Goal: Transaction & Acquisition: Purchase product/service

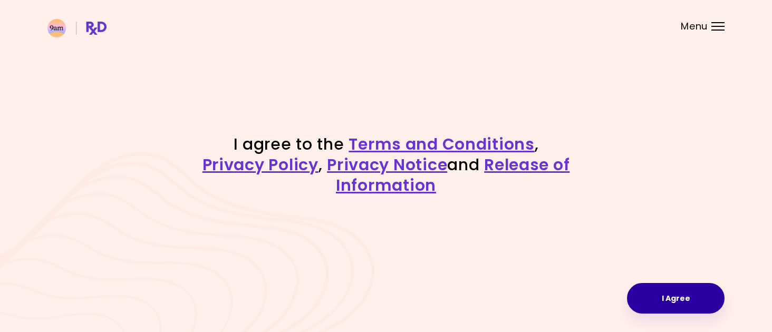
click at [690, 296] on button "I Agree" at bounding box center [676, 298] width 98 height 31
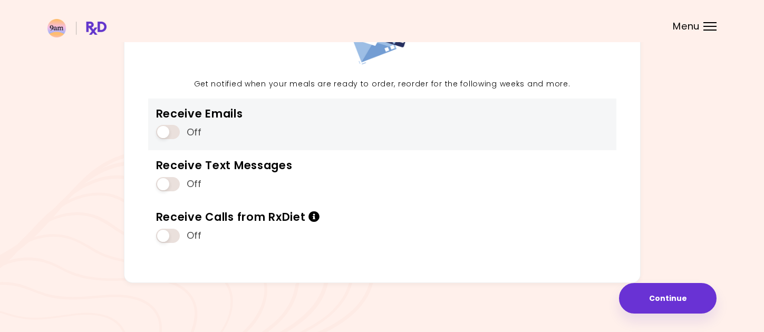
scroll to position [109, 0]
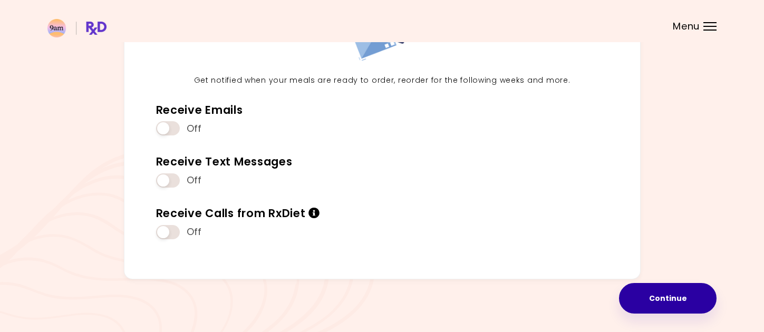
click at [653, 296] on button "Continue" at bounding box center [668, 298] width 98 height 31
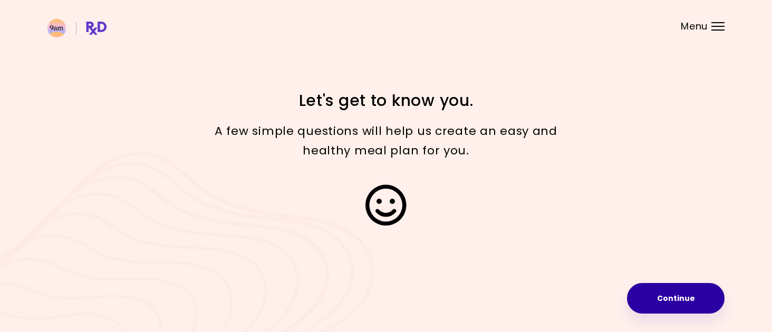
click at [663, 290] on button "Continue" at bounding box center [676, 298] width 98 height 31
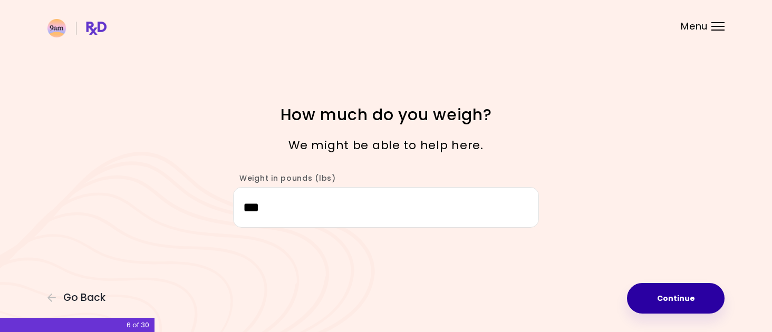
click at [641, 294] on button "Continue" at bounding box center [676, 298] width 98 height 31
select select "****"
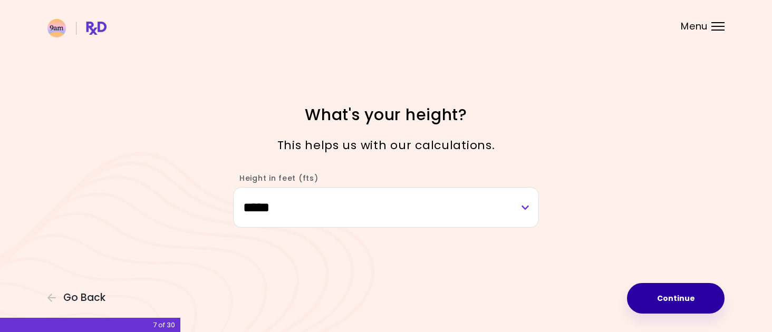
click at [647, 295] on button "Continue" at bounding box center [676, 298] width 98 height 31
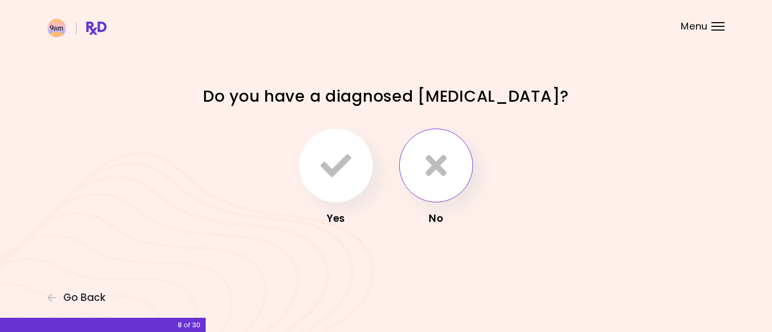
click at [440, 176] on icon "button" at bounding box center [435, 165] width 21 height 31
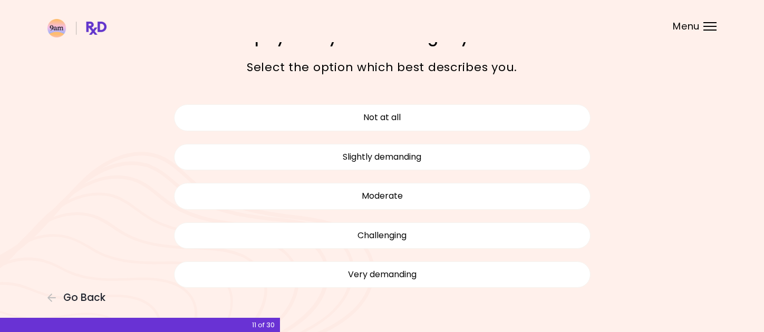
scroll to position [63, 0]
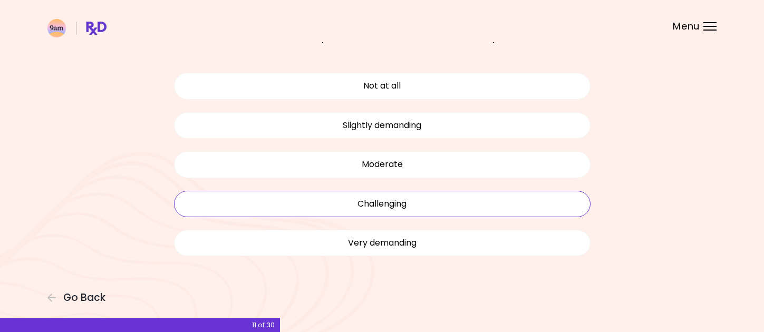
click at [488, 197] on button "Challenging" at bounding box center [382, 204] width 416 height 26
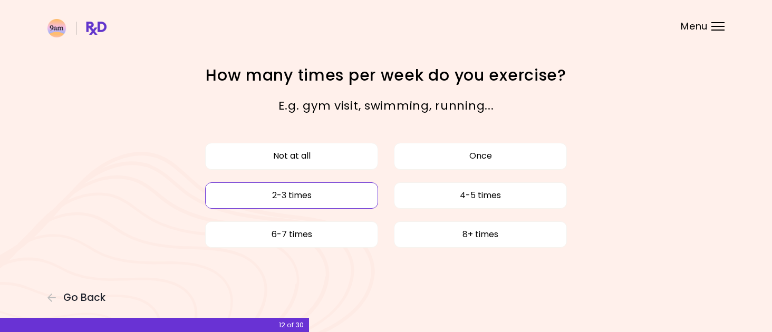
click at [317, 193] on button "2-3 times" at bounding box center [291, 195] width 173 height 26
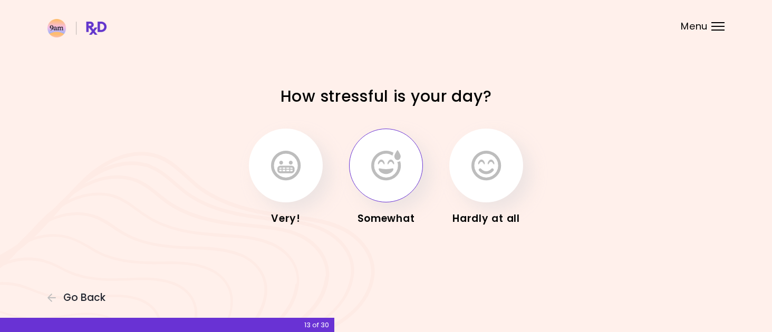
click at [390, 177] on icon "button" at bounding box center [386, 165] width 30 height 31
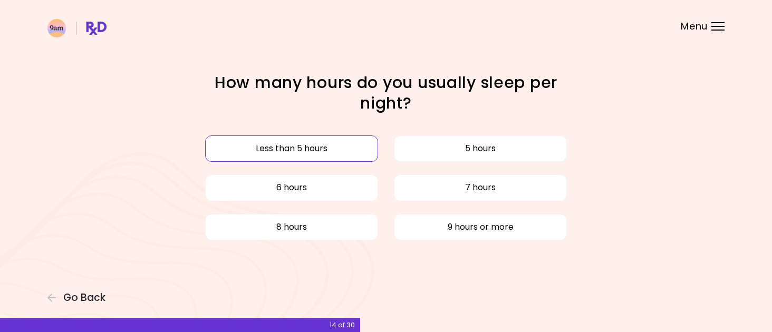
click at [360, 153] on button "Less than 5 hours" at bounding box center [291, 148] width 173 height 26
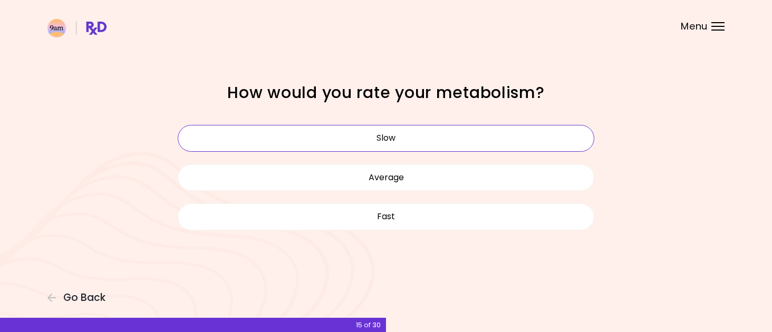
click at [517, 146] on button "Slow" at bounding box center [386, 138] width 416 height 26
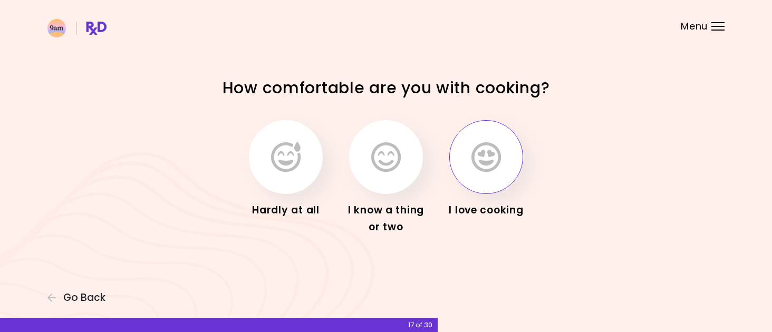
click at [477, 152] on icon "button" at bounding box center [486, 157] width 30 height 31
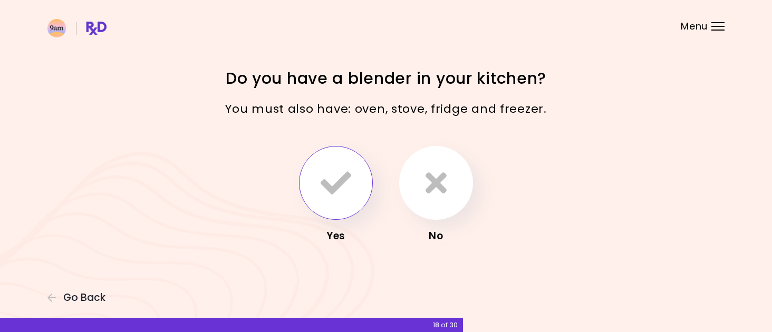
click at [326, 181] on icon "button" at bounding box center [336, 183] width 31 height 31
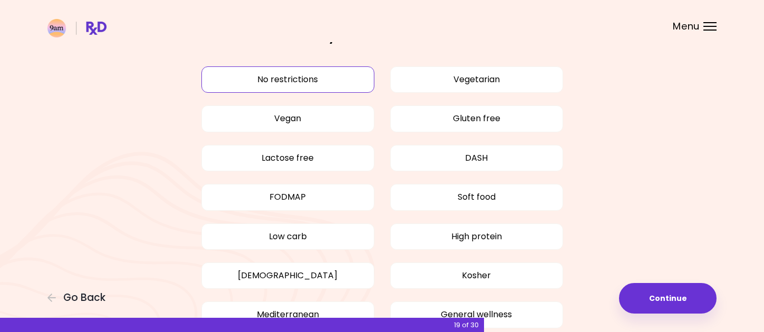
scroll to position [53, 0]
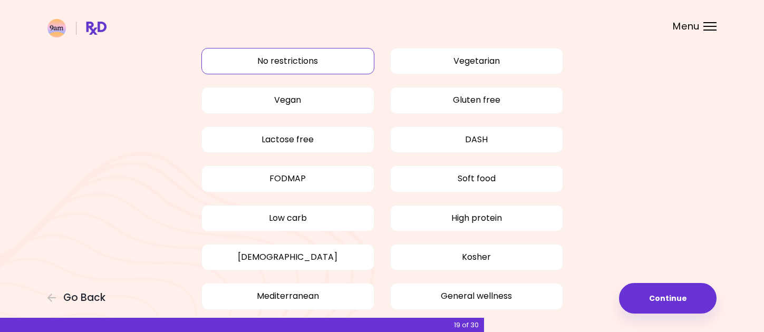
click at [311, 60] on button "No restrictions" at bounding box center [287, 61] width 173 height 26
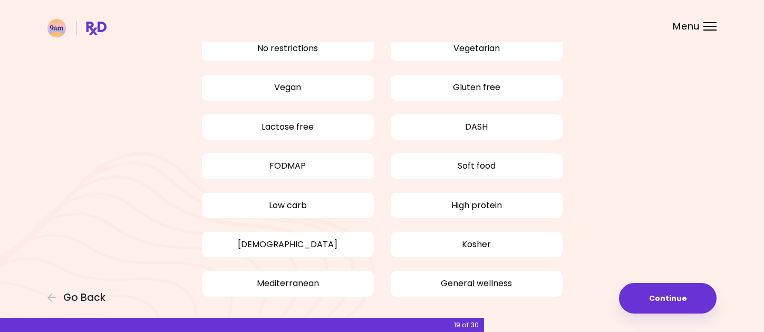
scroll to position [105, 0]
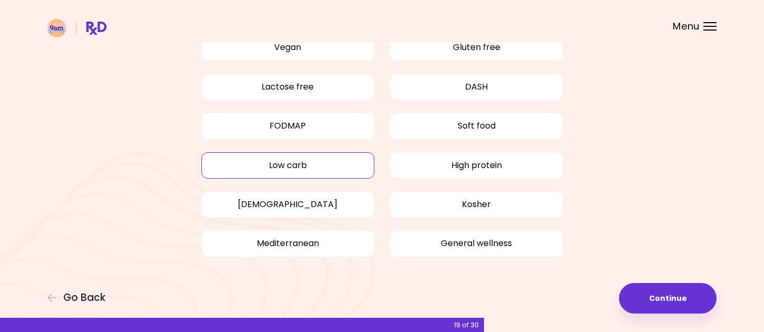
click at [351, 171] on button "Low carb" at bounding box center [287, 165] width 173 height 26
click at [645, 285] on button "Continue" at bounding box center [668, 298] width 98 height 31
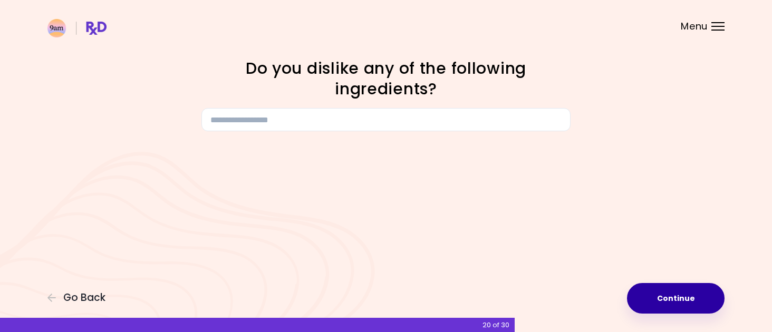
click at [661, 303] on button "Continue" at bounding box center [676, 298] width 98 height 31
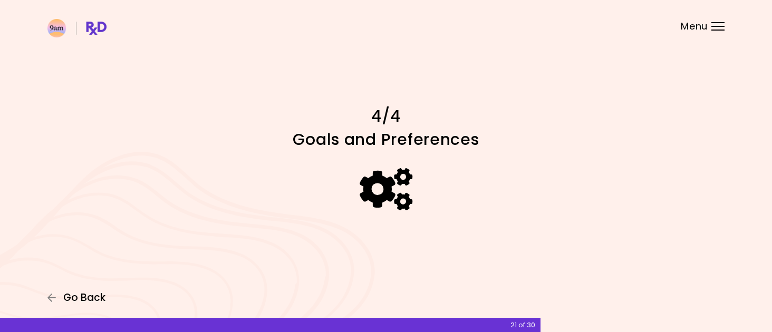
click at [61, 296] on button "Go Back" at bounding box center [78, 298] width 63 height 12
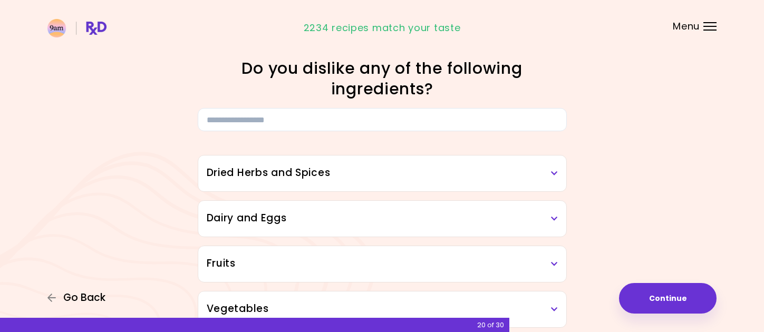
click at [83, 297] on span "Go Back" at bounding box center [84, 298] width 42 height 12
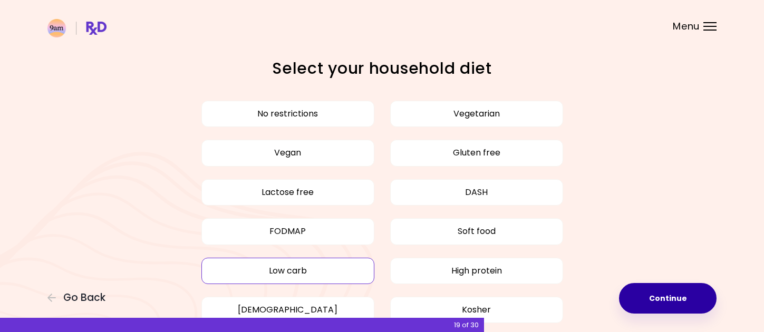
click at [646, 292] on button "Continue" at bounding box center [668, 298] width 98 height 31
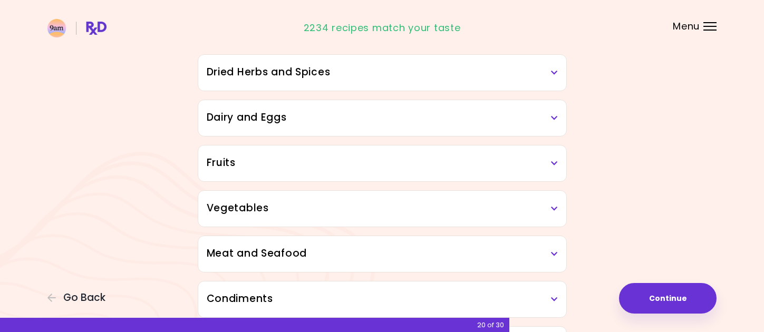
scroll to position [105, 0]
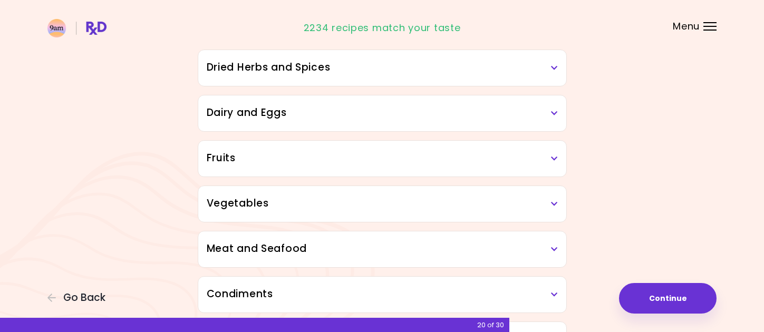
click at [557, 71] on div "Dried Herbs and Spices" at bounding box center [382, 68] width 368 height 36
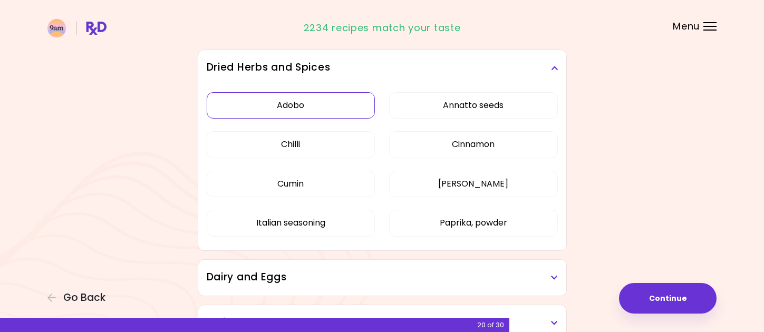
click at [321, 113] on button "Adobo" at bounding box center [291, 105] width 169 height 26
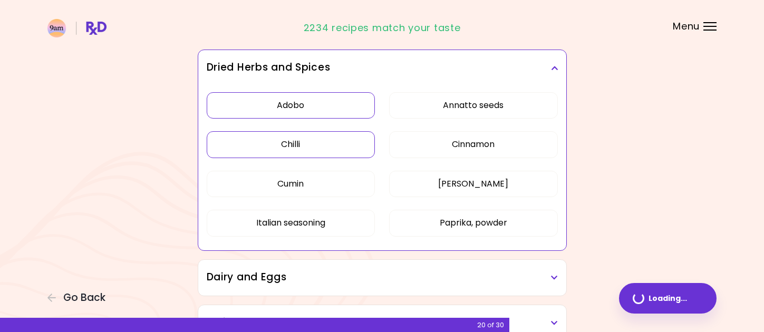
click at [312, 142] on button "Chilli" at bounding box center [291, 144] width 169 height 26
click at [444, 178] on button "[PERSON_NAME]" at bounding box center [473, 184] width 169 height 26
drag, startPoint x: 447, startPoint y: 218, endPoint x: 422, endPoint y: 220, distance: 24.9
click at [447, 219] on button "Paprika, powder" at bounding box center [473, 223] width 169 height 26
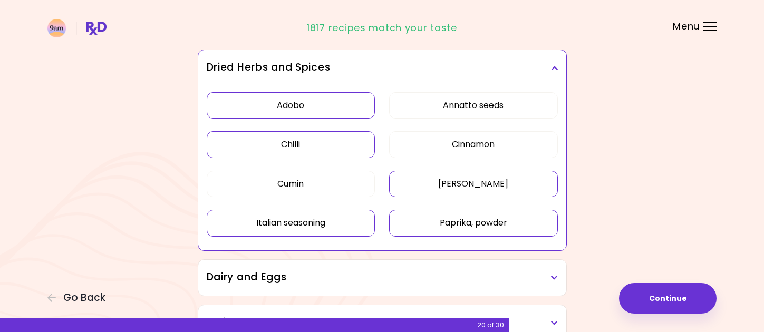
click at [364, 222] on button "Italian seasoning" at bounding box center [291, 223] width 169 height 26
click at [354, 188] on button "Cumin" at bounding box center [291, 184] width 169 height 26
click at [539, 149] on button "Cinnamon" at bounding box center [473, 144] width 169 height 26
click at [552, 62] on h3 "Dried Herbs and Spices" at bounding box center [382, 67] width 351 height 15
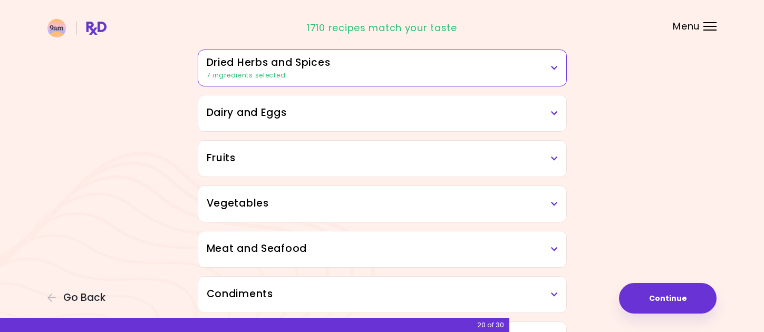
click at [559, 123] on div "Dairy and Eggs" at bounding box center [382, 113] width 368 height 36
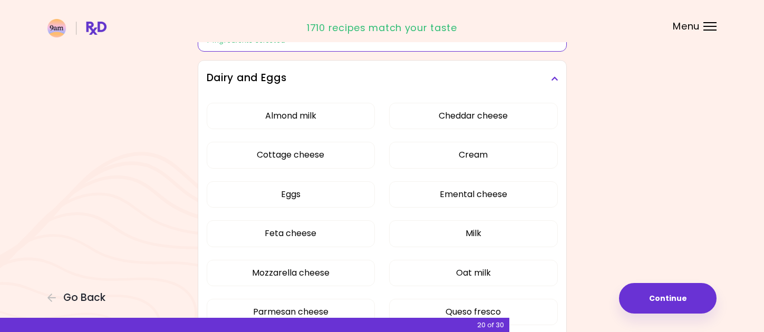
scroll to position [158, 0]
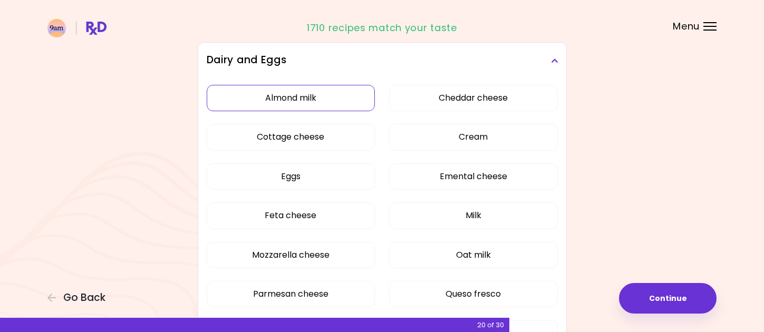
click at [344, 97] on button "Almond milk" at bounding box center [291, 98] width 169 height 26
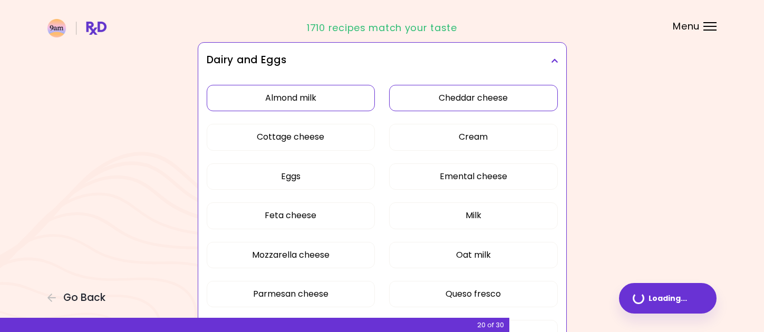
click at [455, 99] on button "Cheddar cheese" at bounding box center [473, 98] width 169 height 26
click at [342, 139] on button "Cottage cheese" at bounding box center [291, 137] width 169 height 26
click at [439, 139] on button "Cream" at bounding box center [473, 137] width 169 height 26
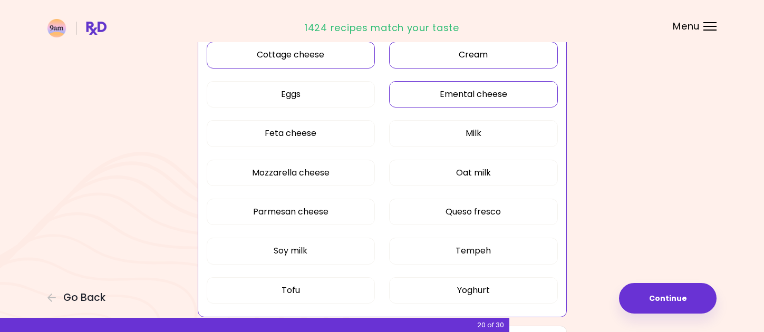
scroll to position [264, 0]
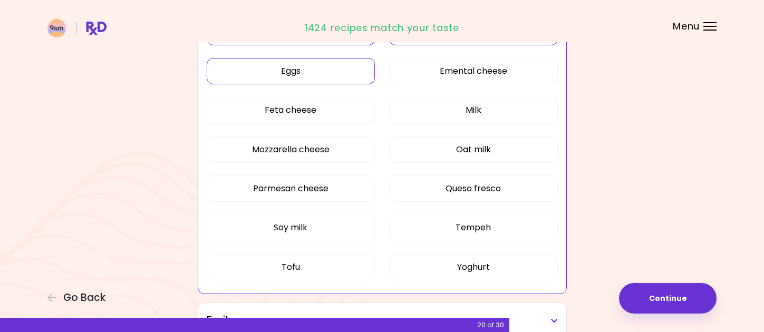
click at [352, 76] on button "Eggs" at bounding box center [291, 71] width 169 height 26
click at [351, 104] on button "Feta cheese" at bounding box center [291, 110] width 169 height 26
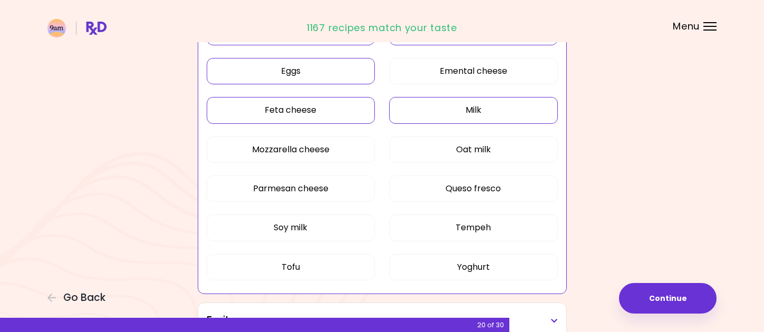
click at [422, 106] on button "Milk" at bounding box center [473, 110] width 169 height 26
click at [422, 147] on button "Oat milk" at bounding box center [473, 150] width 169 height 26
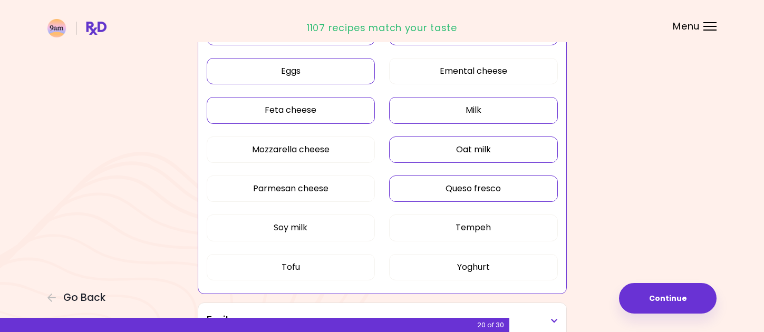
drag, startPoint x: 437, startPoint y: 191, endPoint x: 424, endPoint y: 191, distance: 12.1
click at [437, 191] on button "Queso fresco" at bounding box center [473, 189] width 169 height 26
click at [316, 149] on button "Mozzarella cheese" at bounding box center [291, 150] width 169 height 26
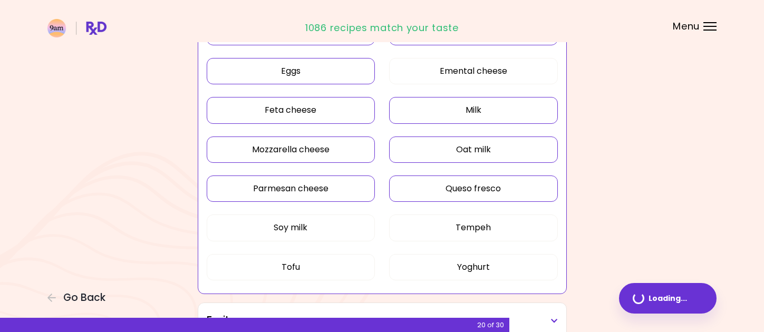
click at [336, 190] on button "Parmesan cheese" at bounding box center [291, 189] width 169 height 26
click at [336, 225] on button "Soy milk" at bounding box center [291, 228] width 169 height 26
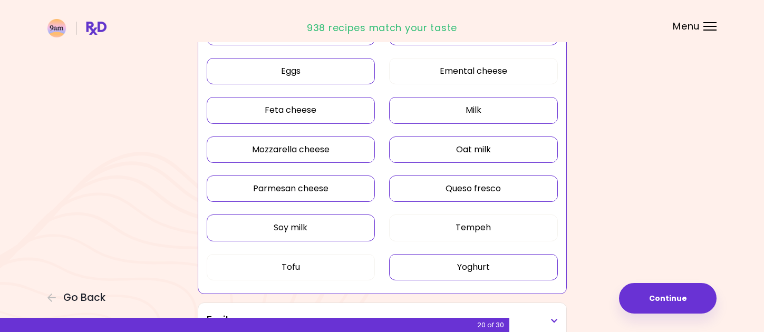
click at [475, 263] on button "Yoghurt" at bounding box center [473, 267] width 169 height 26
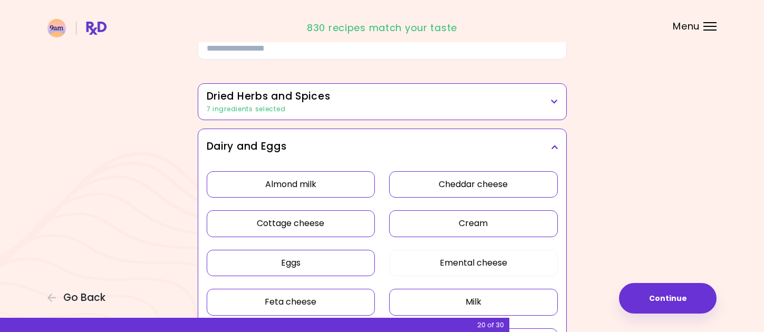
scroll to position [53, 0]
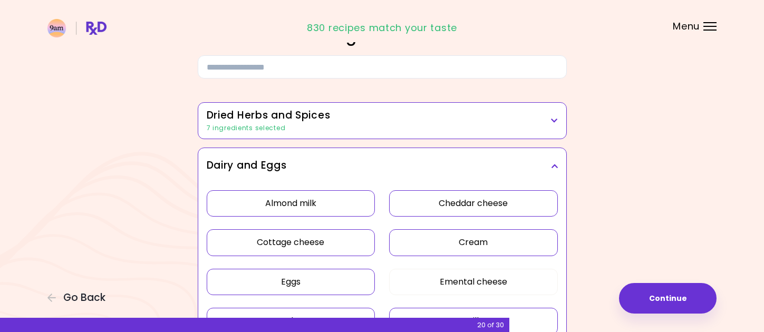
click at [557, 159] on h3 "Dairy and Eggs" at bounding box center [382, 165] width 351 height 15
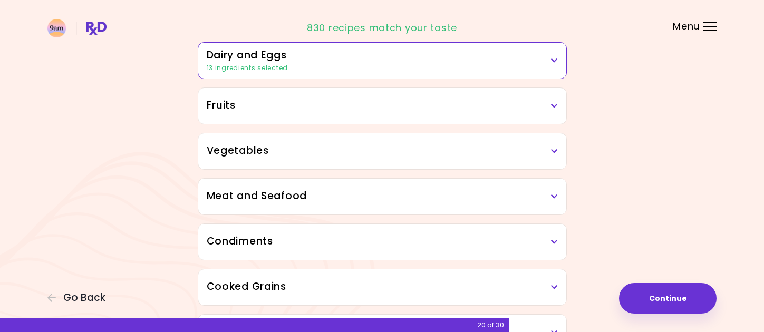
scroll to position [211, 0]
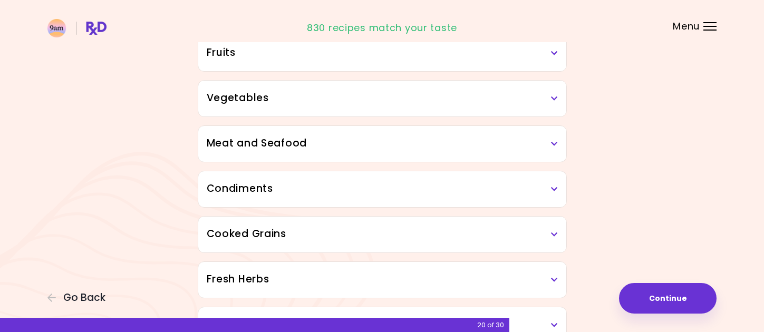
click at [550, 56] on div "Fruits" at bounding box center [382, 53] width 368 height 36
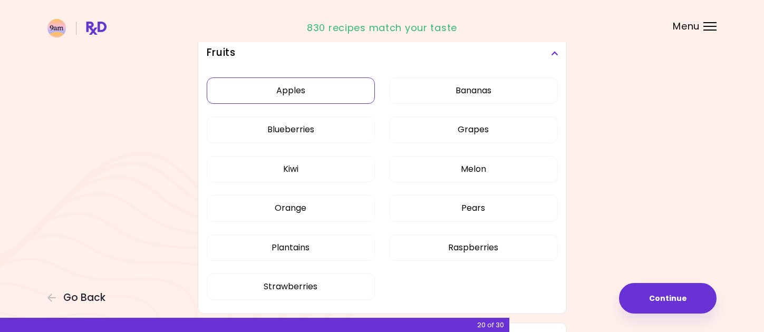
click at [362, 95] on button "Apples" at bounding box center [291, 90] width 169 height 26
drag, startPoint x: 470, startPoint y: 98, endPoint x: 464, endPoint y: 109, distance: 12.5
click at [470, 98] on button "Bananas" at bounding box center [473, 90] width 169 height 26
drag, startPoint x: 455, startPoint y: 132, endPoint x: 437, endPoint y: 133, distance: 19.0
click at [452, 133] on button "Grapes" at bounding box center [473, 130] width 169 height 26
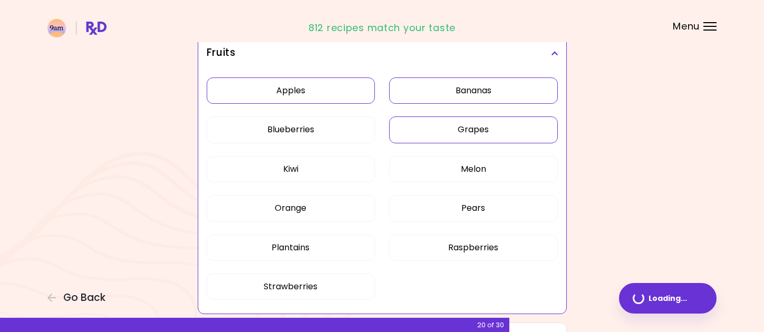
click at [379, 131] on div "Apples Bananas Blueberries Grapes Kiwi Melon Orange Pears Plantains Raspberries…" at bounding box center [382, 193] width 351 height 244
click at [332, 139] on button "Blueberries" at bounding box center [291, 130] width 169 height 26
drag, startPoint x: 343, startPoint y: 169, endPoint x: 412, endPoint y: 176, distance: 69.5
click at [343, 169] on button "Kiwi" at bounding box center [291, 169] width 169 height 26
click at [451, 167] on button "Melon" at bounding box center [473, 169] width 169 height 26
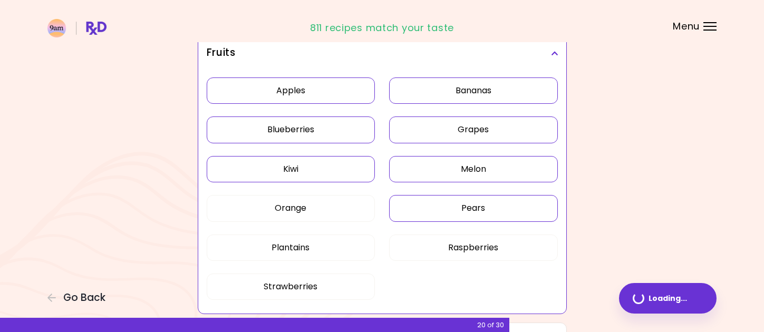
click at [452, 200] on button "Pears" at bounding box center [473, 208] width 169 height 26
click at [345, 206] on button "Orange" at bounding box center [291, 208] width 169 height 26
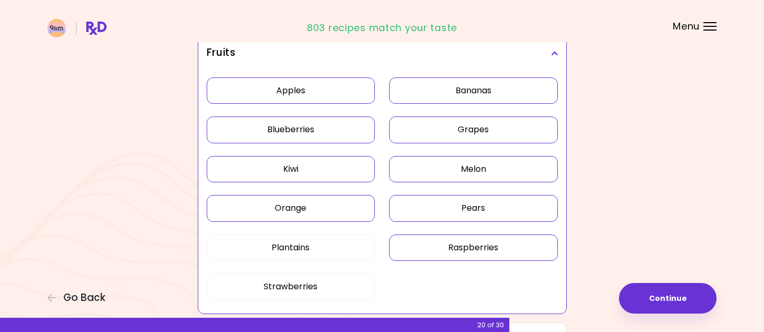
click at [421, 247] on button "Raspberries" at bounding box center [473, 248] width 169 height 26
click at [329, 250] on button "Plantains" at bounding box center [291, 248] width 169 height 26
click at [343, 290] on button "Strawberries" at bounding box center [291, 287] width 169 height 26
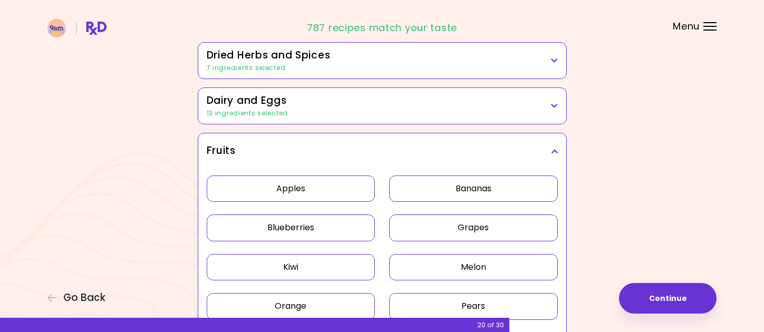
scroll to position [105, 0]
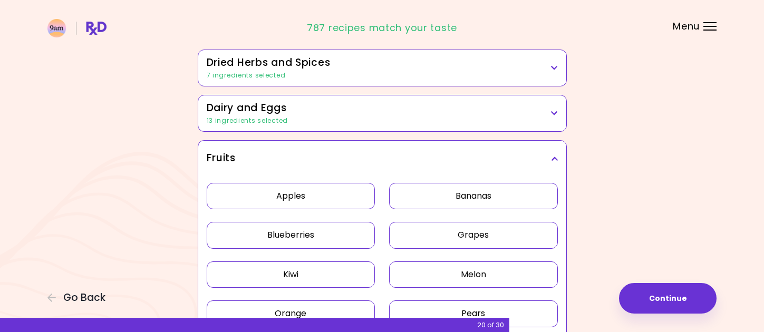
click at [550, 153] on h3 "Fruits" at bounding box center [382, 158] width 351 height 15
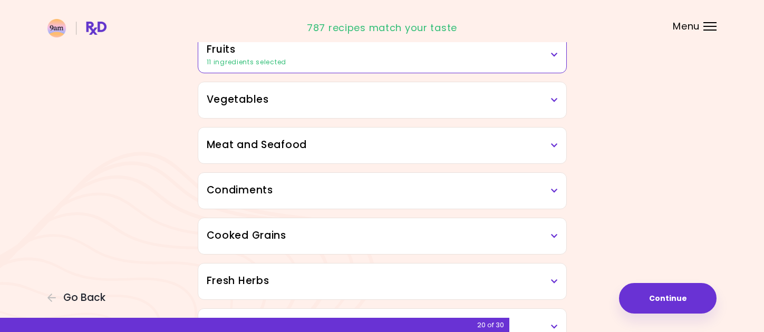
scroll to position [211, 0]
click at [553, 98] on icon at bounding box center [554, 98] width 7 height 7
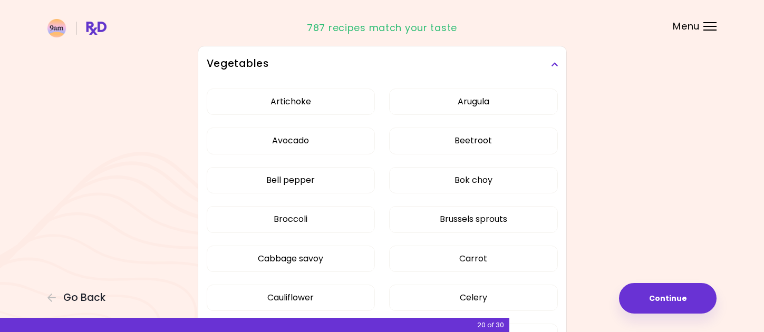
scroll to position [264, 0]
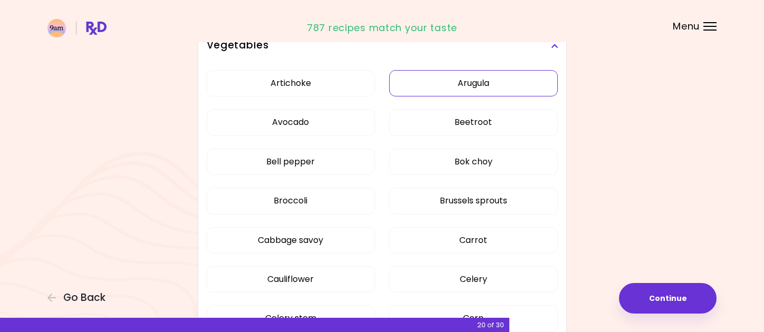
click at [480, 91] on button "Arugula" at bounding box center [473, 83] width 169 height 26
click at [274, 85] on button "Artichoke" at bounding box center [291, 83] width 169 height 26
click at [334, 119] on button "Avocado" at bounding box center [291, 122] width 169 height 26
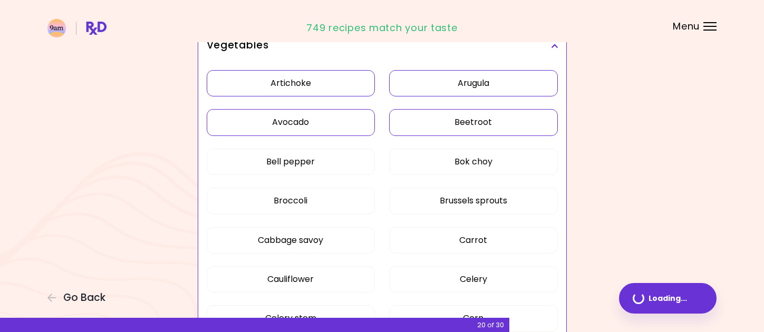
click at [428, 115] on button "Beetroot" at bounding box center [473, 122] width 169 height 26
drag, startPoint x: 434, startPoint y: 156, endPoint x: 325, endPoint y: 165, distance: 110.0
click at [434, 156] on button "Bok choy" at bounding box center [473, 162] width 169 height 26
click at [323, 164] on button "Bell pepper" at bounding box center [291, 162] width 169 height 26
click at [345, 208] on button "Broccoli" at bounding box center [291, 201] width 169 height 26
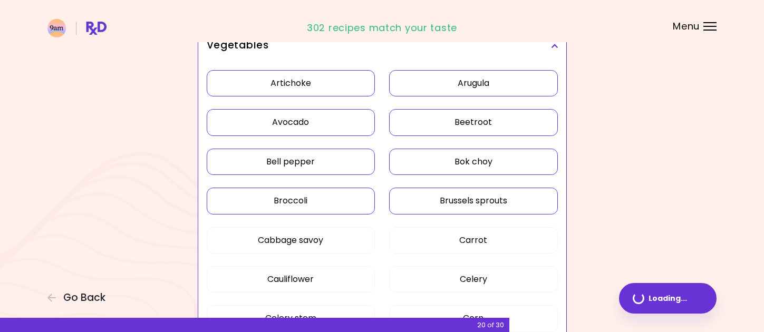
click at [432, 200] on button "Brussels sprouts" at bounding box center [473, 201] width 169 height 26
click at [431, 240] on button "Carrot" at bounding box center [473, 240] width 169 height 26
drag, startPoint x: 337, startPoint y: 241, endPoint x: 364, endPoint y: 239, distance: 27.0
click at [337, 241] on button "Cabbage savoy" at bounding box center [291, 240] width 169 height 26
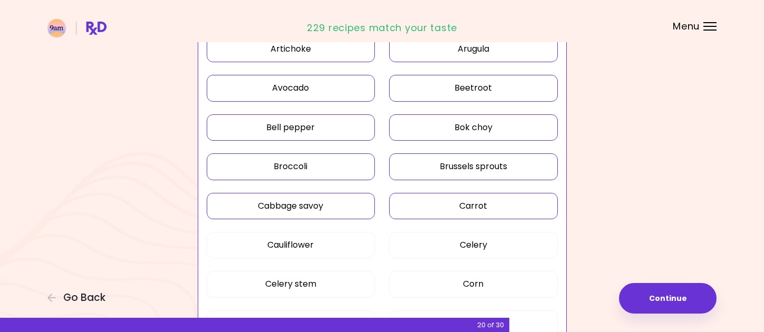
scroll to position [369, 0]
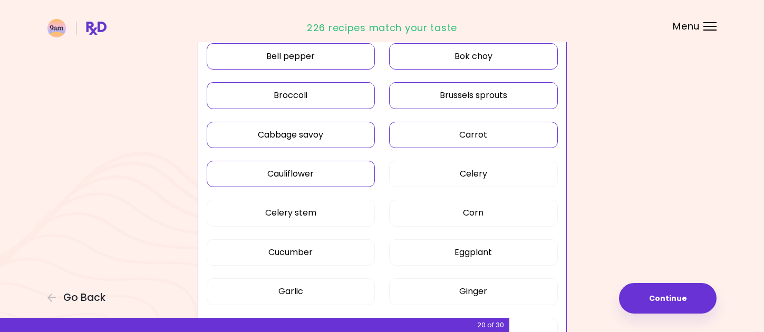
click at [358, 172] on button "Cauliflower" at bounding box center [291, 174] width 169 height 26
click at [439, 174] on button "Celery" at bounding box center [473, 174] width 169 height 26
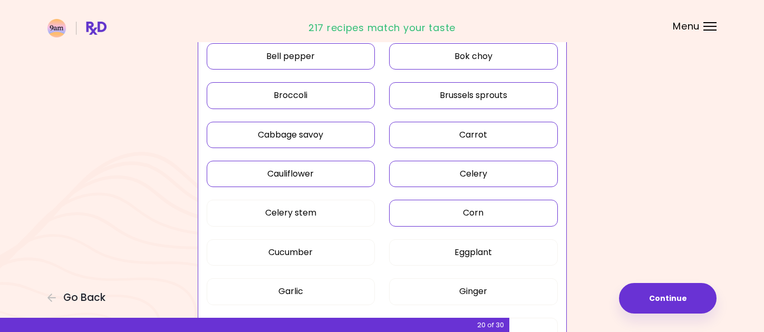
click at [428, 216] on button "Corn" at bounding box center [473, 213] width 169 height 26
drag, startPoint x: 332, startPoint y: 214, endPoint x: 347, endPoint y: 214, distance: 15.8
click at [332, 214] on button "Celery stem" at bounding box center [291, 213] width 169 height 26
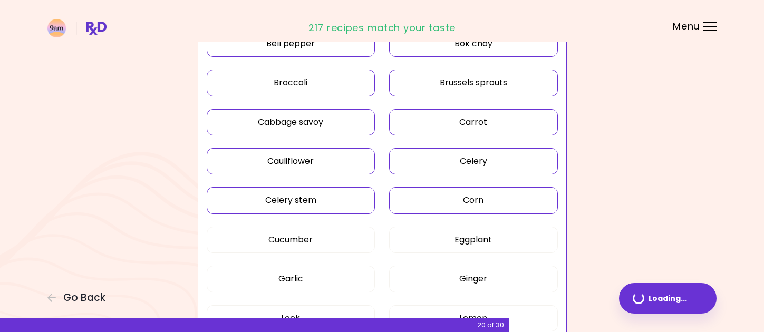
scroll to position [474, 0]
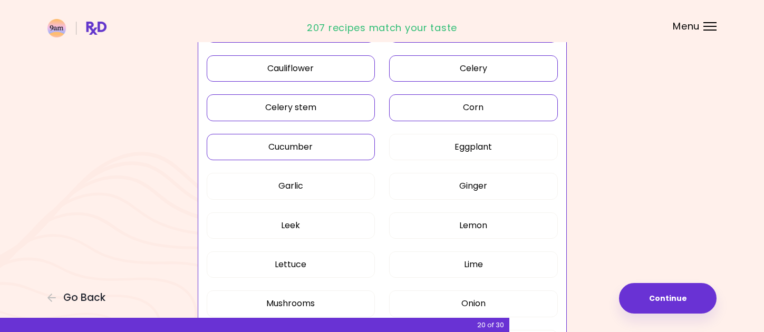
click at [335, 142] on button "Cucumber" at bounding box center [291, 147] width 169 height 26
drag, startPoint x: 418, startPoint y: 144, endPoint x: 418, endPoint y: 153, distance: 8.5
click at [419, 144] on button "Eggplant" at bounding box center [473, 147] width 169 height 26
drag, startPoint x: 421, startPoint y: 185, endPoint x: 384, endPoint y: 187, distance: 36.4
click at [421, 185] on button "Ginger" at bounding box center [473, 186] width 169 height 26
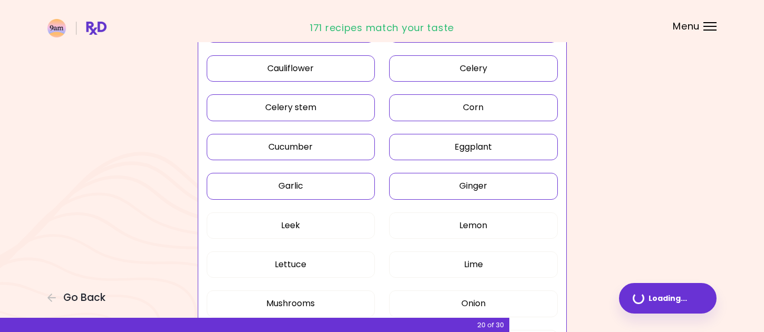
click at [337, 189] on button "Garlic" at bounding box center [291, 186] width 169 height 26
click at [346, 221] on button "Leek" at bounding box center [291, 225] width 169 height 26
click at [314, 226] on button "Leek" at bounding box center [291, 225] width 169 height 26
click at [433, 223] on button "Lemon" at bounding box center [473, 225] width 169 height 26
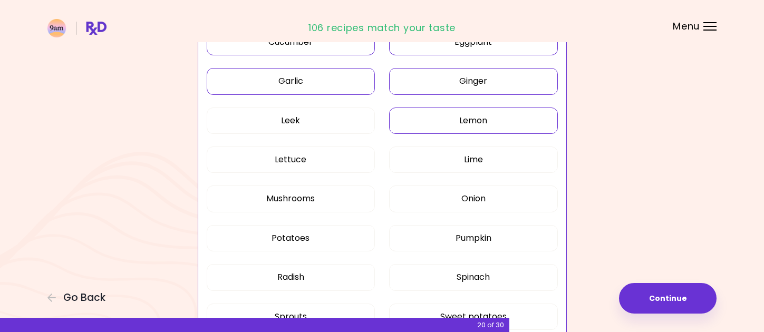
scroll to position [580, 0]
click at [425, 152] on button "Lime" at bounding box center [473, 159] width 169 height 26
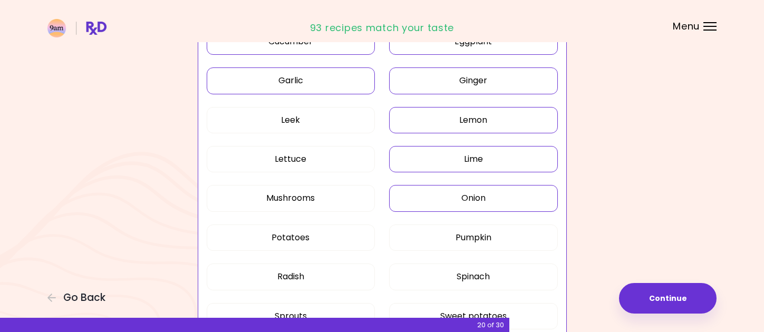
click at [430, 200] on button "Onion" at bounding box center [473, 198] width 169 height 26
click at [328, 201] on button "Mushrooms" at bounding box center [291, 198] width 169 height 26
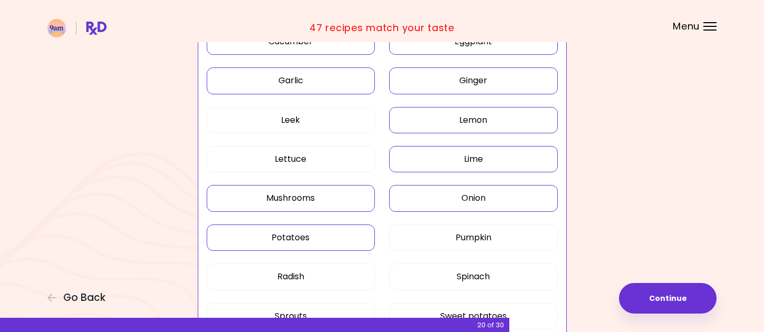
click at [358, 233] on button "Potatoes" at bounding box center [291, 238] width 169 height 26
click at [438, 236] on button "Pumpkin" at bounding box center [473, 238] width 169 height 26
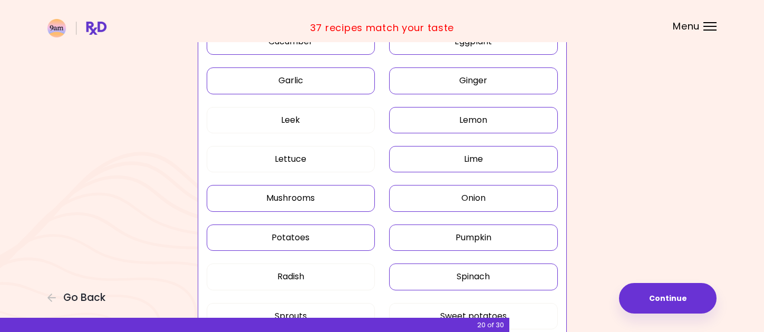
click at [436, 269] on button "Spinach" at bounding box center [473, 277] width 169 height 26
click at [342, 272] on button "Radish" at bounding box center [291, 277] width 169 height 26
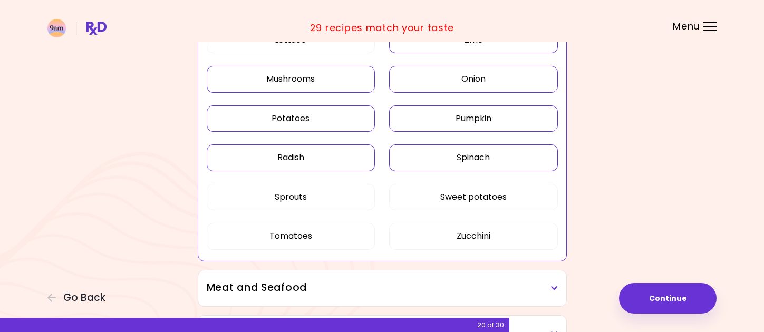
scroll to position [685, 0]
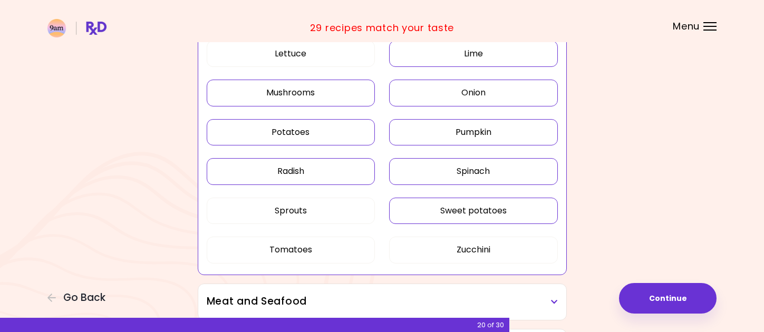
click at [464, 214] on button "Sweet potatoes" at bounding box center [473, 211] width 169 height 26
click at [314, 211] on button "Sprouts" at bounding box center [291, 211] width 169 height 26
drag, startPoint x: 327, startPoint y: 248, endPoint x: 429, endPoint y: 245, distance: 101.8
click at [330, 248] on button "Tomatoes" at bounding box center [291, 250] width 169 height 26
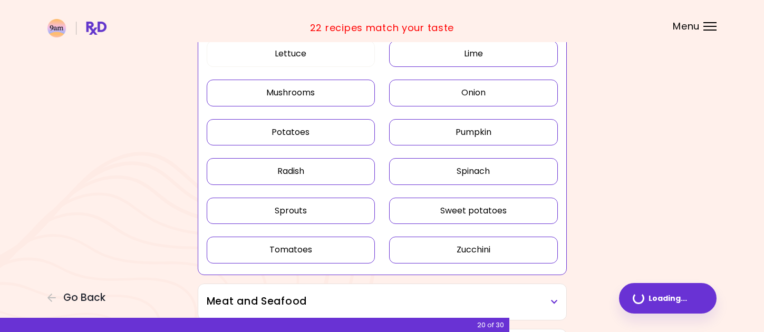
drag, startPoint x: 431, startPoint y: 246, endPoint x: 510, endPoint y: 250, distance: 79.7
click at [431, 246] on button "Zucchini" at bounding box center [473, 250] width 169 height 26
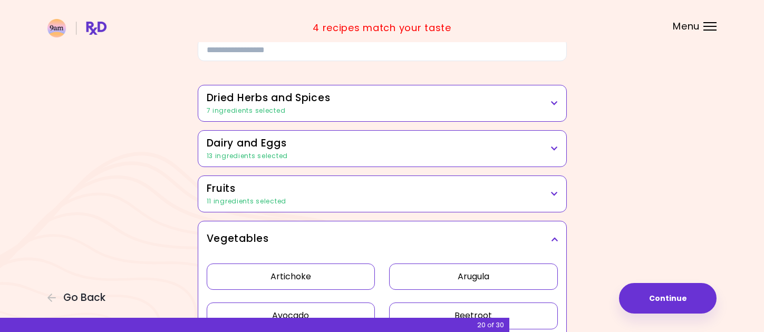
scroll to position [53, 0]
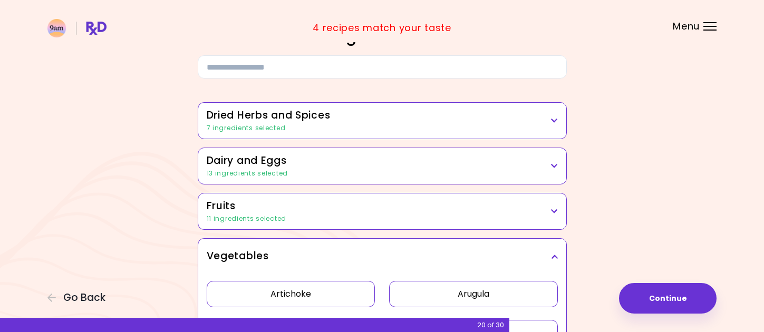
click at [557, 256] on icon at bounding box center [554, 256] width 7 height 7
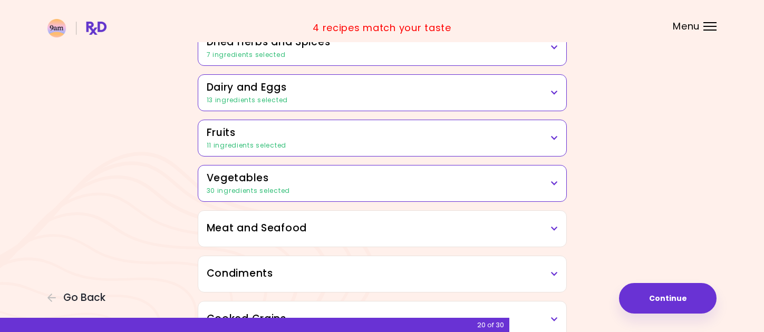
scroll to position [211, 0]
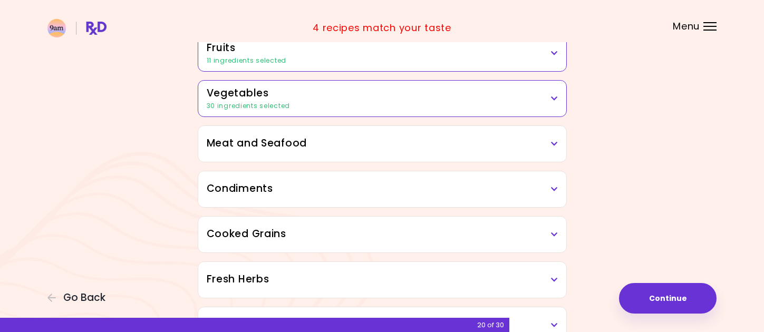
click at [550, 147] on h3 "Meat and Seafood" at bounding box center [382, 143] width 351 height 15
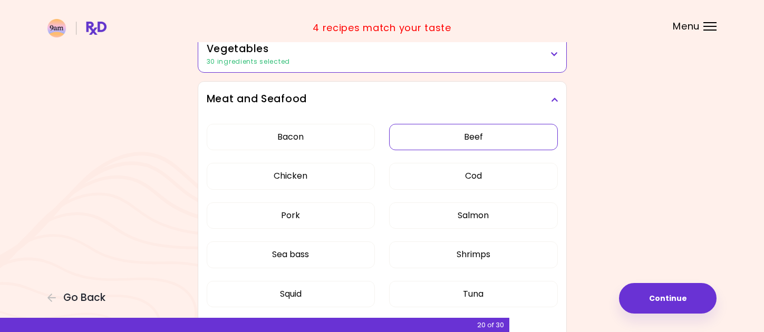
scroll to position [316, 0]
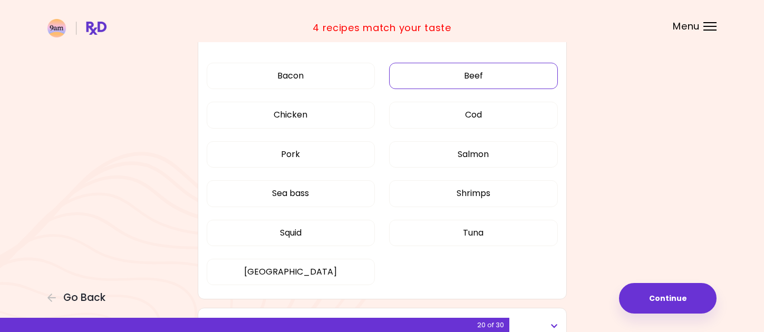
click at [466, 79] on button "Beef" at bounding box center [473, 76] width 169 height 26
drag, startPoint x: 313, startPoint y: 80, endPoint x: 322, endPoint y: 106, distance: 27.7
click at [313, 81] on button "Bacon" at bounding box center [291, 76] width 169 height 26
click at [325, 118] on button "Chicken" at bounding box center [291, 115] width 169 height 26
click at [410, 123] on button "Cod" at bounding box center [473, 115] width 169 height 26
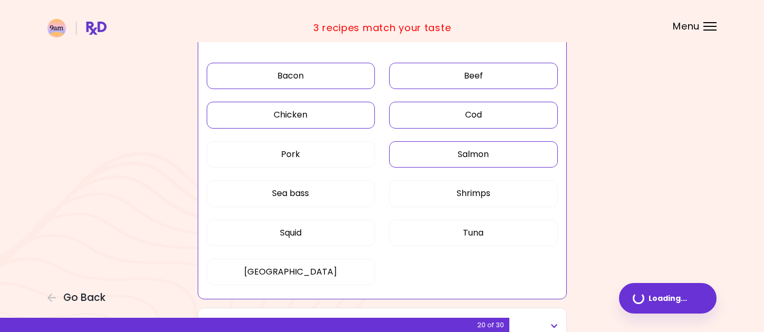
click at [413, 160] on button "Salmon" at bounding box center [473, 154] width 169 height 26
click at [329, 160] on button "Pork" at bounding box center [291, 154] width 169 height 26
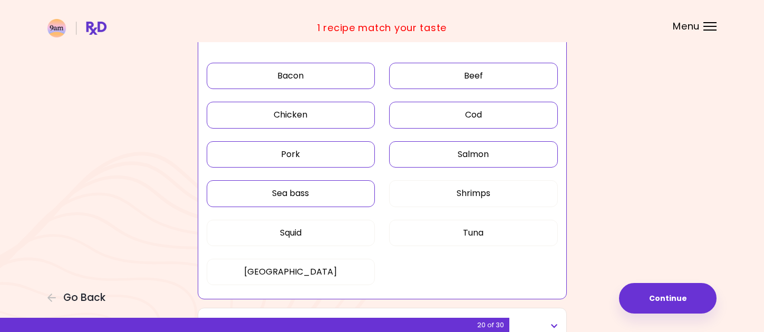
click at [337, 188] on button "Sea bass" at bounding box center [291, 193] width 169 height 26
click at [434, 191] on button "Shrimps" at bounding box center [473, 193] width 169 height 26
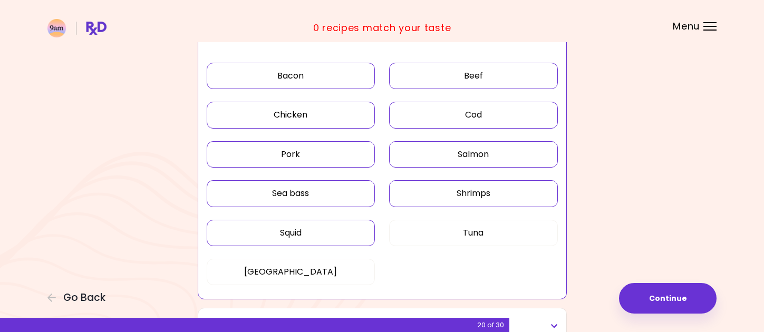
drag, startPoint x: 342, startPoint y: 235, endPoint x: 365, endPoint y: 236, distance: 23.3
click at [343, 235] on button "Squid" at bounding box center [291, 233] width 169 height 26
drag, startPoint x: 428, startPoint y: 233, endPoint x: 360, endPoint y: 253, distance: 71.4
click at [428, 234] on button "Tuna" at bounding box center [473, 233] width 169 height 26
click at [340, 265] on button "[GEOGRAPHIC_DATA]" at bounding box center [291, 272] width 169 height 26
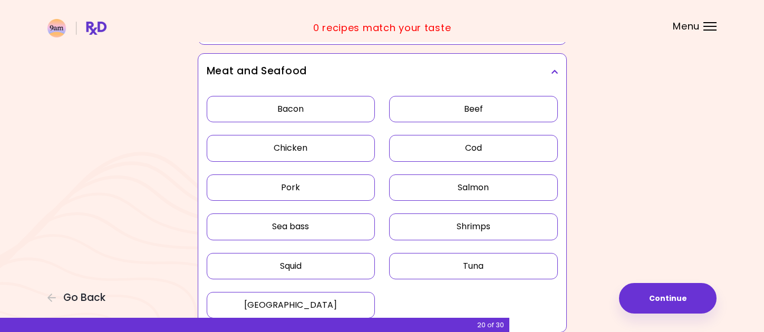
scroll to position [264, 0]
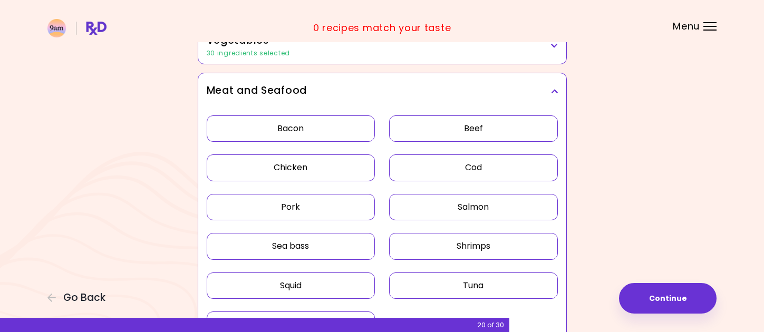
click at [558, 92] on div "Meat and Seafood" at bounding box center [382, 91] width 368 height 36
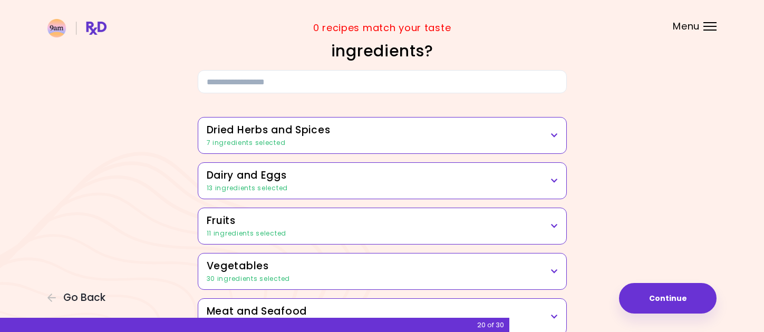
scroll to position [53, 0]
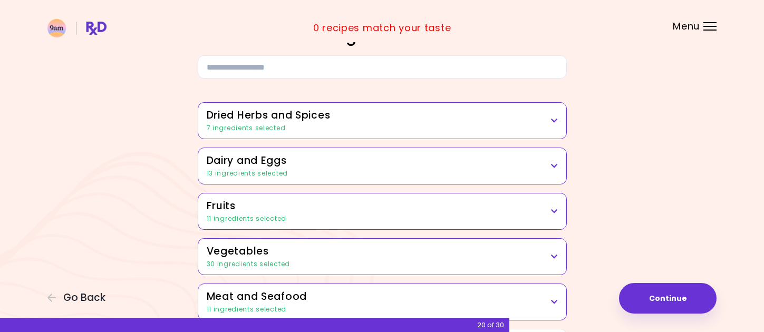
click at [555, 126] on div "7 ingredients selected" at bounding box center [382, 127] width 351 height 9
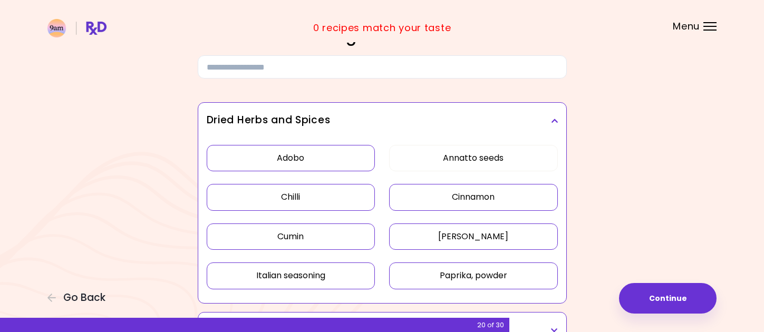
click at [337, 156] on button "Adobo" at bounding box center [291, 158] width 169 height 26
click at [345, 195] on button "Chilli" at bounding box center [291, 197] width 169 height 26
click at [442, 199] on button "Cinnamon" at bounding box center [473, 197] width 169 height 26
click at [363, 240] on button "Cumin" at bounding box center [291, 237] width 169 height 26
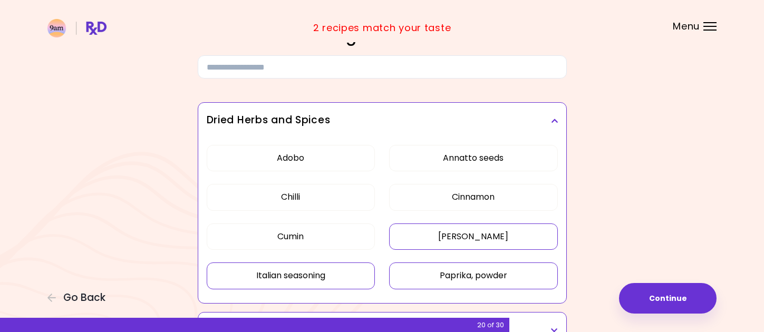
click at [416, 246] on button "[PERSON_NAME]" at bounding box center [473, 237] width 169 height 26
click at [353, 274] on button "Italian seasoning" at bounding box center [291, 276] width 169 height 26
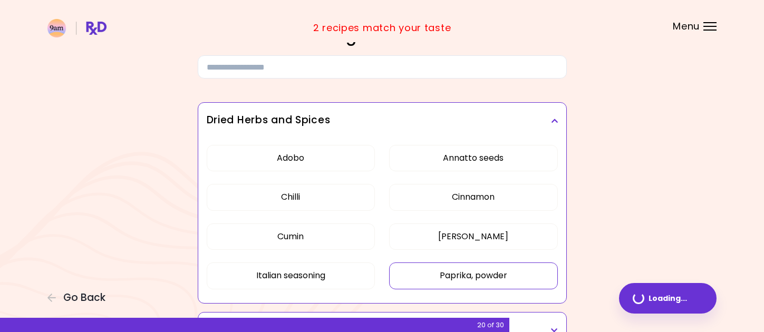
click at [435, 277] on button "Paprika, powder" at bounding box center [473, 276] width 169 height 26
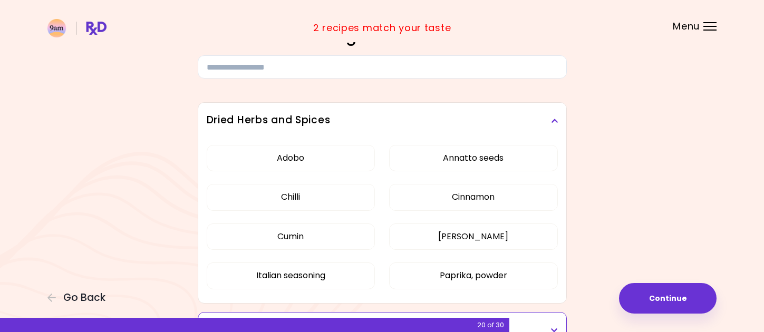
click at [557, 122] on icon at bounding box center [554, 120] width 7 height 7
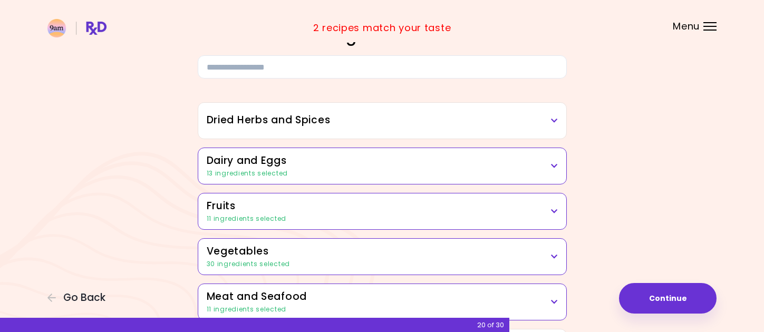
click at [552, 171] on div "13 ingredients selected" at bounding box center [382, 173] width 351 height 9
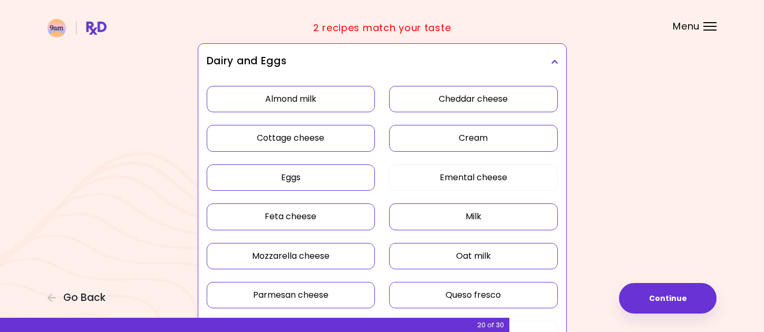
scroll to position [105, 0]
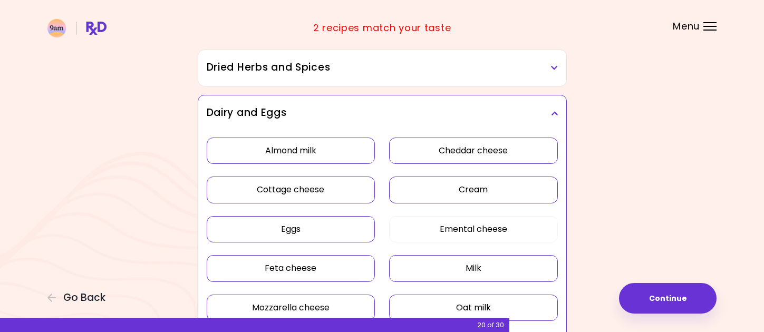
click at [457, 162] on button "Cheddar cheese" at bounding box center [473, 151] width 169 height 26
click at [319, 155] on button "Almond milk" at bounding box center [291, 151] width 169 height 26
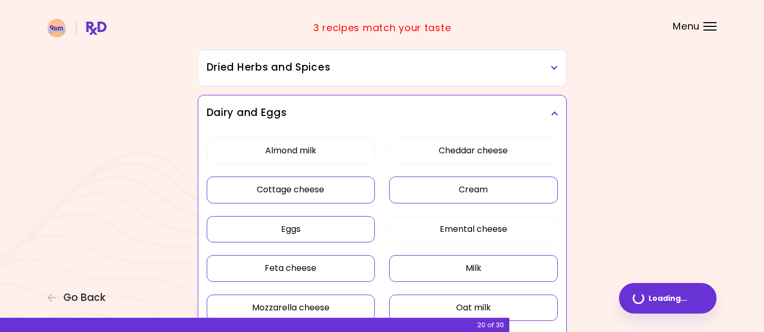
click at [327, 182] on button "Cottage cheese" at bounding box center [291, 190] width 169 height 26
drag, startPoint x: 437, startPoint y: 188, endPoint x: 425, endPoint y: 199, distance: 16.4
click at [437, 189] on button "Cream" at bounding box center [473, 190] width 169 height 26
click at [347, 227] on button "Eggs" at bounding box center [291, 229] width 169 height 26
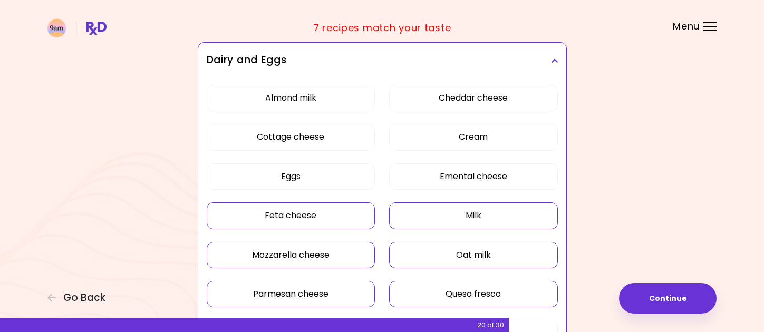
drag, startPoint x: 437, startPoint y: 208, endPoint x: 386, endPoint y: 209, distance: 50.6
click at [437, 208] on button "Milk" at bounding box center [473, 215] width 169 height 26
click at [350, 211] on button "Feta cheese" at bounding box center [291, 215] width 169 height 26
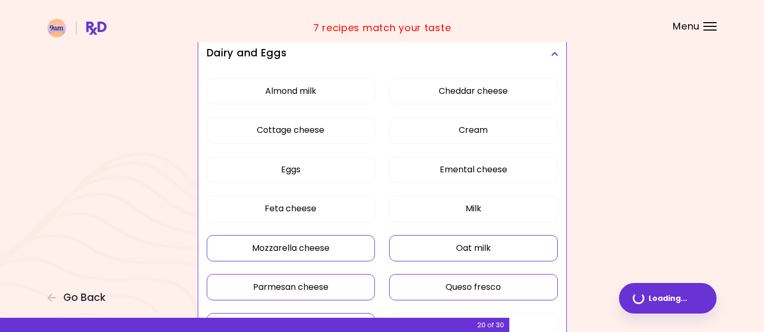
scroll to position [264, 0]
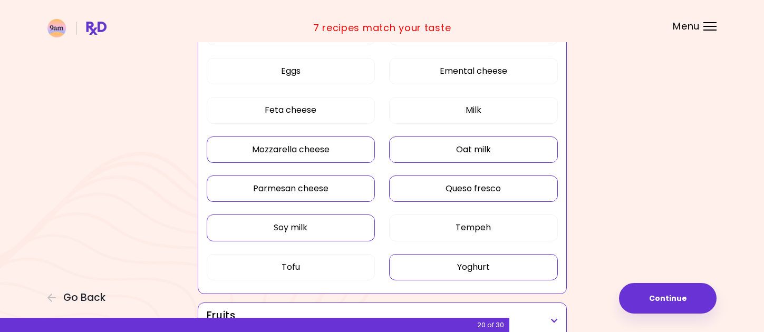
click at [354, 153] on button "Mozzarella cheese" at bounding box center [291, 150] width 169 height 26
drag, startPoint x: 450, startPoint y: 155, endPoint x: 434, endPoint y: 166, distance: 19.0
click at [450, 156] on button "Oat milk" at bounding box center [473, 150] width 169 height 26
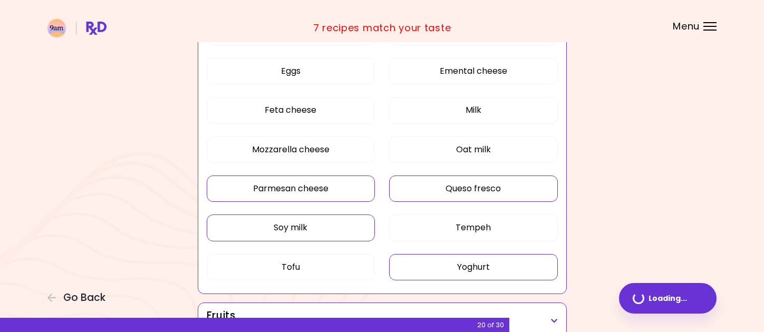
click at [334, 191] on button "Parmesan cheese" at bounding box center [291, 189] width 169 height 26
click at [436, 189] on button "Queso fresco" at bounding box center [473, 189] width 169 height 26
click at [355, 228] on button "Soy milk" at bounding box center [291, 228] width 169 height 26
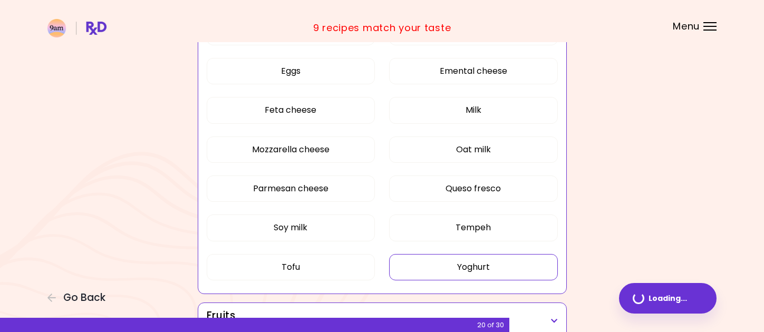
click at [447, 274] on button "Yoghurt" at bounding box center [473, 267] width 169 height 26
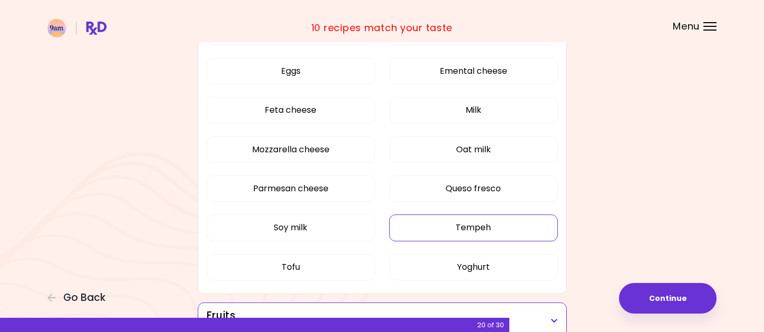
click at [453, 228] on button "Tempeh" at bounding box center [473, 228] width 169 height 26
click at [352, 268] on button "Tofu" at bounding box center [291, 267] width 169 height 26
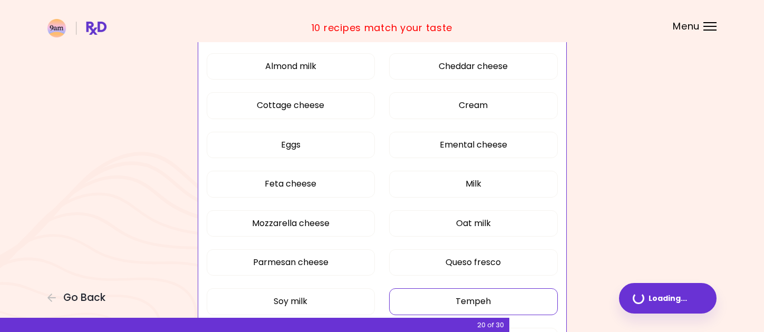
scroll to position [105, 0]
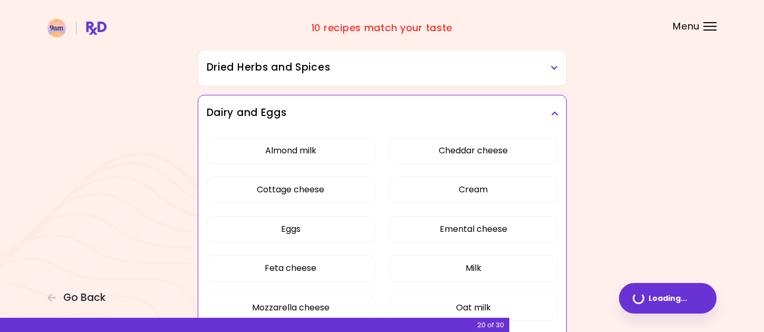
click at [554, 117] on icon at bounding box center [554, 113] width 7 height 7
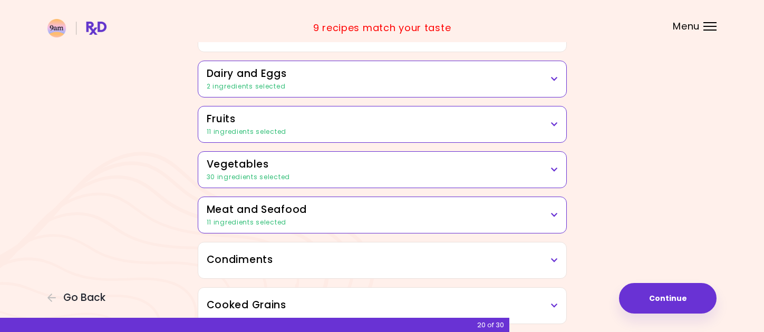
scroll to position [158, 0]
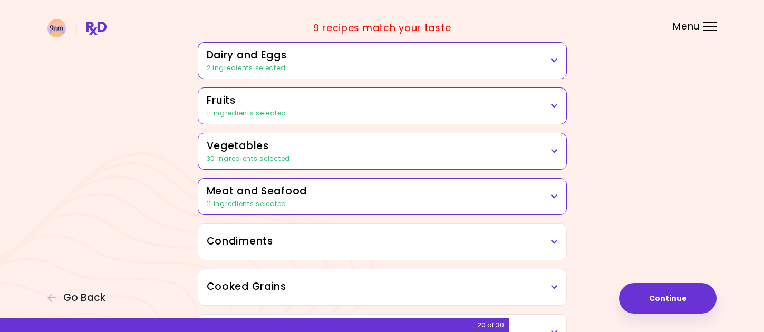
click at [546, 110] on div "11 ingredients selected" at bounding box center [382, 113] width 351 height 9
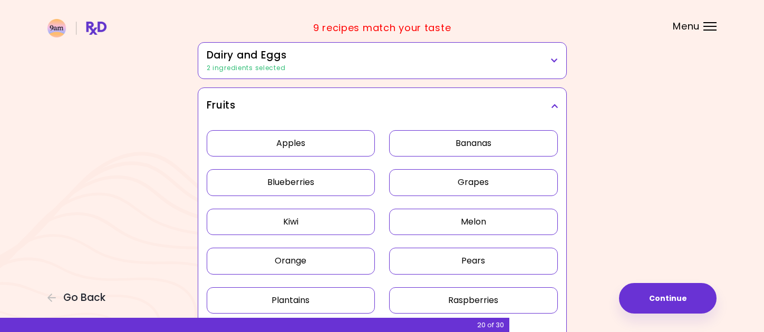
click at [347, 146] on button "Apples" at bounding box center [291, 143] width 169 height 26
drag, startPoint x: 424, startPoint y: 147, endPoint x: 412, endPoint y: 153, distance: 13.7
click at [424, 147] on button "Bananas" at bounding box center [473, 143] width 169 height 26
drag, startPoint x: 331, startPoint y: 180, endPoint x: 429, endPoint y: 184, distance: 97.6
click at [334, 180] on button "Blueberries" at bounding box center [291, 182] width 169 height 26
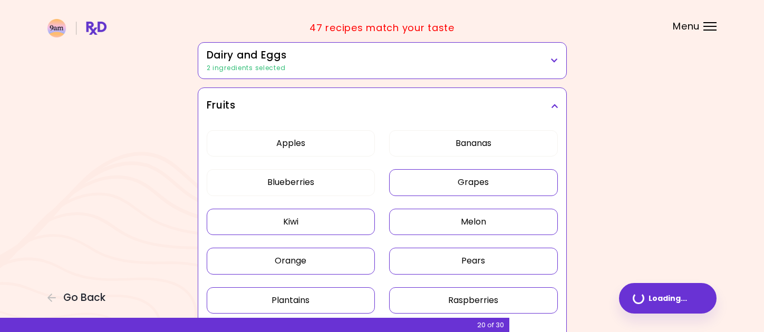
drag, startPoint x: 430, startPoint y: 184, endPoint x: 424, endPoint y: 188, distance: 6.9
click at [429, 185] on button "Grapes" at bounding box center [473, 182] width 169 height 26
drag, startPoint x: 328, startPoint y: 217, endPoint x: 342, endPoint y: 217, distance: 13.7
click at [332, 217] on button "Kiwi" at bounding box center [291, 222] width 169 height 26
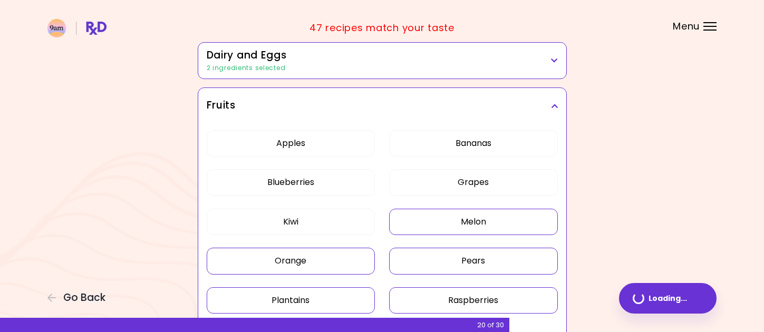
click at [441, 229] on button "Melon" at bounding box center [473, 222] width 169 height 26
drag, startPoint x: 435, startPoint y: 253, endPoint x: 401, endPoint y: 257, distance: 34.5
click at [433, 255] on button "Pears" at bounding box center [473, 261] width 169 height 26
drag, startPoint x: 328, startPoint y: 263, endPoint x: 468, endPoint y: 228, distance: 144.5
click at [338, 261] on button "Orange" at bounding box center [291, 261] width 169 height 26
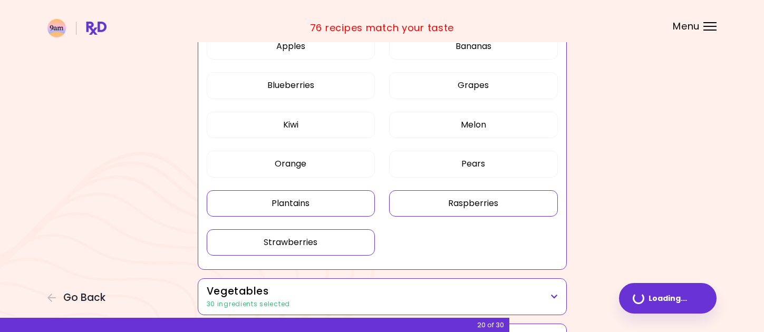
scroll to position [316, 0]
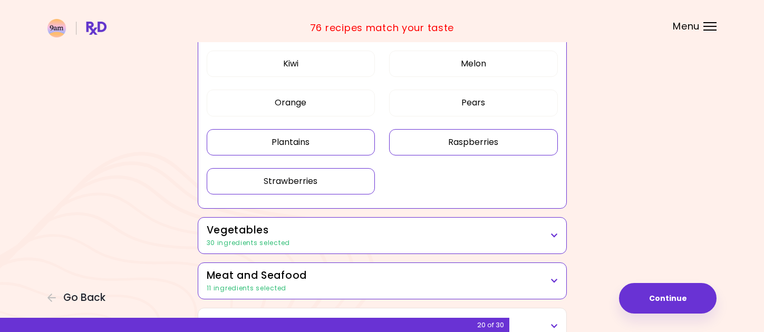
drag, startPoint x: 463, startPoint y: 143, endPoint x: 374, endPoint y: 147, distance: 89.2
click at [464, 143] on button "Raspberries" at bounding box center [473, 142] width 169 height 26
drag, startPoint x: 315, startPoint y: 146, endPoint x: 337, endPoint y: 172, distance: 34.1
click at [316, 147] on button "Plantains" at bounding box center [291, 142] width 169 height 26
click at [338, 183] on button "Strawberries" at bounding box center [291, 181] width 169 height 26
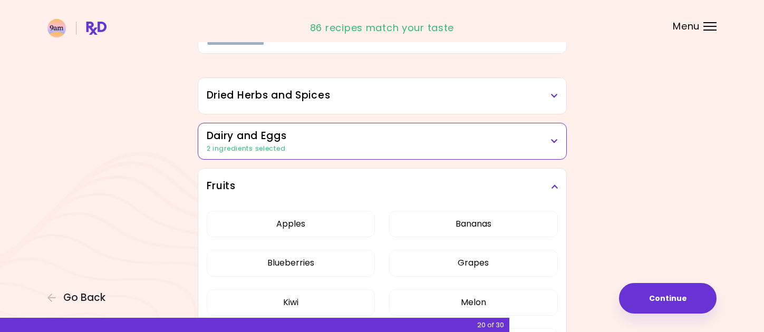
scroll to position [53, 0]
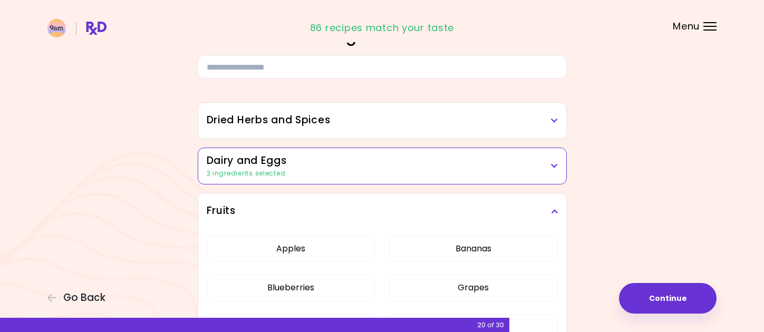
click at [555, 211] on icon at bounding box center [554, 211] width 7 height 7
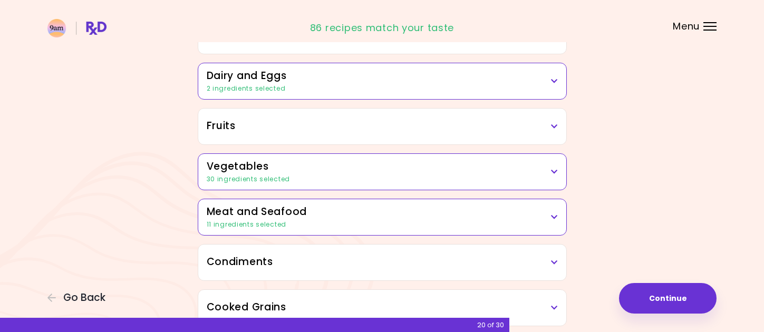
scroll to position [211, 0]
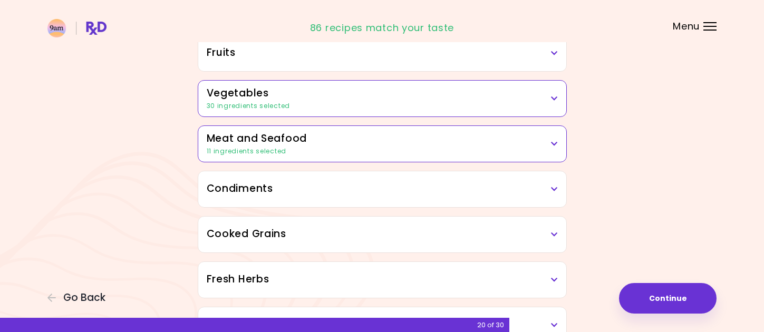
click at [549, 102] on div "30 ingredients selected" at bounding box center [382, 105] width 351 height 9
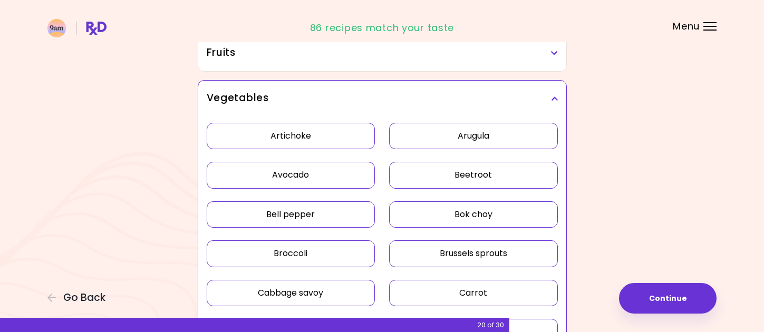
click at [324, 130] on button "Artichoke" at bounding box center [291, 136] width 169 height 26
click at [418, 130] on button "Arugula" at bounding box center [473, 136] width 169 height 26
drag, startPoint x: 317, startPoint y: 174, endPoint x: 432, endPoint y: 174, distance: 115.5
click at [324, 174] on button "Avocado" at bounding box center [291, 175] width 169 height 26
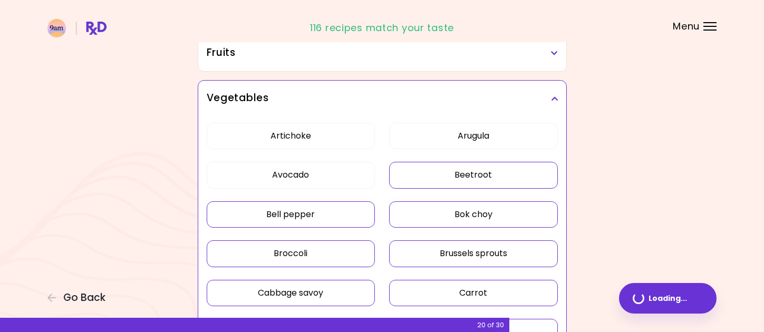
click at [449, 173] on button "Beetroot" at bounding box center [473, 175] width 169 height 26
click at [443, 212] on button "Bok choy" at bounding box center [473, 214] width 169 height 26
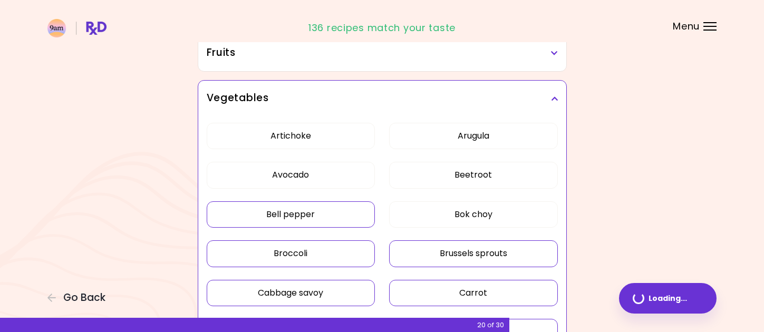
click at [333, 216] on button "Bell pepper" at bounding box center [291, 214] width 169 height 26
click at [363, 251] on button "Broccoli" at bounding box center [291, 253] width 169 height 26
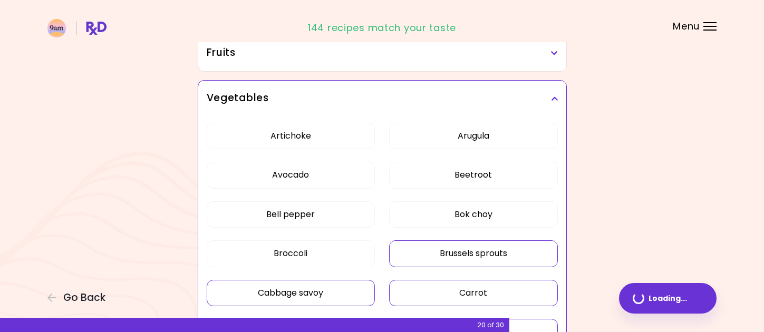
click at [442, 253] on button "Brussels sprouts" at bounding box center [473, 253] width 169 height 26
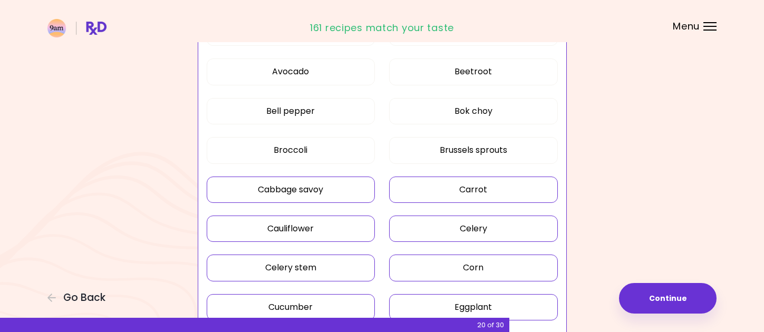
scroll to position [316, 0]
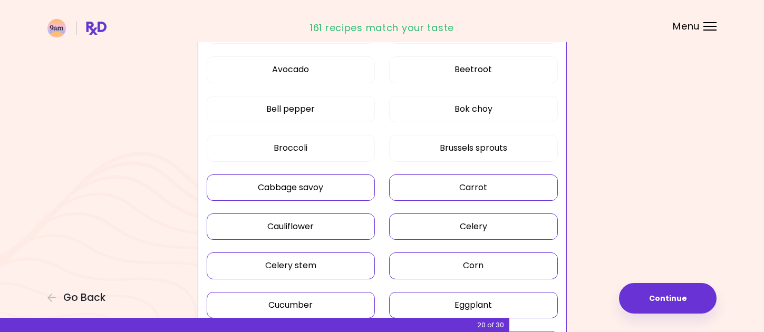
click at [447, 188] on button "Carrot" at bounding box center [473, 187] width 169 height 26
drag, startPoint x: 316, startPoint y: 189, endPoint x: 326, endPoint y: 192, distance: 10.9
click at [316, 189] on button "Cabbage savoy" at bounding box center [291, 187] width 169 height 26
drag, startPoint x: 423, startPoint y: 220, endPoint x: 410, endPoint y: 220, distance: 13.2
click at [423, 221] on button "Celery" at bounding box center [473, 227] width 169 height 26
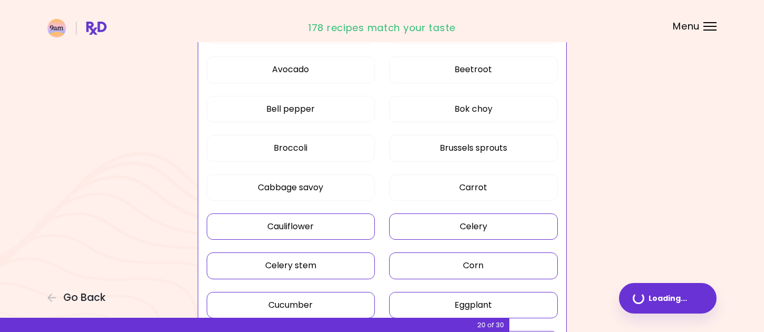
drag, startPoint x: 344, startPoint y: 221, endPoint x: 408, endPoint y: 237, distance: 65.9
click at [344, 221] on button "Cauliflower" at bounding box center [291, 227] width 169 height 26
click at [435, 261] on button "Corn" at bounding box center [473, 266] width 169 height 26
drag, startPoint x: 318, startPoint y: 261, endPoint x: 411, endPoint y: 260, distance: 92.8
click at [321, 262] on button "Celery stem" at bounding box center [291, 266] width 169 height 26
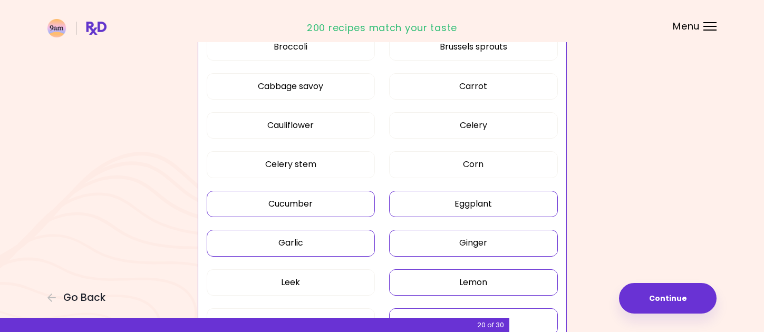
scroll to position [422, 0]
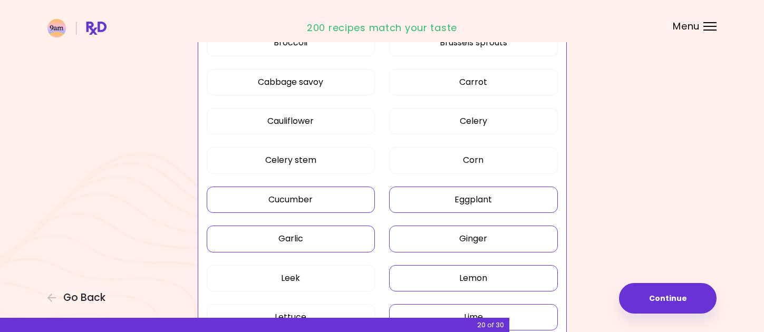
click at [452, 207] on button "Eggplant" at bounding box center [473, 200] width 169 height 26
click at [351, 201] on button "Cucumber" at bounding box center [291, 200] width 169 height 26
click at [361, 233] on button "Garlic" at bounding box center [291, 239] width 169 height 26
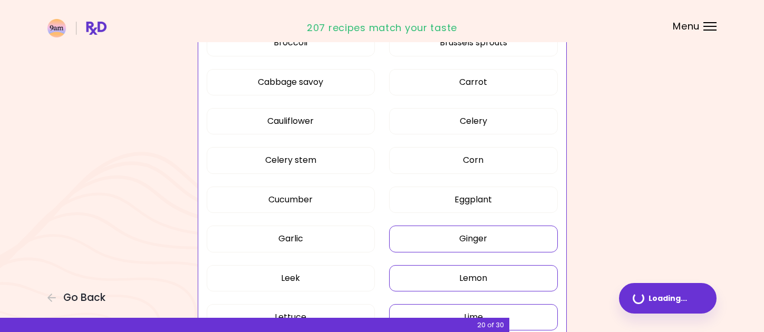
click at [449, 236] on button "Ginger" at bounding box center [473, 239] width 169 height 26
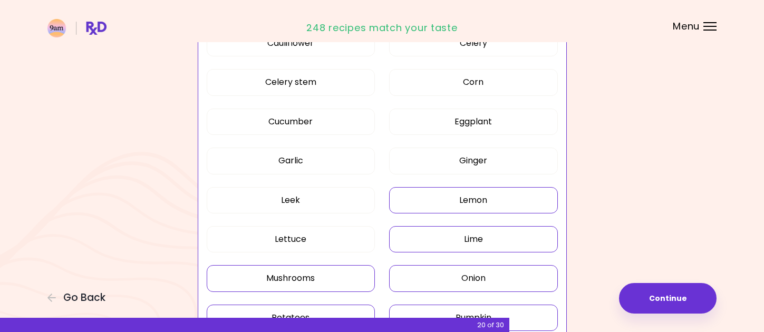
scroll to position [527, 0]
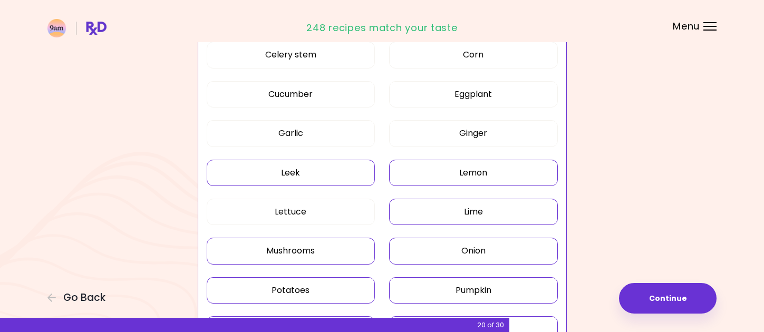
click at [336, 171] on button "Leek" at bounding box center [291, 173] width 169 height 26
click at [329, 208] on button "Lettuce" at bounding box center [291, 212] width 169 height 26
click at [468, 173] on button "Lemon" at bounding box center [473, 173] width 169 height 26
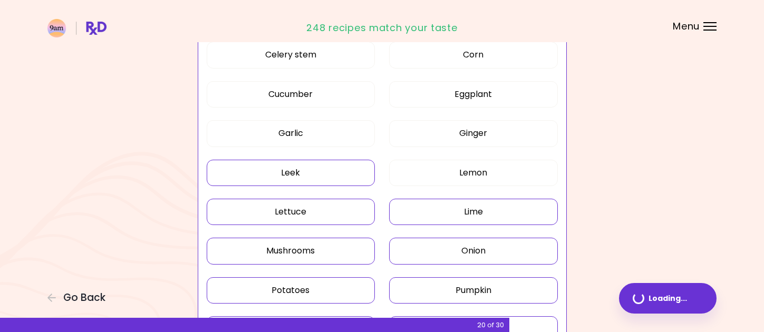
click at [464, 212] on button "Lime" at bounding box center [473, 212] width 169 height 26
click at [438, 254] on button "Onion" at bounding box center [473, 251] width 169 height 26
click at [350, 258] on button "Mushrooms" at bounding box center [291, 251] width 169 height 26
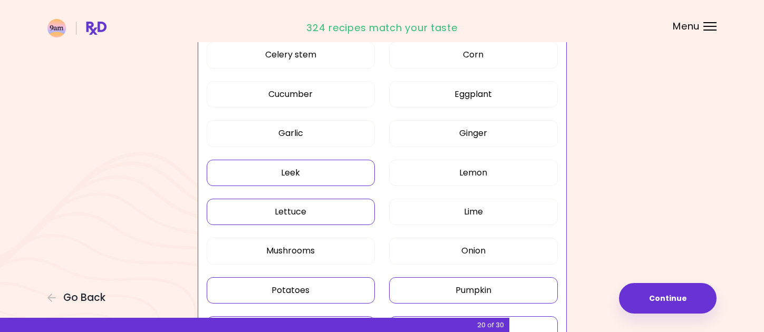
drag, startPoint x: 366, startPoint y: 287, endPoint x: 421, endPoint y: 283, distance: 54.5
click at [367, 287] on button "Potatoes" at bounding box center [291, 290] width 169 height 26
drag, startPoint x: 430, startPoint y: 283, endPoint x: 436, endPoint y: 275, distance: 9.8
click at [430, 283] on button "Pumpkin" at bounding box center [473, 290] width 169 height 26
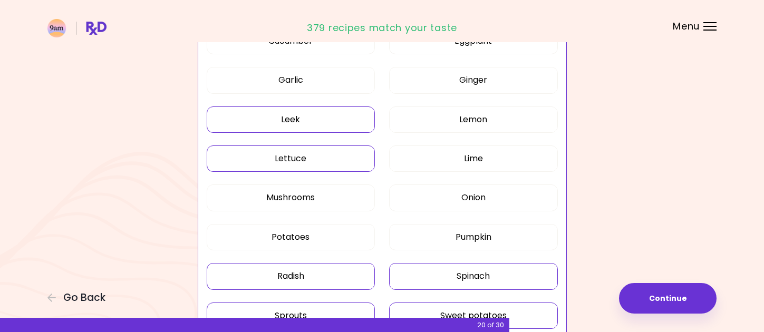
scroll to position [633, 0]
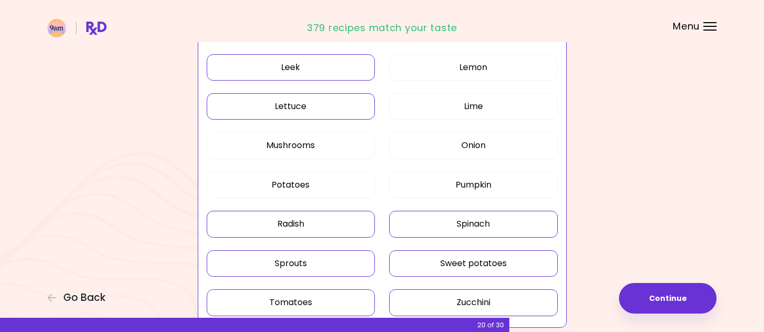
click at [466, 218] on button "Spinach" at bounding box center [473, 224] width 169 height 26
click at [272, 224] on button "Radish" at bounding box center [291, 224] width 169 height 26
drag, startPoint x: 326, startPoint y: 256, endPoint x: 407, endPoint y: 256, distance: 81.2
click at [326, 256] on button "Sprouts" at bounding box center [291, 263] width 169 height 26
click at [426, 262] on button "Sweet potatoes" at bounding box center [473, 263] width 169 height 26
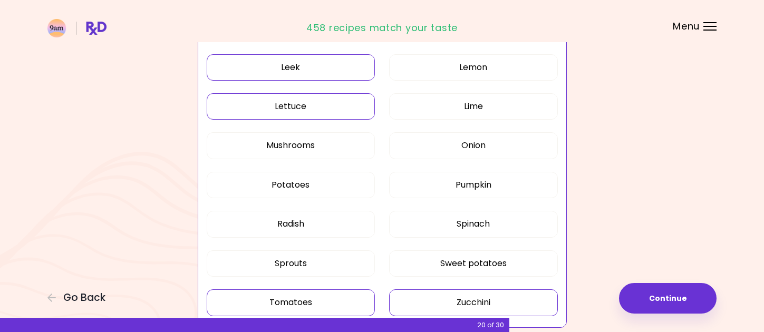
drag, startPoint x: 416, startPoint y: 292, endPoint x: 372, endPoint y: 296, distance: 44.5
click at [415, 293] on button "Zucchini" at bounding box center [473, 302] width 169 height 26
drag, startPoint x: 344, startPoint y: 298, endPoint x: 354, endPoint y: 294, distance: 11.4
click at [344, 298] on button "Tomatoes" at bounding box center [291, 302] width 169 height 26
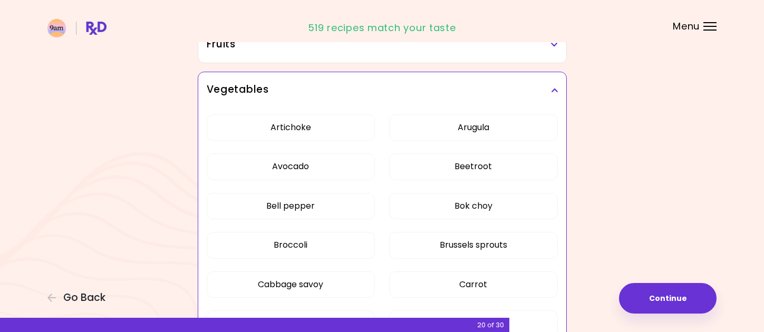
scroll to position [158, 0]
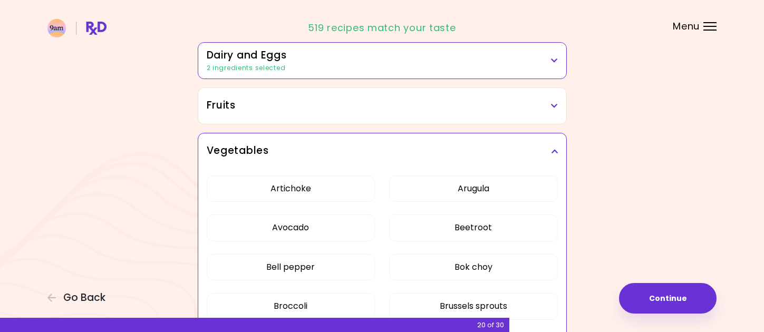
click at [551, 150] on icon at bounding box center [554, 151] width 7 height 7
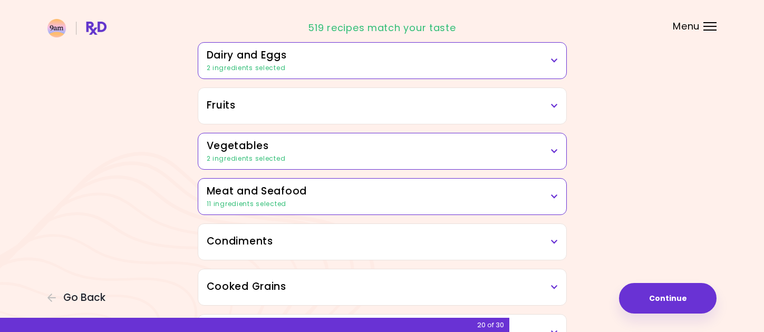
click at [555, 241] on icon at bounding box center [554, 241] width 7 height 7
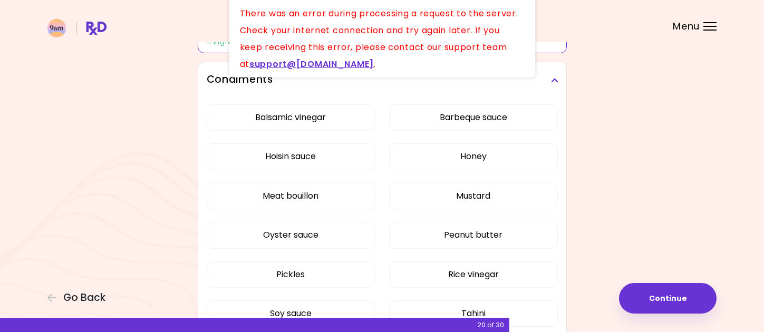
scroll to position [316, 0]
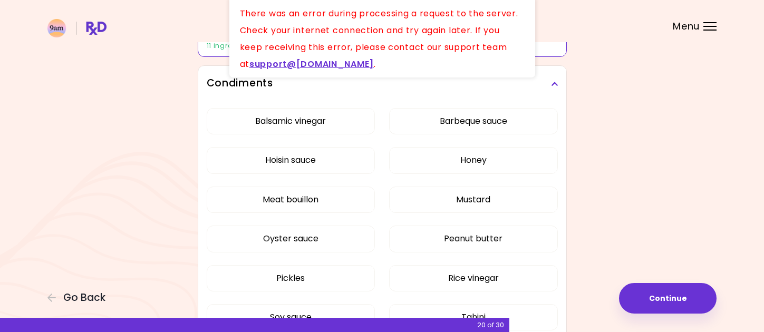
click at [559, 90] on div "Condiments" at bounding box center [382, 84] width 368 height 36
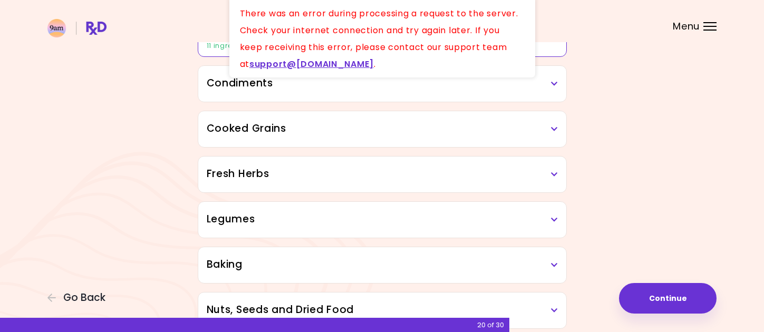
click at [558, 127] on div "Cooked Grains" at bounding box center [382, 129] width 368 height 36
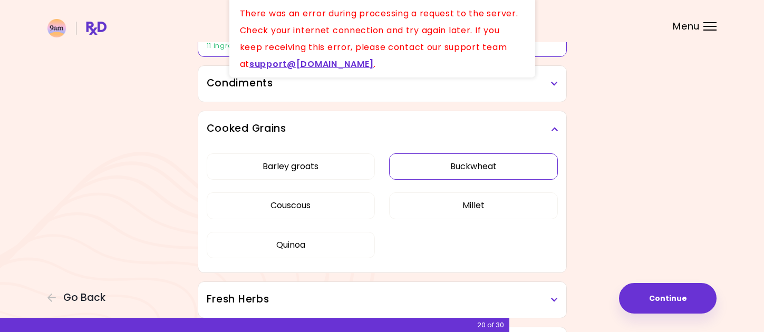
click at [458, 167] on button "Buckwheat" at bounding box center [473, 166] width 169 height 26
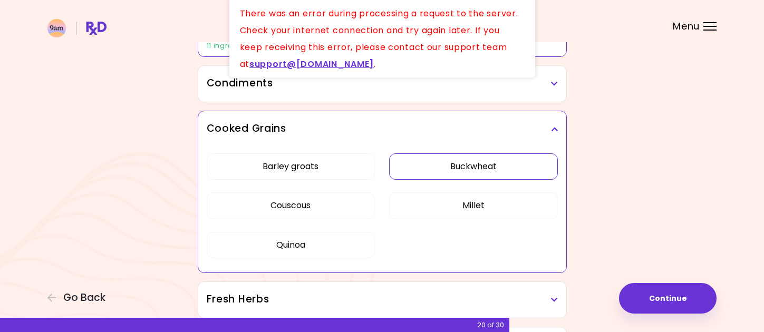
click at [552, 135] on div "Cooked Grains" at bounding box center [382, 129] width 368 height 36
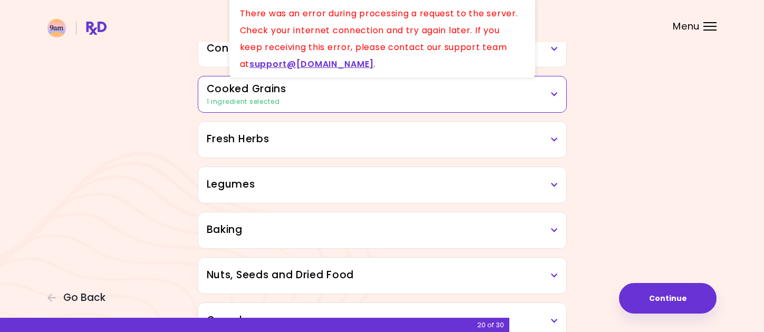
scroll to position [369, 0]
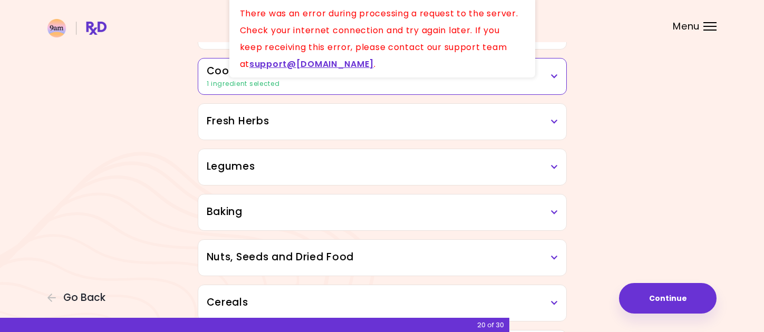
click at [558, 124] on div "Fresh Herbs" at bounding box center [382, 122] width 368 height 36
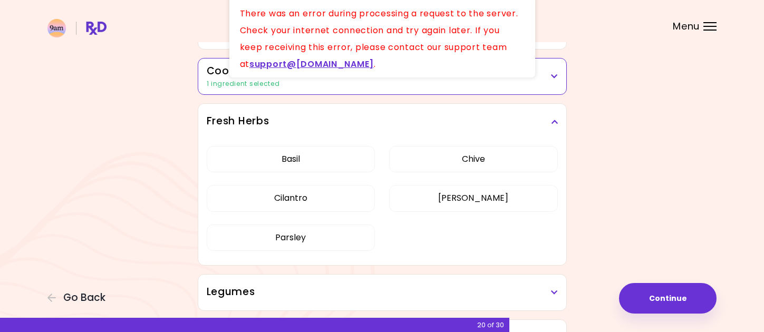
click at [558, 124] on div "Fresh Herbs" at bounding box center [382, 122] width 368 height 36
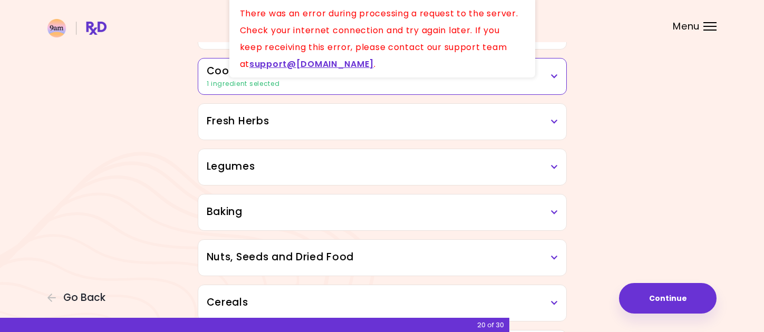
click at [558, 169] on div "Legumes" at bounding box center [382, 167] width 368 height 36
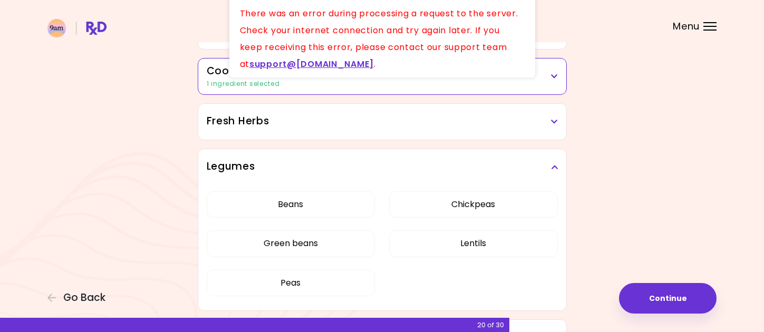
click at [558, 169] on div "Legumes" at bounding box center [382, 167] width 368 height 36
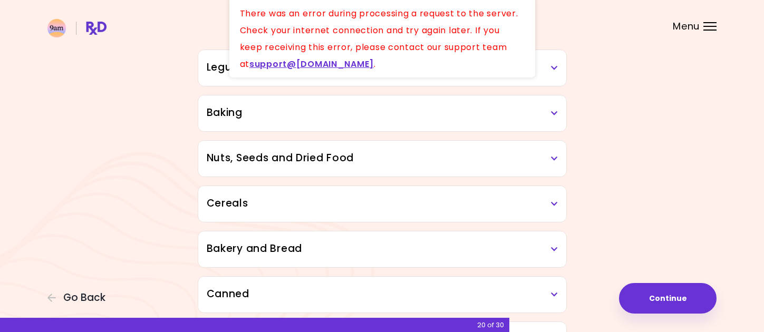
scroll to position [474, 0]
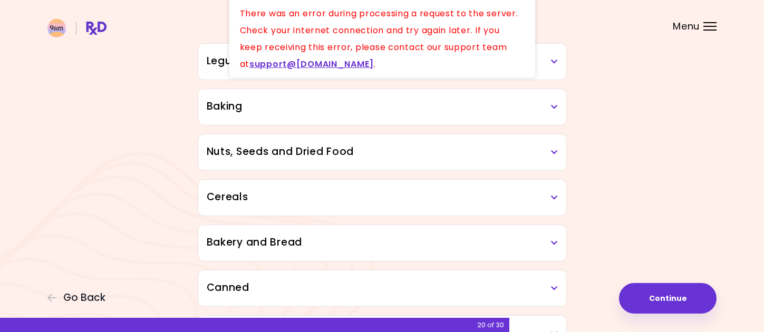
click at [556, 121] on div "Baking" at bounding box center [382, 107] width 368 height 36
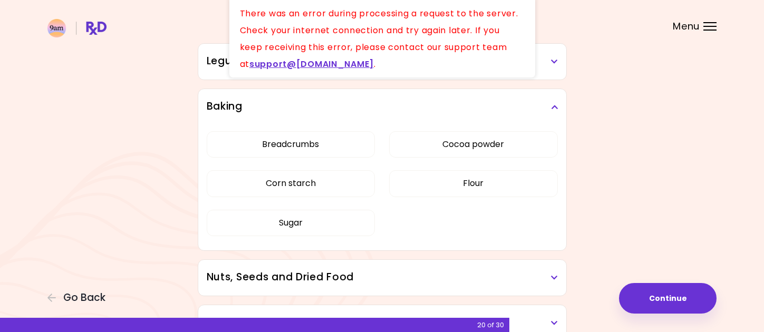
click at [557, 119] on div "Baking" at bounding box center [382, 107] width 368 height 36
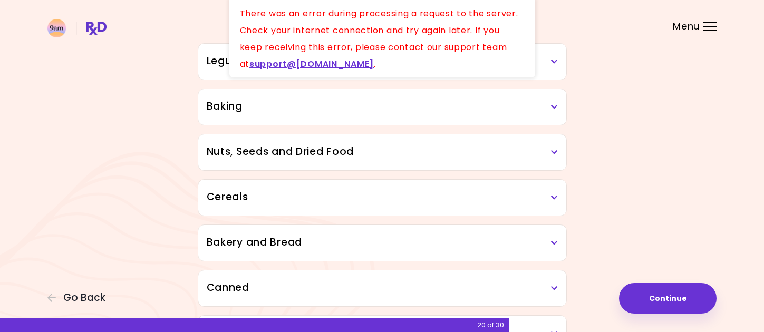
click at [556, 149] on icon at bounding box center [554, 152] width 7 height 7
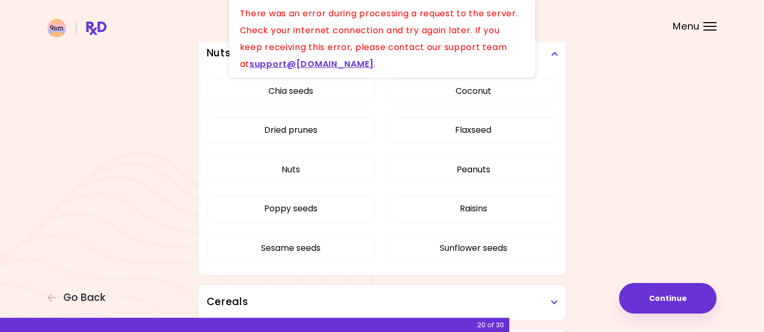
scroll to position [580, 0]
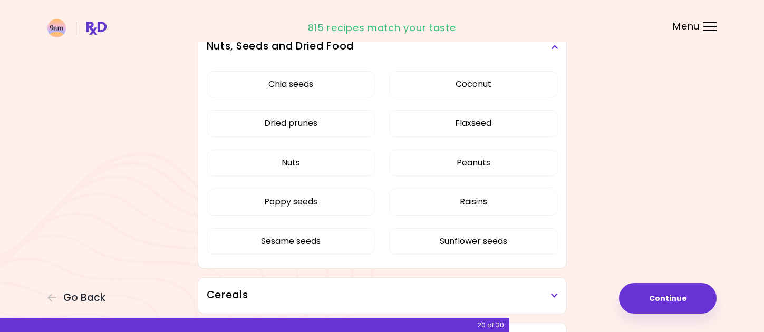
click at [560, 46] on div "Nuts, Seeds and Dried Food" at bounding box center [382, 47] width 368 height 36
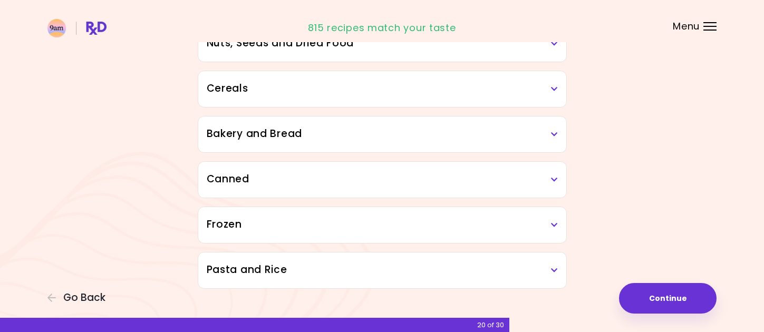
scroll to position [594, 0]
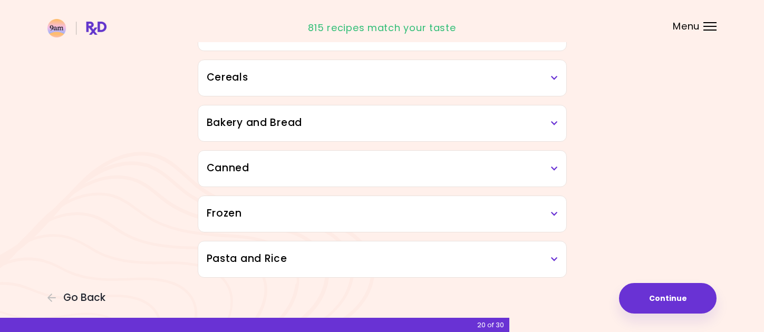
click at [556, 77] on icon at bounding box center [554, 77] width 7 height 7
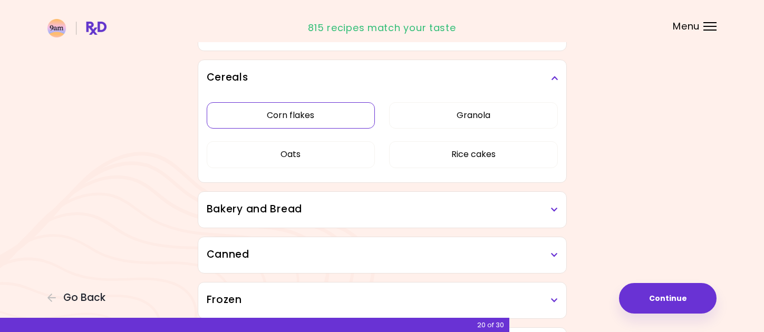
click at [331, 110] on button "Corn flakes" at bounding box center [291, 115] width 169 height 26
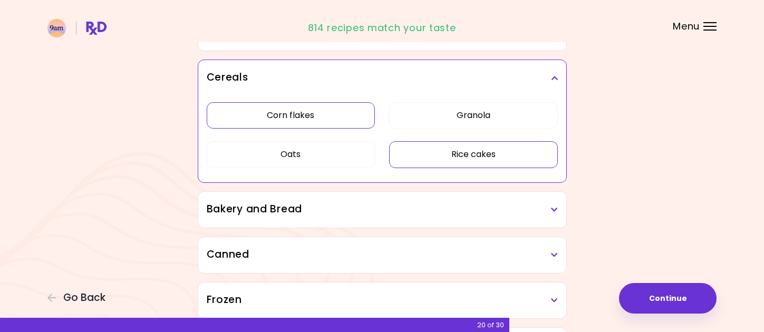
click at [506, 150] on button "Rice cakes" at bounding box center [473, 154] width 169 height 26
click at [511, 149] on button "Rice cakes" at bounding box center [473, 154] width 169 height 26
click at [559, 77] on div "Cereals" at bounding box center [382, 78] width 368 height 36
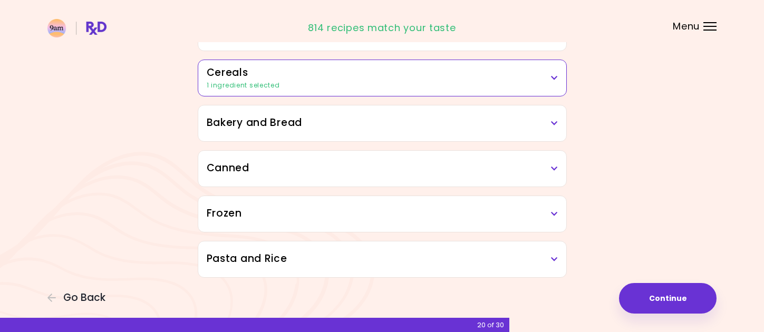
click at [555, 121] on icon at bounding box center [554, 123] width 7 height 7
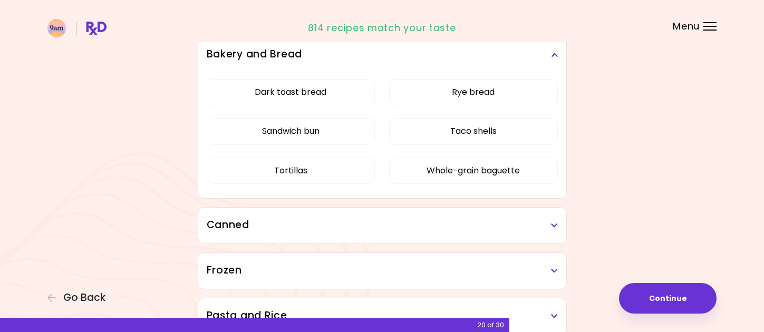
scroll to position [647, 0]
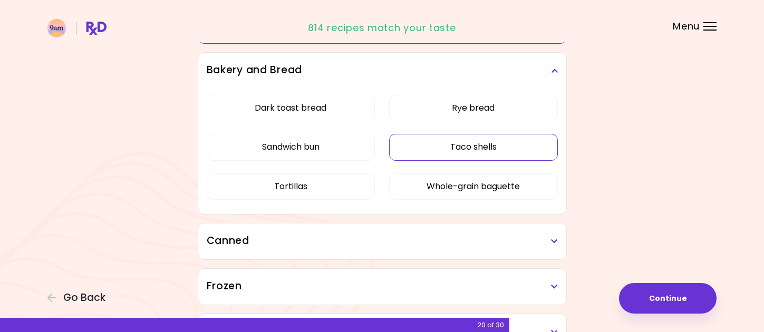
click at [440, 150] on button "Taco shells" at bounding box center [473, 147] width 169 height 26
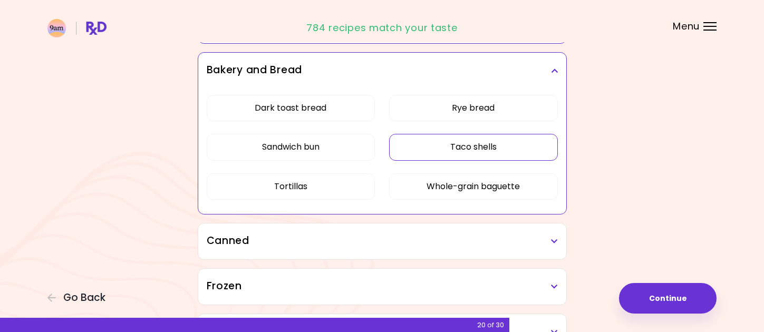
click at [555, 72] on h3 "Bakery and Bread" at bounding box center [382, 70] width 351 height 15
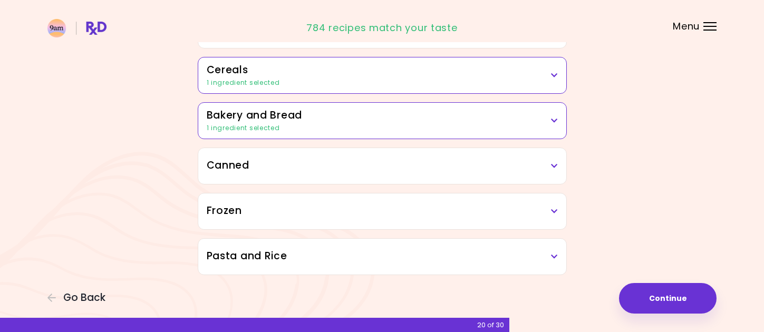
scroll to position [594, 0]
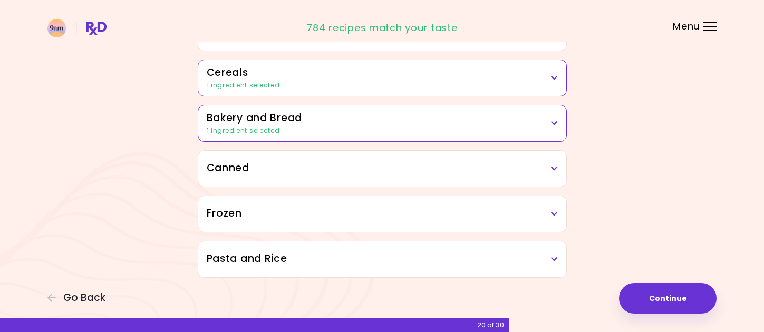
click at [555, 166] on icon at bounding box center [554, 168] width 7 height 7
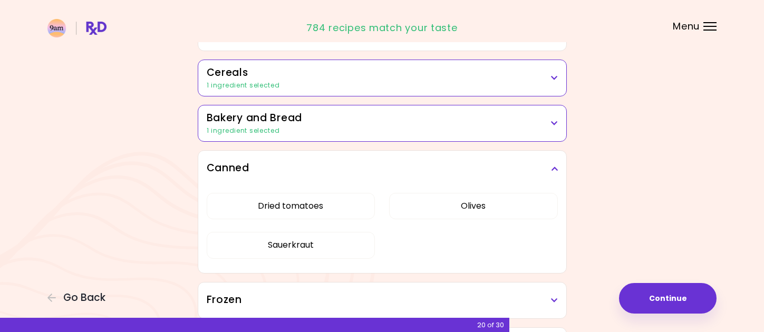
scroll to position [647, 0]
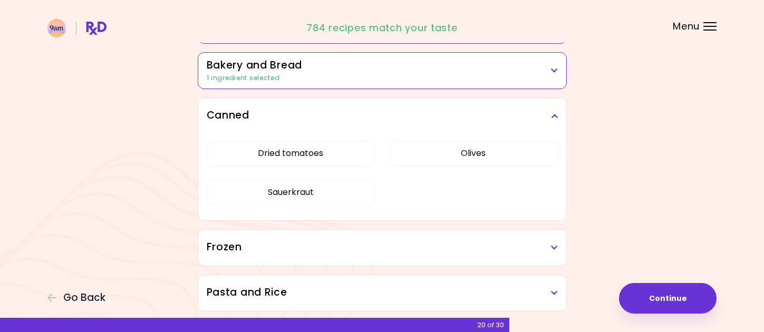
click at [556, 113] on icon at bounding box center [554, 115] width 7 height 7
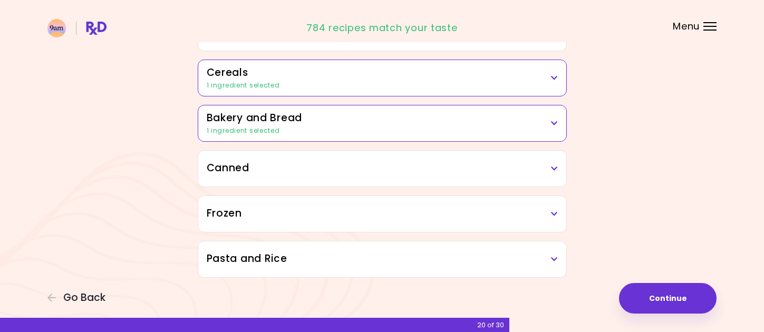
click at [560, 208] on div "Frozen" at bounding box center [382, 214] width 368 height 36
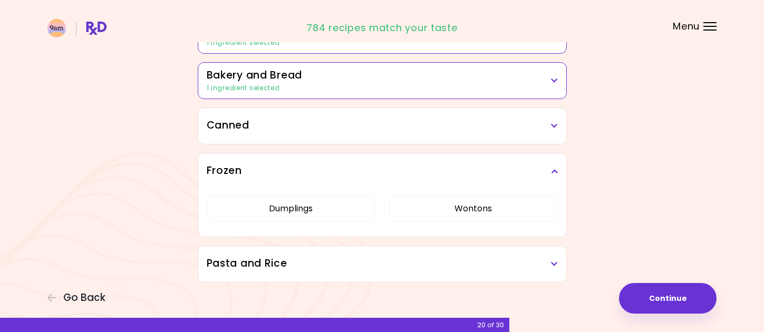
scroll to position [642, 0]
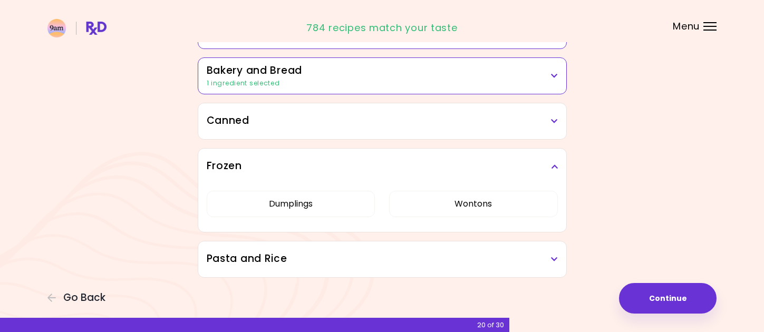
click at [560, 168] on div "Frozen" at bounding box center [382, 167] width 368 height 36
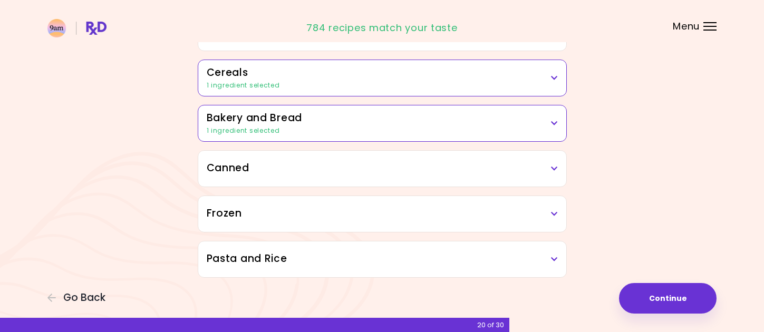
click at [556, 261] on h3 "Pasta and Rice" at bounding box center [382, 258] width 351 height 15
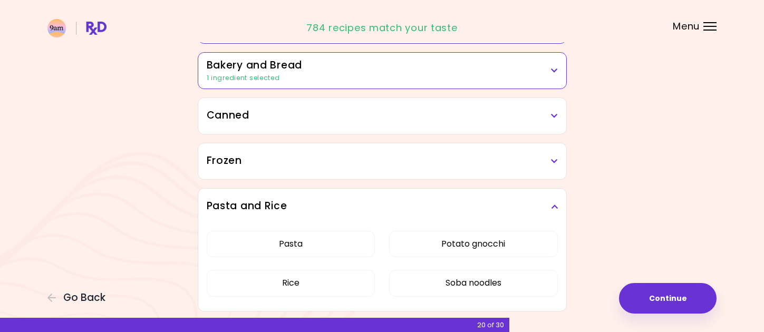
scroll to position [681, 0]
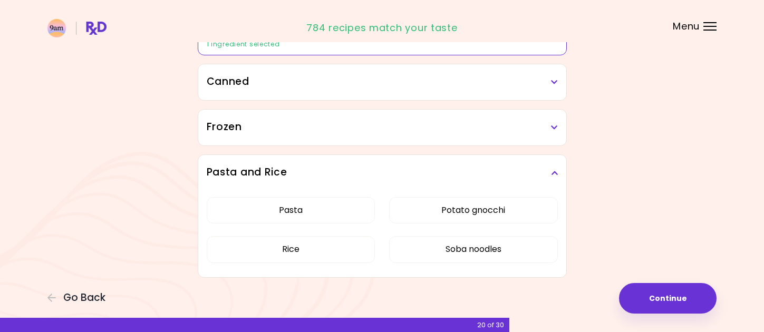
click at [551, 178] on div "Pasta and Rice" at bounding box center [382, 173] width 368 height 36
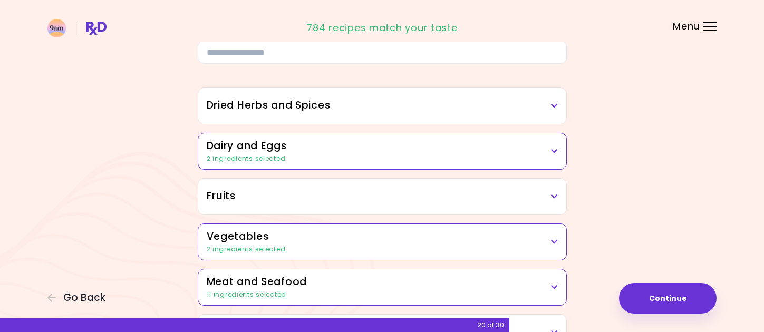
scroll to position [0, 0]
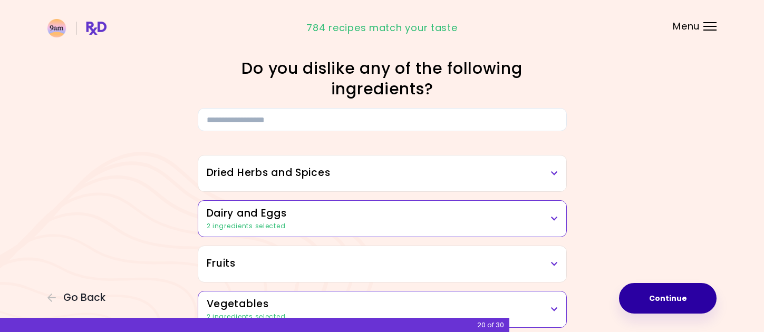
click at [709, 300] on button "Continue" at bounding box center [668, 298] width 98 height 31
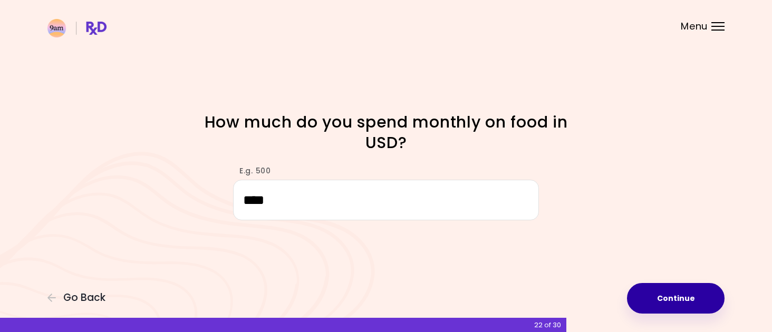
type input "****"
click at [661, 298] on button "Continue" at bounding box center [676, 298] width 98 height 31
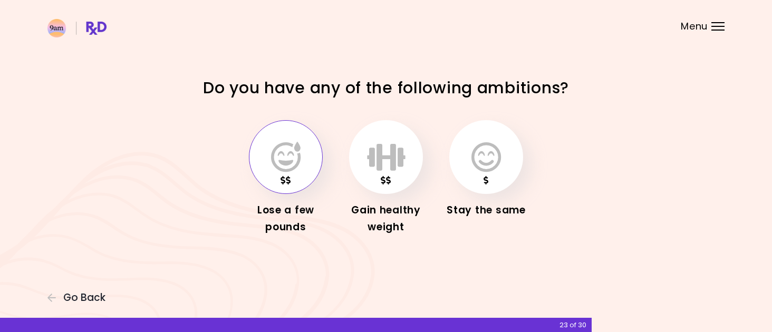
click at [298, 153] on icon "button" at bounding box center [286, 157] width 30 height 31
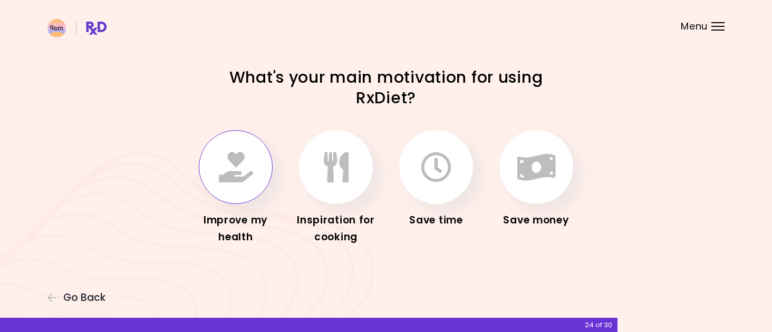
click at [249, 172] on icon "button" at bounding box center [236, 167] width 34 height 31
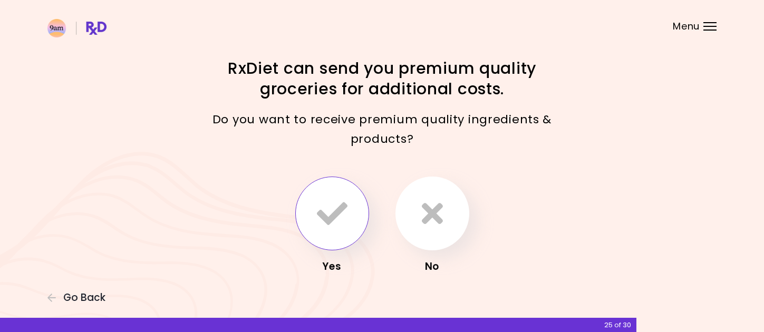
click at [346, 216] on icon "button" at bounding box center [332, 213] width 31 height 31
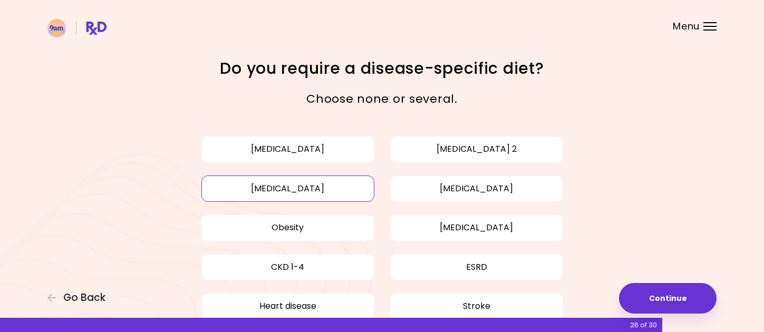
click at [325, 191] on button "[MEDICAL_DATA]" at bounding box center [287, 189] width 173 height 26
click at [285, 232] on button "Obesity" at bounding box center [287, 228] width 173 height 26
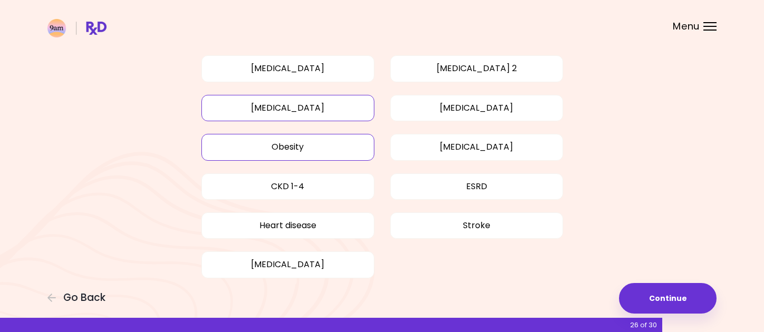
scroll to position [103, 0]
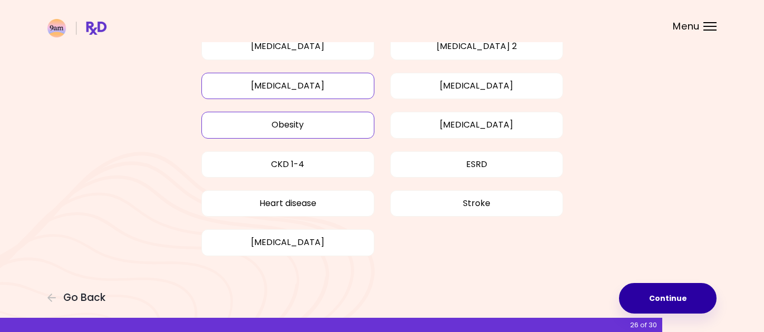
click at [649, 294] on button "Continue" at bounding box center [668, 298] width 98 height 31
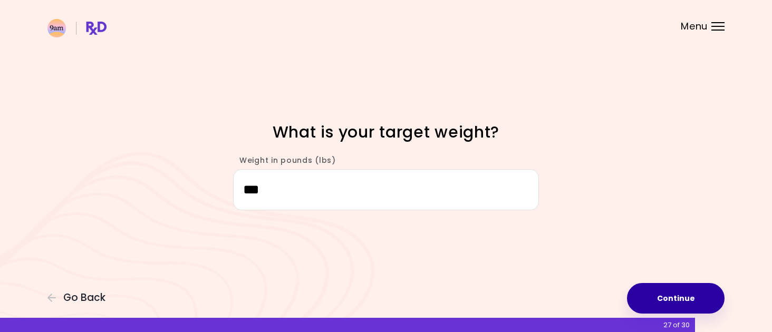
type input "***"
click at [663, 300] on button "Continue" at bounding box center [676, 298] width 98 height 31
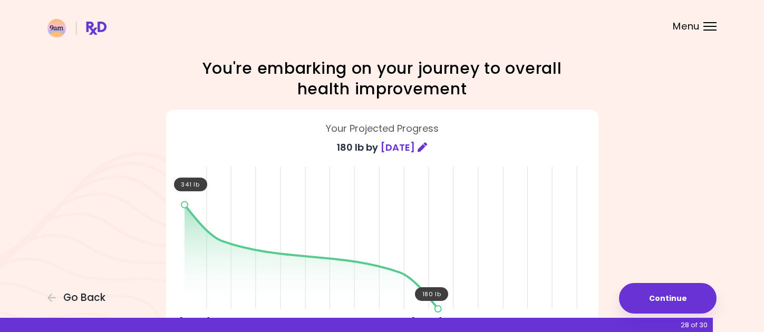
scroll to position [53, 0]
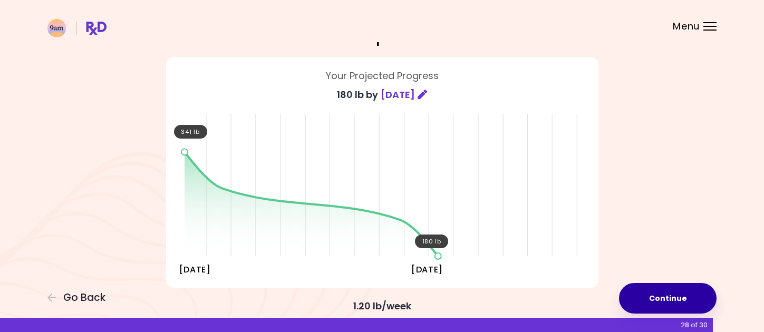
click at [668, 294] on button "Continue" at bounding box center [668, 298] width 98 height 31
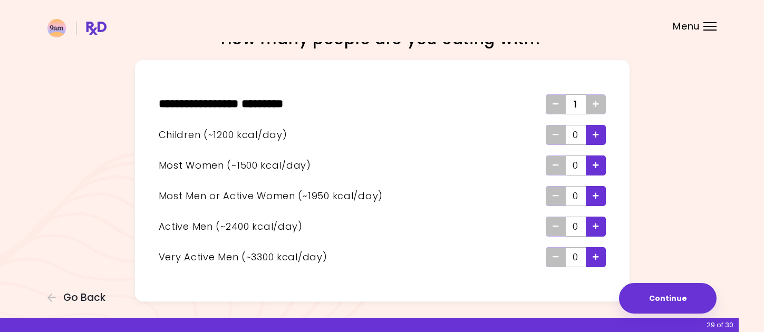
scroll to position [53, 0]
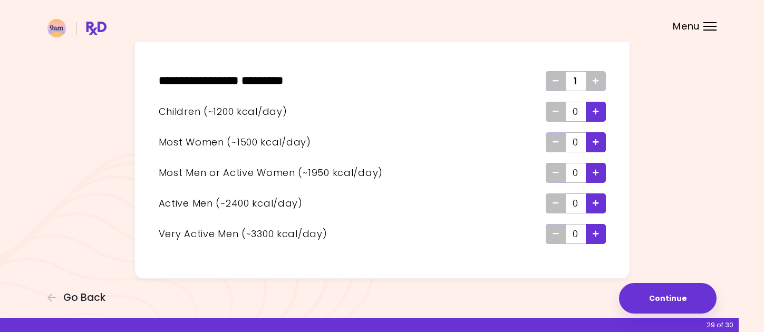
click at [590, 145] on div "Add - Woman" at bounding box center [596, 142] width 20 height 20
click at [591, 146] on div "Add - Woman" at bounding box center [596, 142] width 20 height 20
click at [555, 144] on icon "Remove - Woman" at bounding box center [555, 142] width 6 height 7
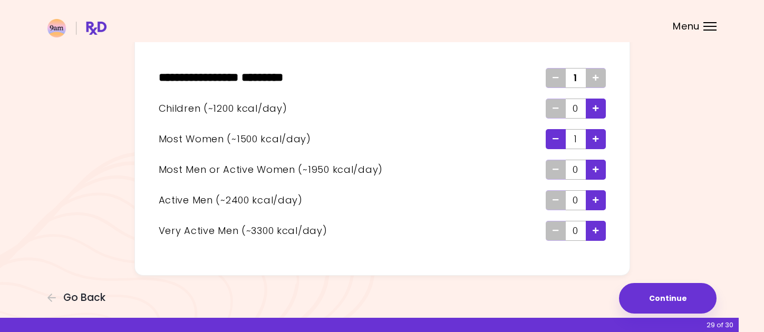
scroll to position [57, 0]
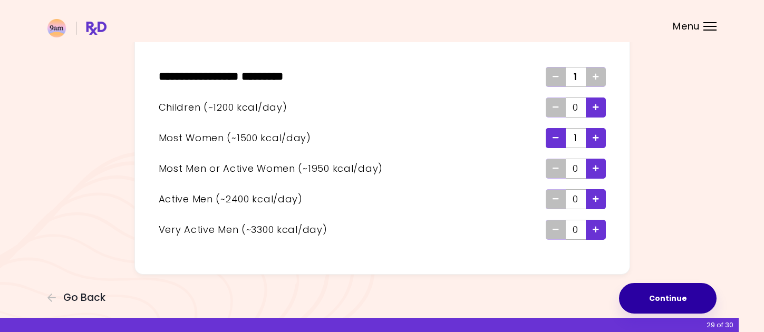
click at [658, 294] on button "Continue" at bounding box center [668, 298] width 98 height 31
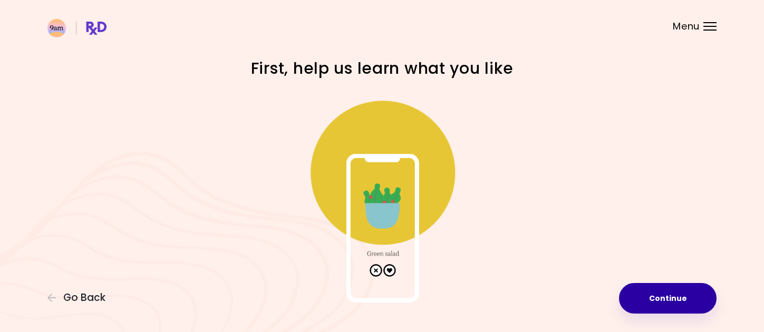
click at [660, 294] on button "Continue" at bounding box center [668, 298] width 98 height 31
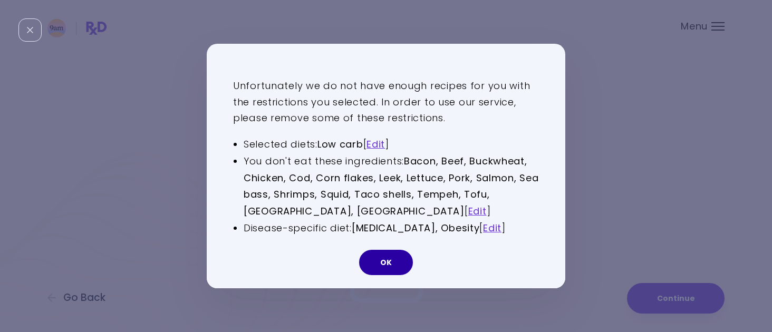
click at [388, 260] on button "OK" at bounding box center [386, 262] width 54 height 25
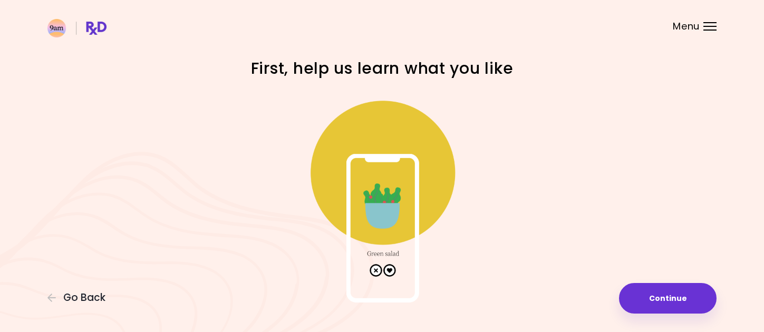
click at [403, 190] on img at bounding box center [382, 197] width 211 height 211
click at [384, 261] on img at bounding box center [382, 197] width 211 height 211
click at [384, 273] on img at bounding box center [382, 197] width 211 height 211
click at [388, 271] on img at bounding box center [382, 197] width 211 height 211
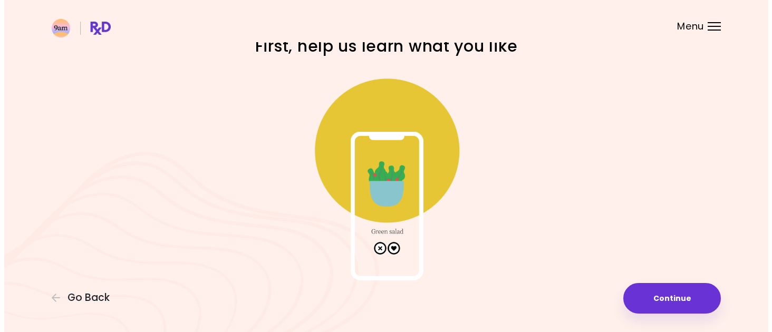
scroll to position [34, 0]
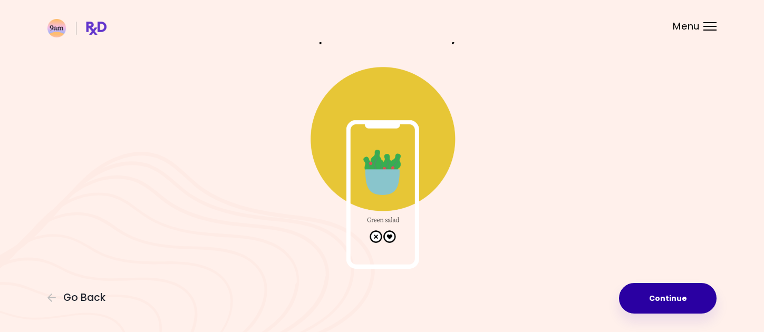
click at [656, 300] on button "Continue" at bounding box center [668, 298] width 98 height 31
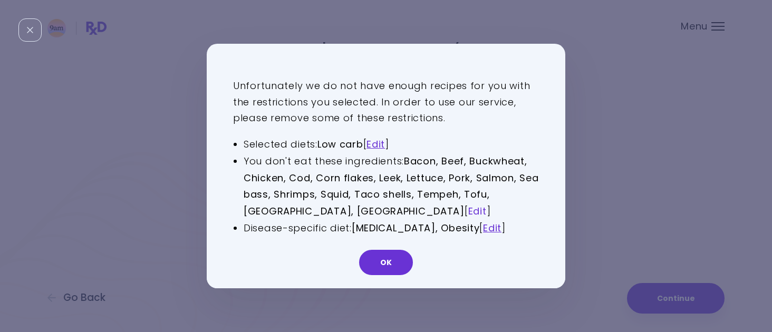
click at [468, 211] on link "Edit" at bounding box center [477, 211] width 18 height 13
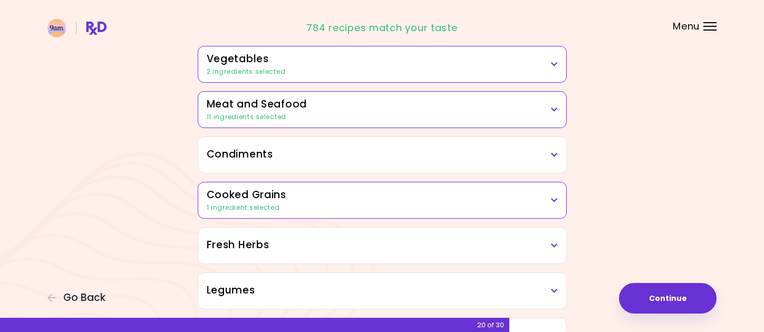
scroll to position [264, 0]
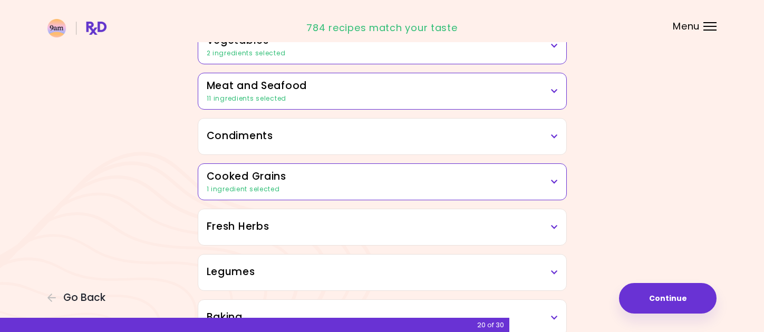
click at [493, 94] on div "11 ingredients selected" at bounding box center [382, 98] width 351 height 9
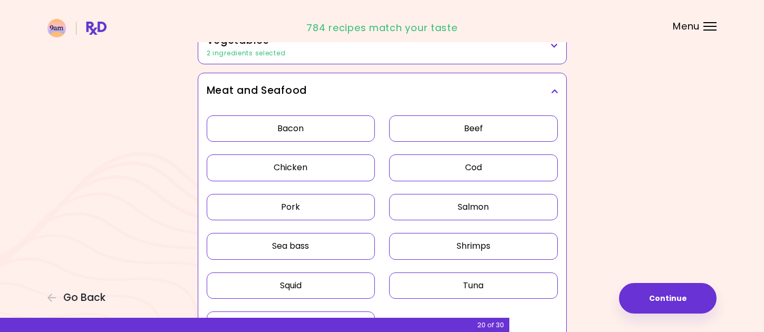
click at [353, 131] on button "Bacon" at bounding box center [291, 128] width 169 height 26
click at [468, 139] on button "Beef" at bounding box center [473, 128] width 169 height 26
click at [335, 166] on button "Chicken" at bounding box center [291, 167] width 169 height 26
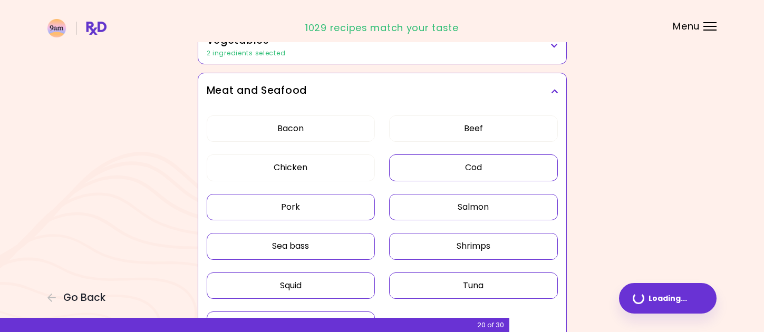
drag, startPoint x: 430, startPoint y: 171, endPoint x: 396, endPoint y: 188, distance: 37.0
click at [430, 171] on button "Cod" at bounding box center [473, 167] width 169 height 26
click at [337, 203] on button "Pork" at bounding box center [291, 207] width 169 height 26
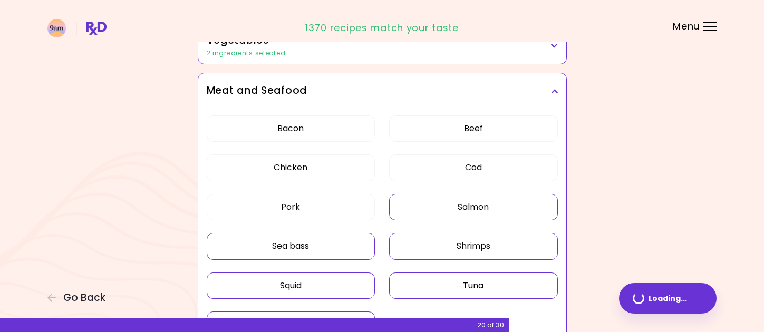
click at [467, 214] on button "Salmon" at bounding box center [473, 207] width 169 height 26
drag, startPoint x: 354, startPoint y: 250, endPoint x: 447, endPoint y: 251, distance: 92.3
click at [355, 250] on button "Sea bass" at bounding box center [291, 246] width 169 height 26
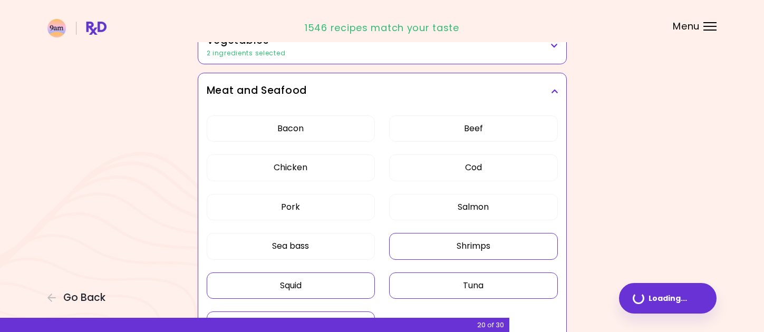
click at [447, 251] on button "Shrimps" at bounding box center [473, 246] width 169 height 26
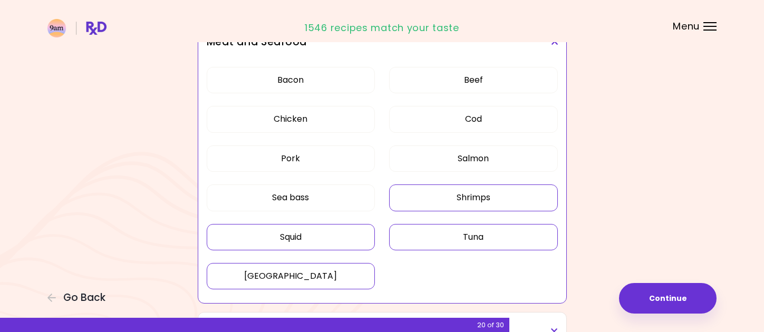
scroll to position [369, 0]
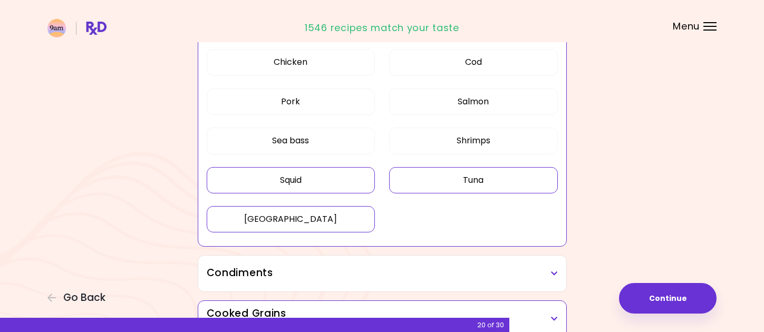
click at [350, 228] on button "[GEOGRAPHIC_DATA]" at bounding box center [291, 219] width 169 height 26
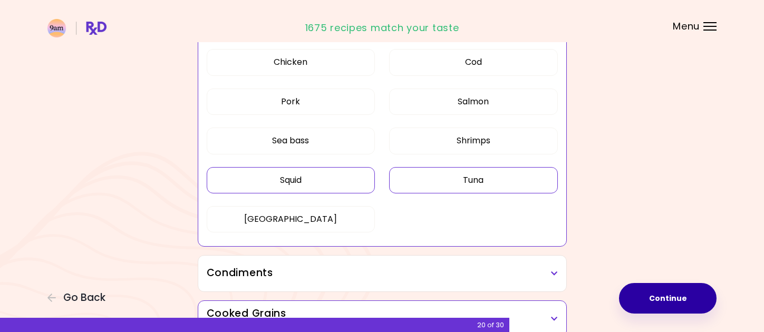
click at [652, 305] on button "Continue" at bounding box center [668, 298] width 98 height 31
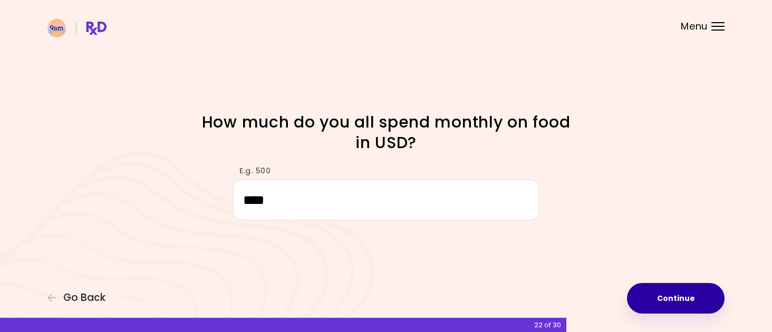
click at [665, 298] on button "Continue" at bounding box center [676, 298] width 98 height 31
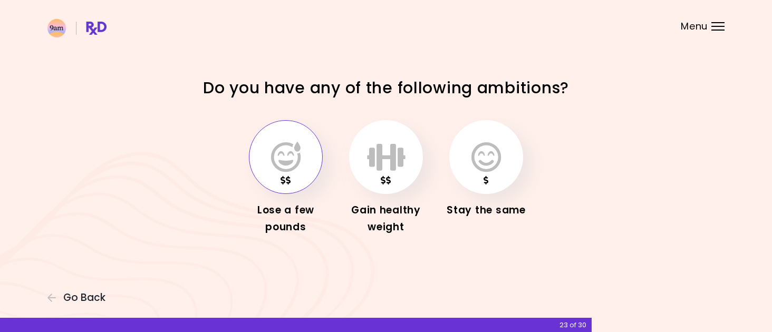
click at [286, 169] on icon "button" at bounding box center [286, 157] width 30 height 31
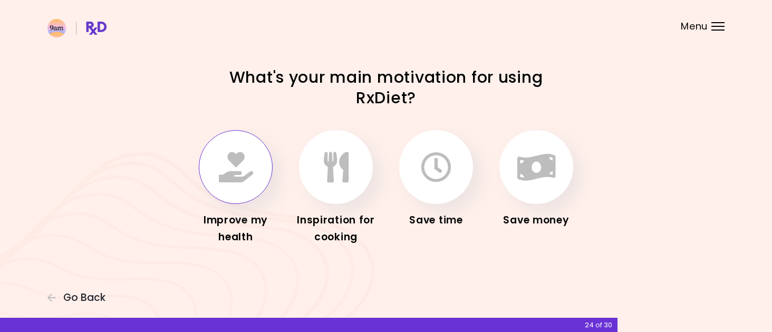
click at [226, 182] on icon "button" at bounding box center [236, 167] width 34 height 31
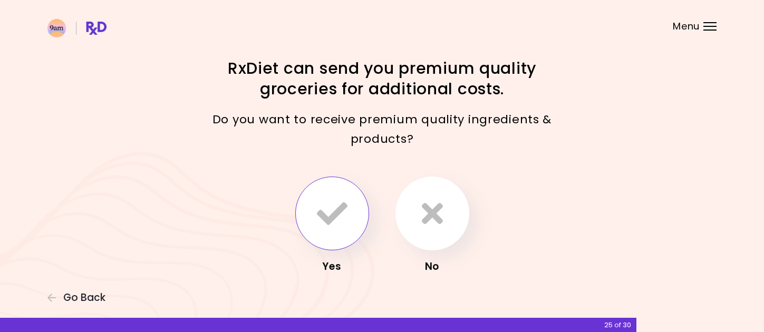
click at [334, 220] on icon "button" at bounding box center [332, 213] width 31 height 31
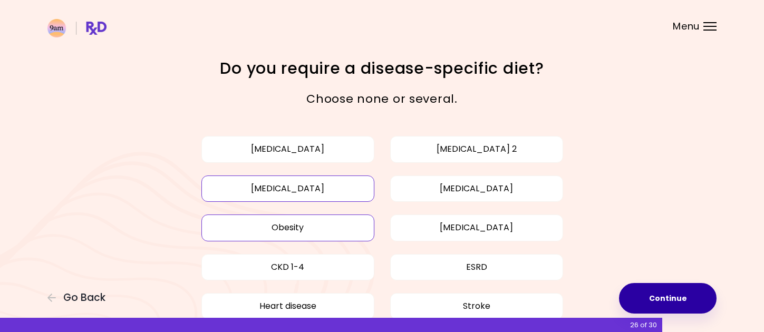
click at [654, 290] on button "Continue" at bounding box center [668, 298] width 98 height 31
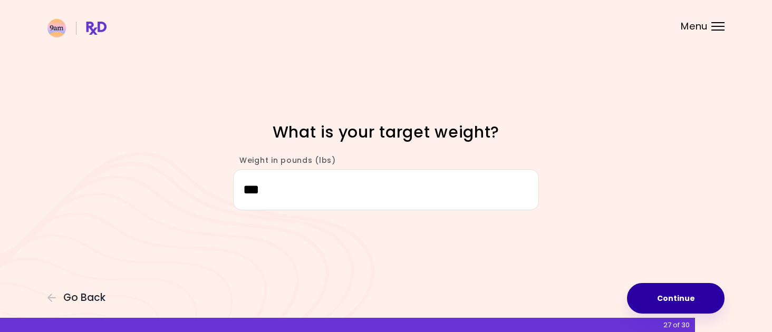
click at [676, 292] on button "Continue" at bounding box center [676, 298] width 98 height 31
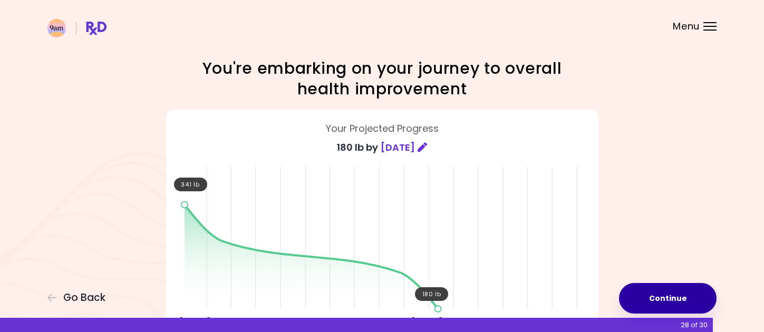
click at [683, 304] on button "Continue" at bounding box center [668, 298] width 98 height 31
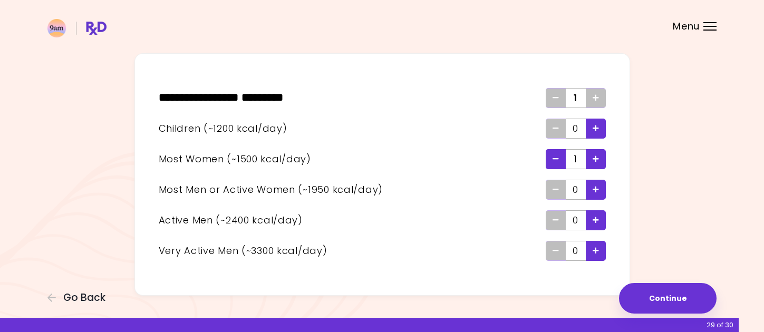
scroll to position [53, 0]
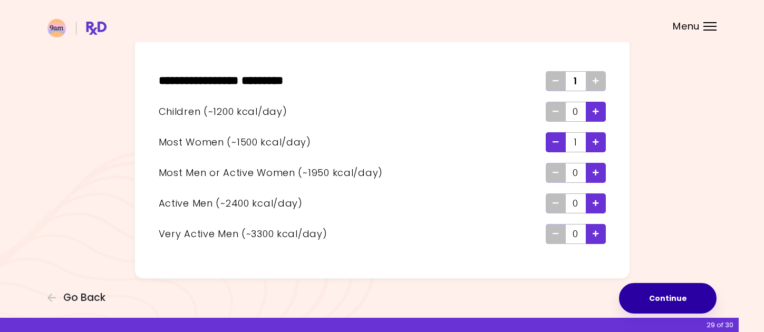
click at [671, 295] on button "Continue" at bounding box center [668, 298] width 98 height 31
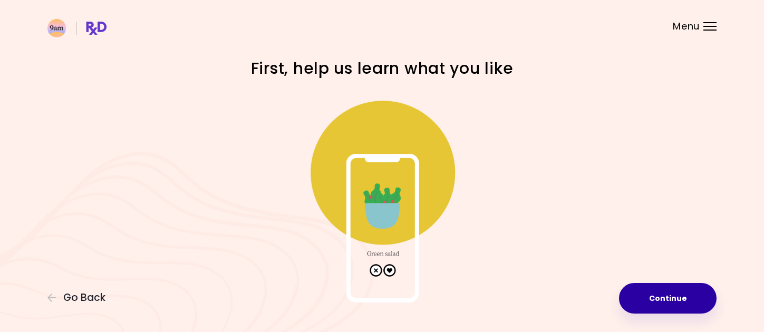
click at [674, 294] on button "Continue" at bounding box center [668, 298] width 98 height 31
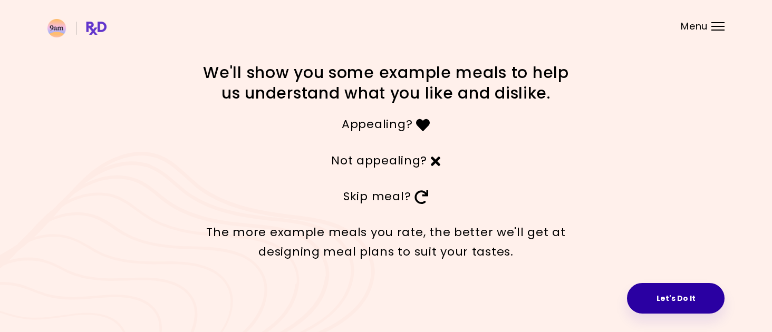
click at [642, 297] on button "Let's Do It" at bounding box center [676, 298] width 98 height 31
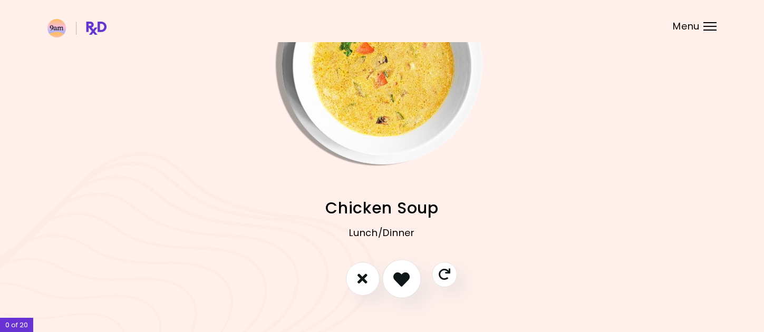
scroll to position [99, 0]
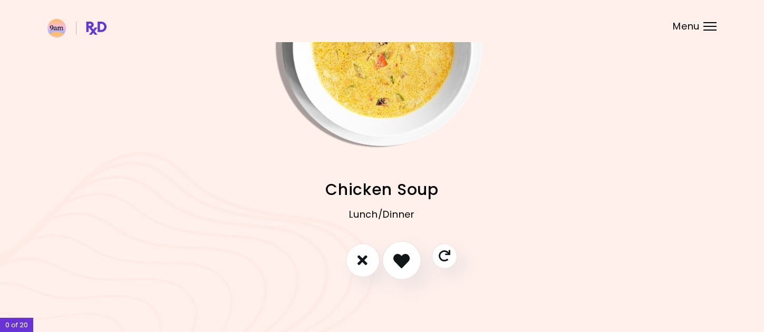
click at [408, 254] on icon "I like this recipe" at bounding box center [401, 260] width 16 height 16
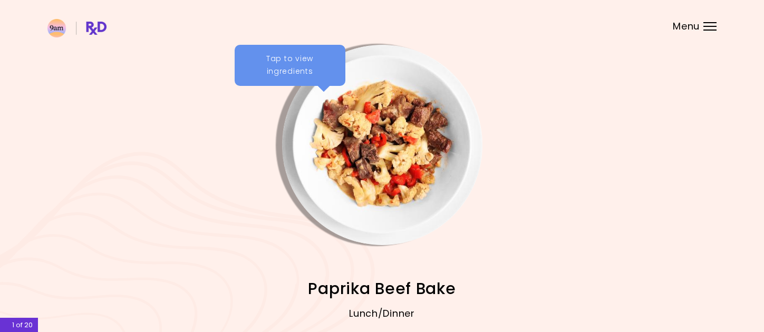
scroll to position [53, 0]
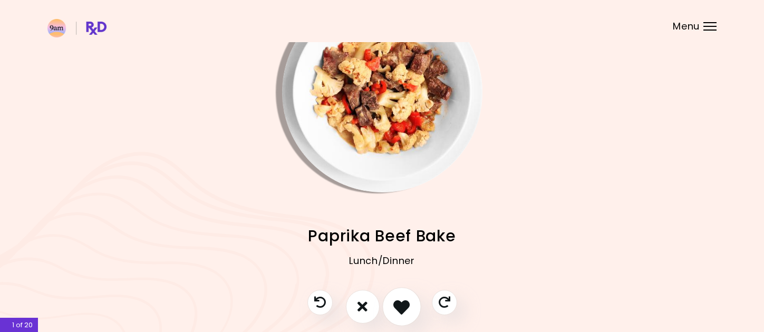
click at [403, 302] on icon "I like this recipe" at bounding box center [401, 306] width 16 height 16
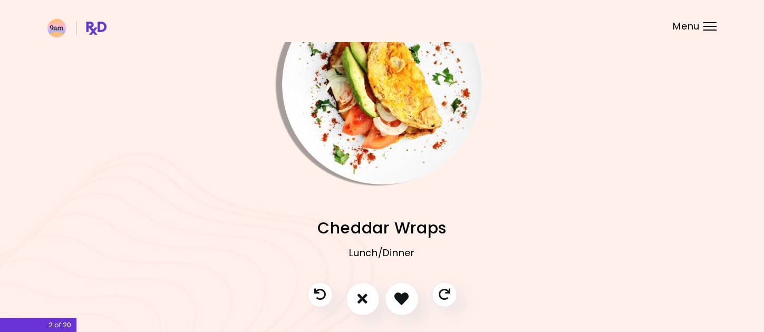
scroll to position [99, 0]
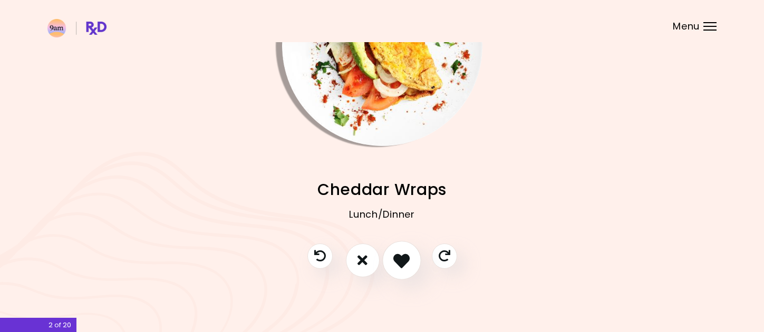
click at [413, 267] on button "I like this recipe" at bounding box center [401, 260] width 39 height 39
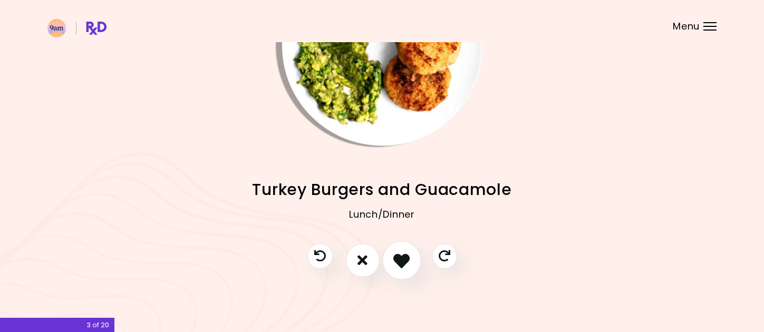
click at [408, 263] on icon "I like this recipe" at bounding box center [401, 260] width 16 height 16
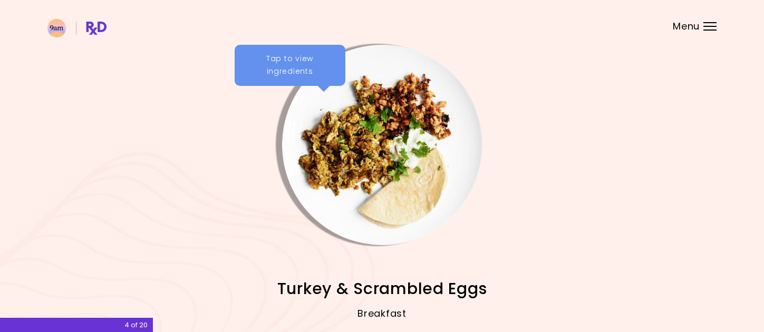
scroll to position [53, 0]
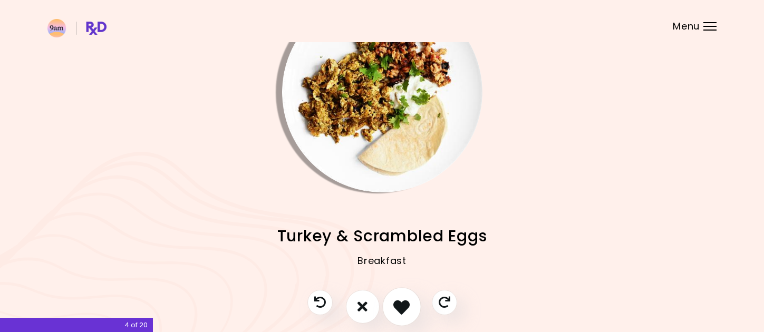
click at [408, 309] on icon "I like this recipe" at bounding box center [401, 306] width 16 height 16
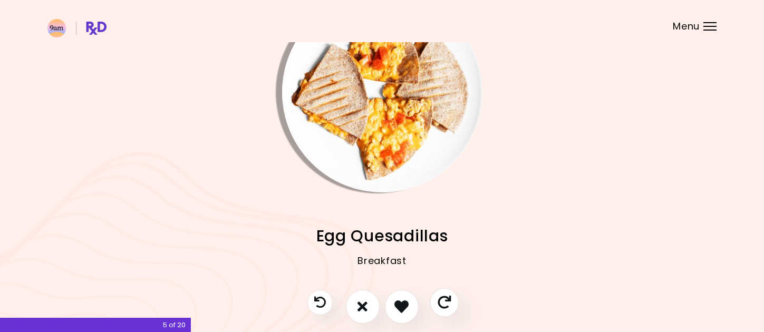
click at [446, 309] on button "Skip" at bounding box center [444, 302] width 29 height 29
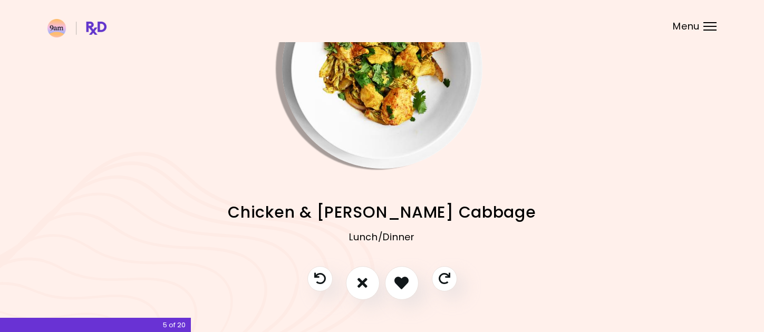
scroll to position [99, 0]
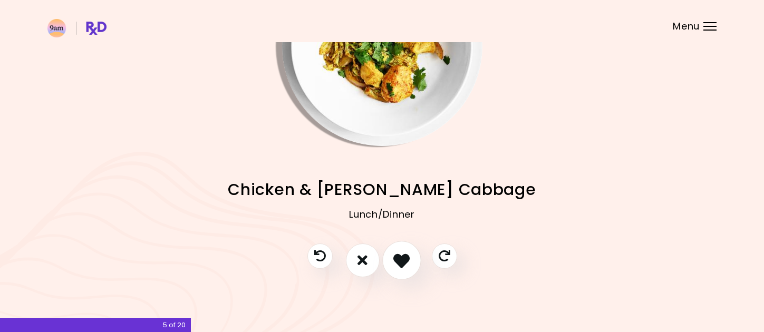
click at [404, 253] on icon "I like this recipe" at bounding box center [401, 260] width 16 height 16
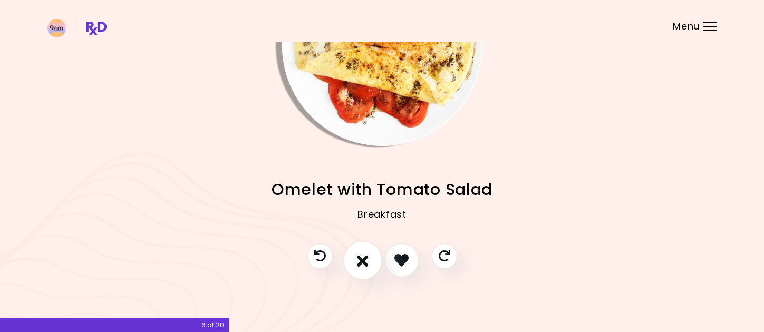
click at [363, 260] on icon "I don't like this recipe" at bounding box center [363, 260] width 12 height 16
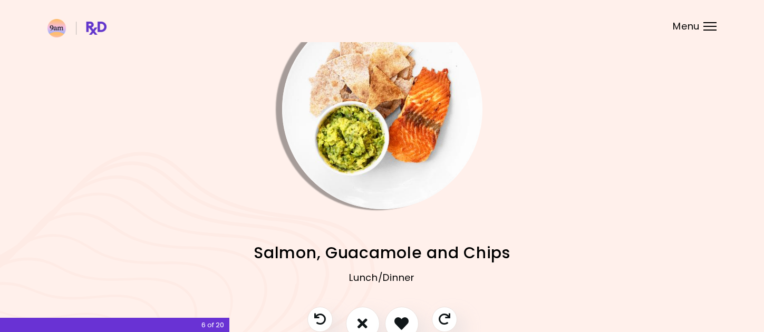
scroll to position [53, 0]
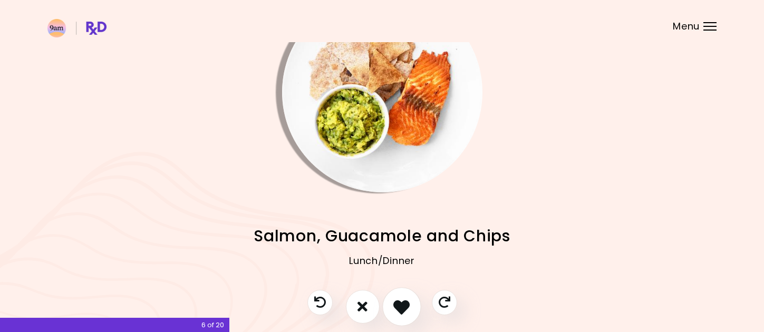
click at [402, 305] on icon "I like this recipe" at bounding box center [401, 306] width 16 height 16
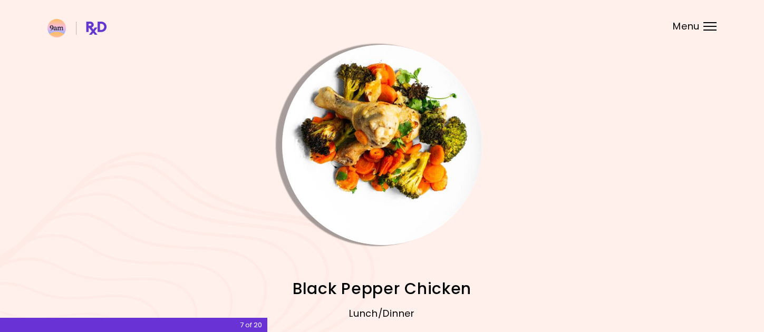
scroll to position [0, 0]
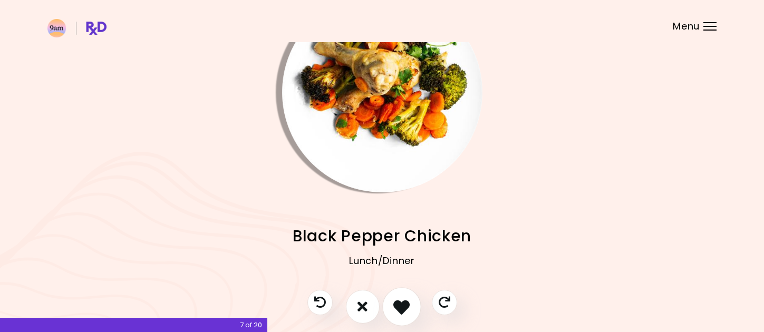
click at [404, 306] on icon "I like this recipe" at bounding box center [401, 306] width 16 height 16
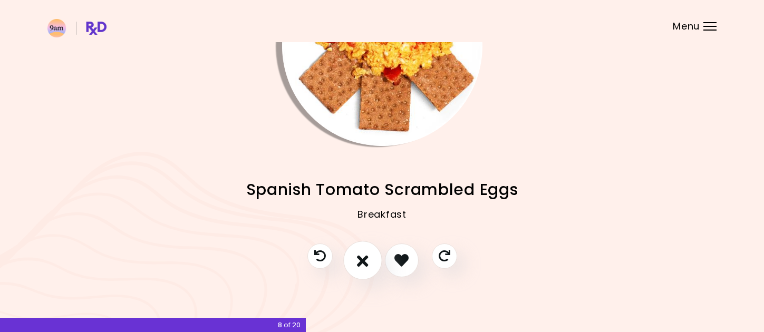
click at [371, 259] on button "I don't like this recipe" at bounding box center [362, 260] width 39 height 39
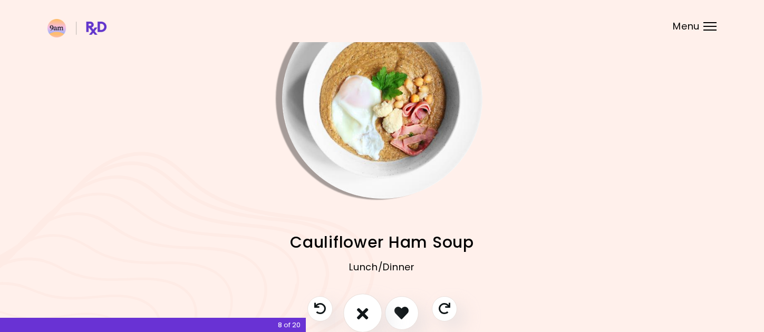
click at [369, 308] on button "I don't like this recipe" at bounding box center [362, 313] width 39 height 39
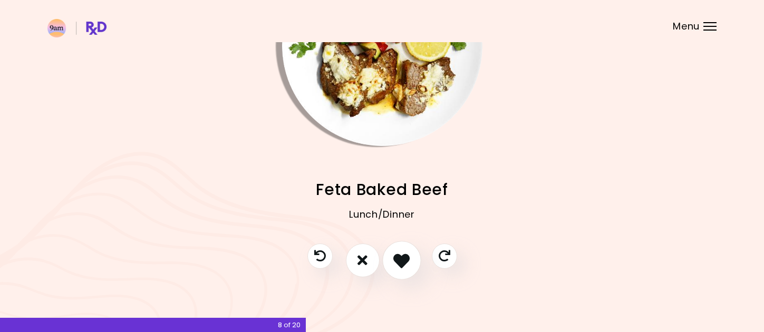
click at [405, 260] on icon "I like this recipe" at bounding box center [401, 260] width 16 height 16
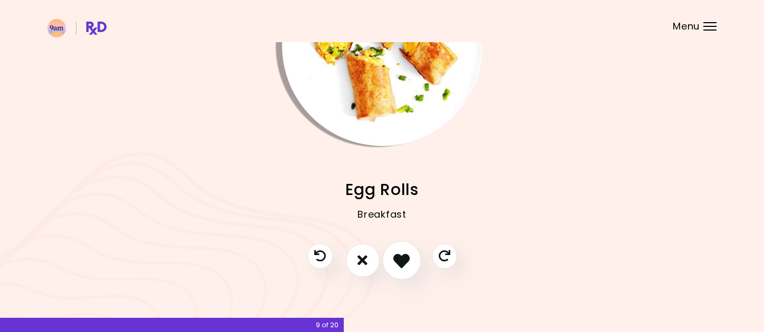
click at [406, 259] on icon "I like this recipe" at bounding box center [401, 260] width 16 height 16
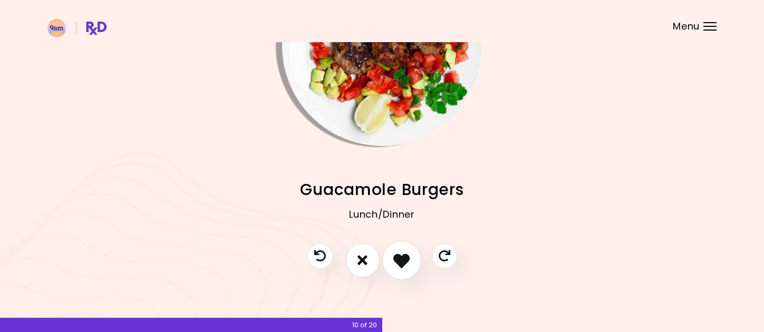
click at [411, 264] on button "I like this recipe" at bounding box center [401, 260] width 39 height 39
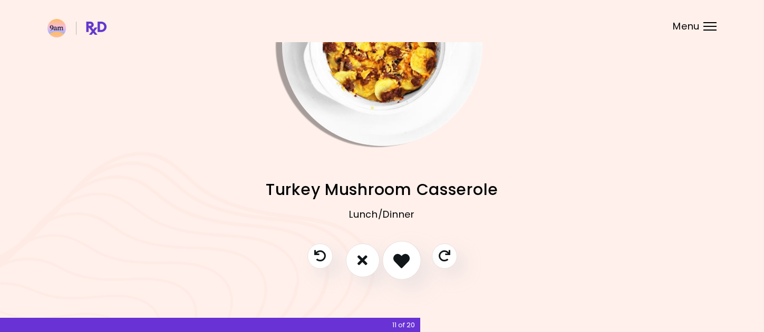
click at [406, 249] on button "I like this recipe" at bounding box center [401, 260] width 39 height 39
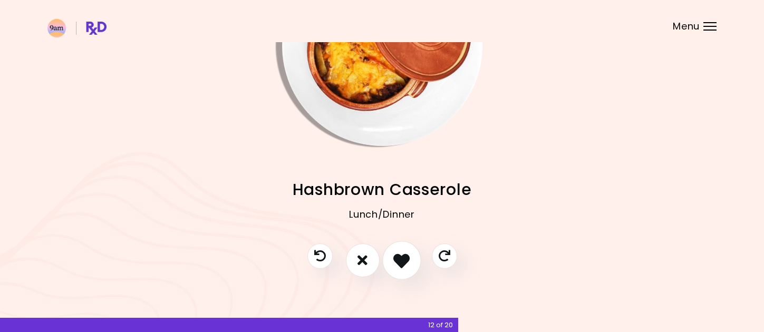
click at [405, 254] on icon "I like this recipe" at bounding box center [401, 260] width 16 height 16
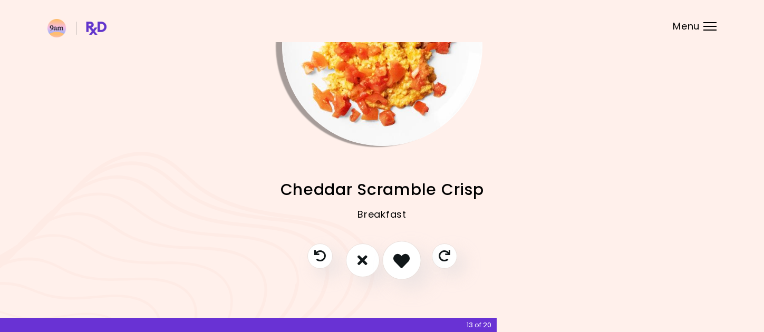
click at [405, 256] on icon "I like this recipe" at bounding box center [401, 260] width 16 height 16
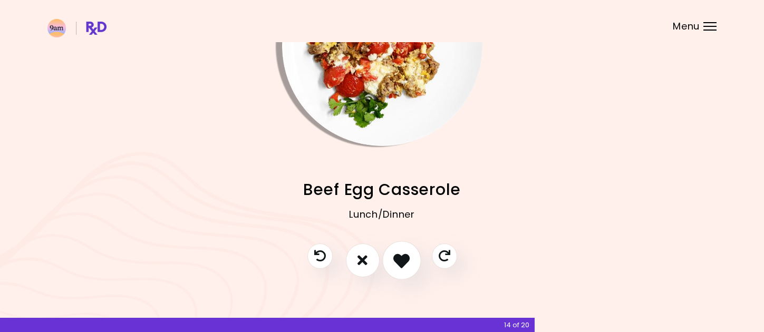
click at [411, 253] on button "I like this recipe" at bounding box center [401, 260] width 39 height 39
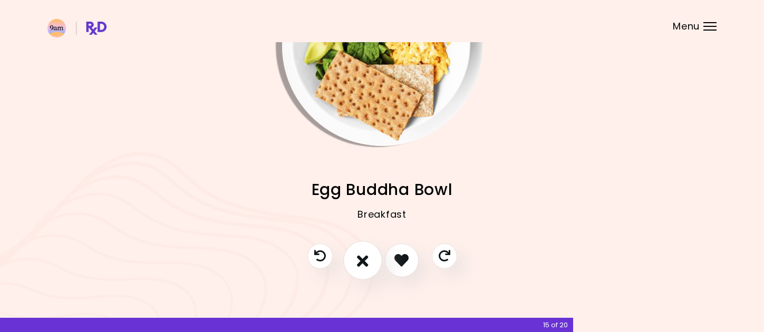
click at [373, 257] on button "I don't like this recipe" at bounding box center [362, 260] width 39 height 39
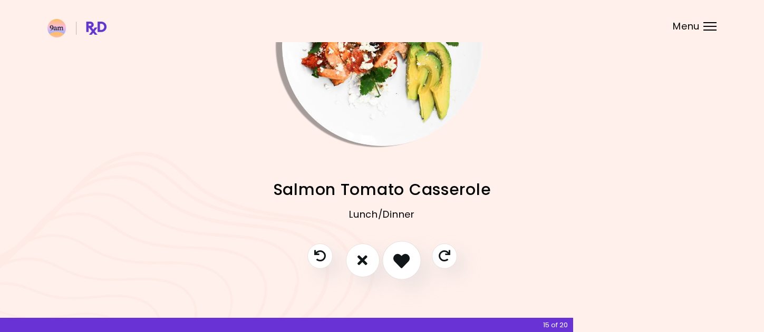
click at [402, 263] on icon "I like this recipe" at bounding box center [401, 260] width 16 height 16
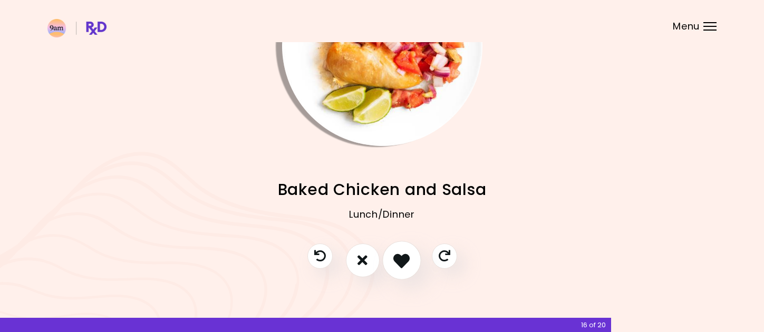
click at [412, 260] on button "I like this recipe" at bounding box center [401, 260] width 39 height 39
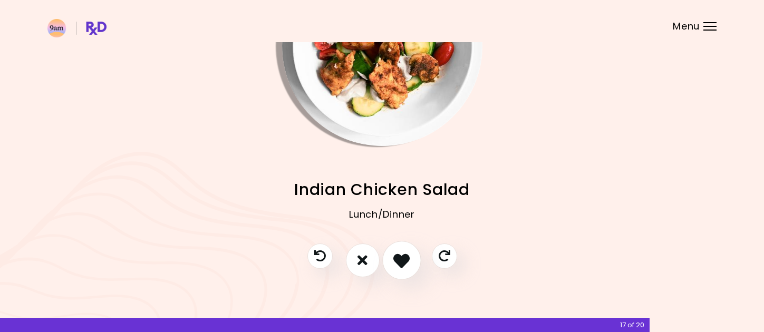
click at [410, 269] on button "I like this recipe" at bounding box center [401, 260] width 39 height 39
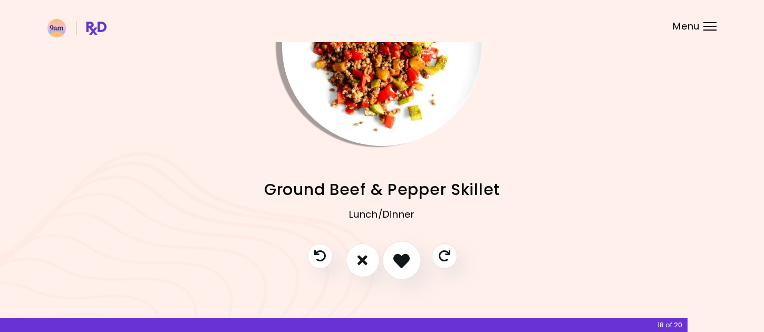
click at [402, 259] on icon "I like this recipe" at bounding box center [401, 260] width 16 height 16
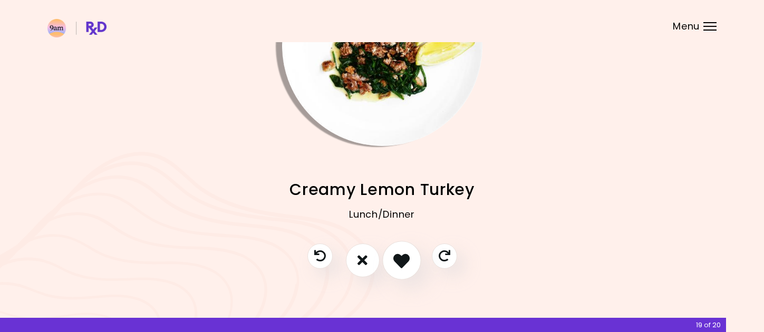
click at [407, 261] on icon "I like this recipe" at bounding box center [401, 260] width 16 height 16
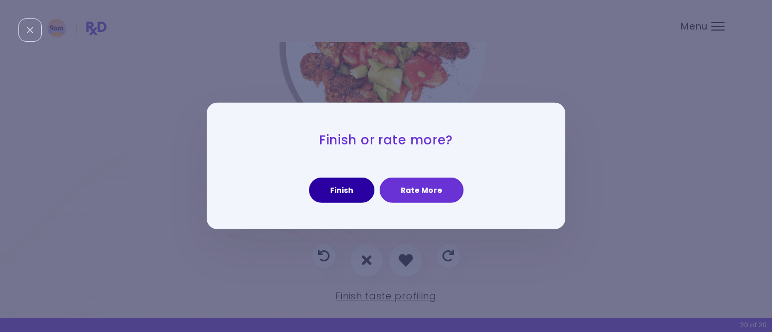
click at [363, 193] on button "Finish" at bounding box center [341, 190] width 65 height 25
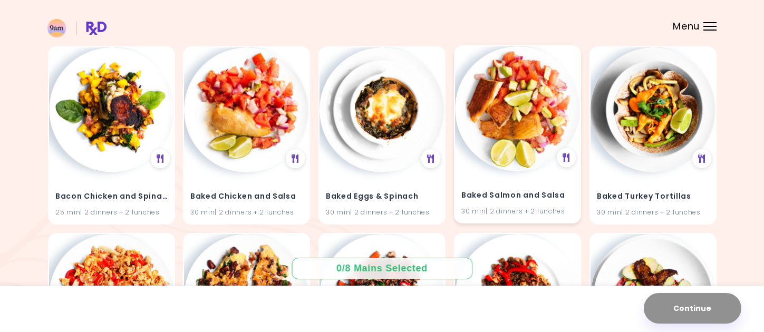
scroll to position [24, 0]
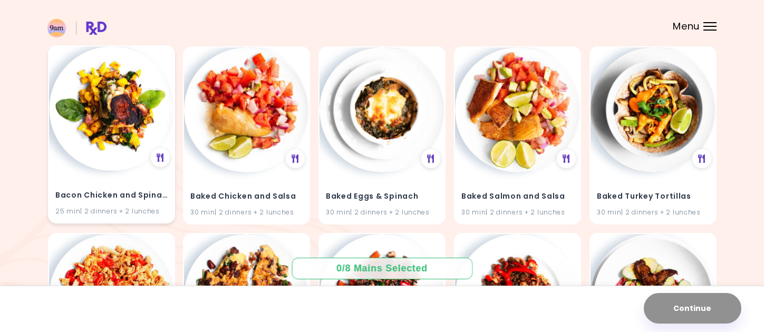
click at [112, 140] on img at bounding box center [111, 108] width 125 height 125
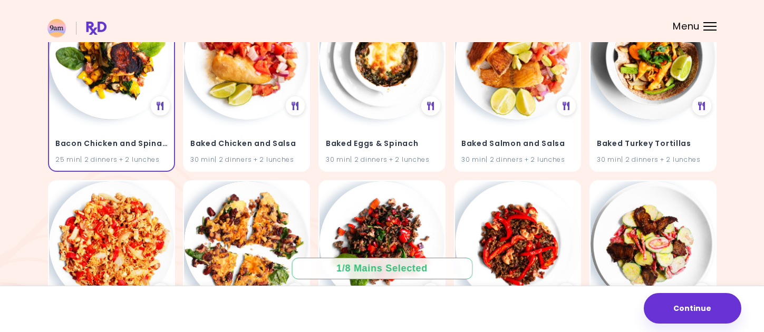
scroll to position [211, 0]
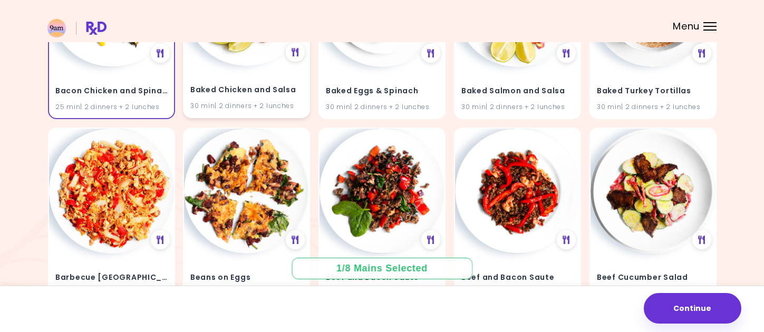
click at [299, 63] on div "Baked Chicken and Salsa 30 min | 2 dinners + 2 lunches" at bounding box center [246, 29] width 127 height 178
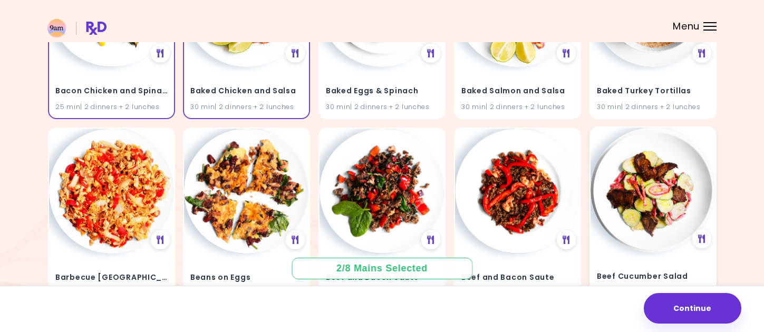
scroll to position [316, 0]
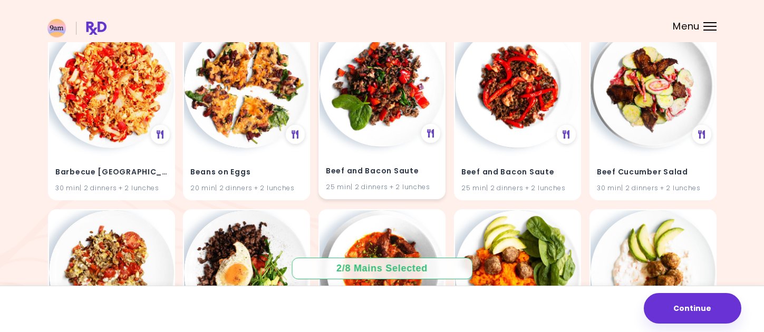
click at [435, 143] on div "Beef and Bacon Saute 25 min | 2 dinners + 2 lunches" at bounding box center [381, 110] width 127 height 178
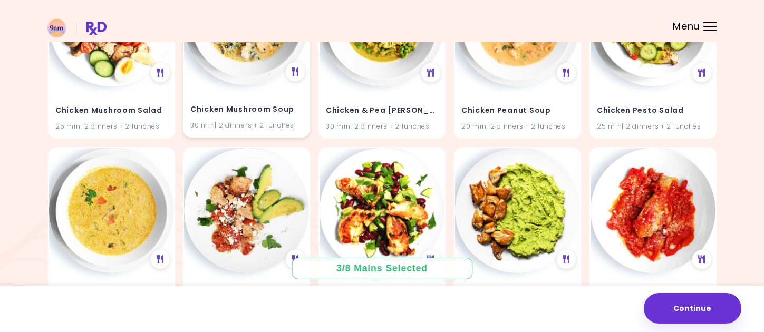
scroll to position [1898, 0]
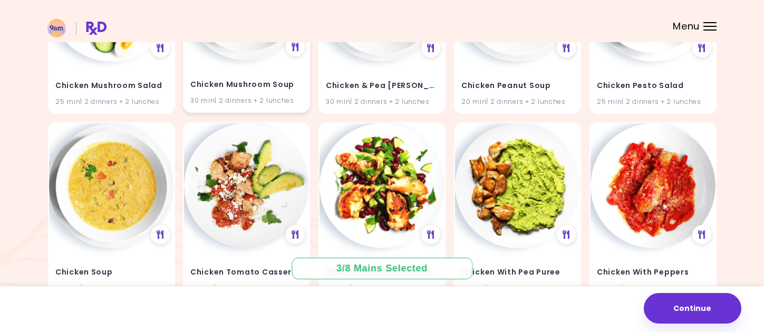
click at [251, 72] on div "Chicken Mushroom Soup 30 min | 2 dinners + 2 lunches" at bounding box center [246, 87] width 125 height 52
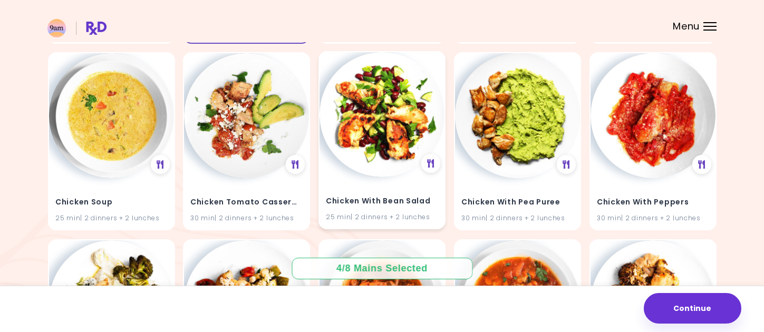
scroll to position [2003, 0]
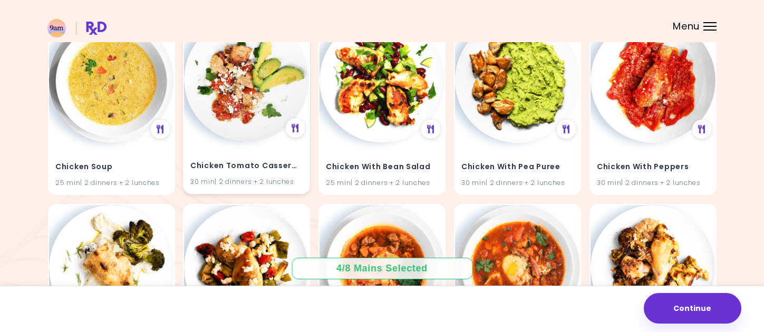
click at [273, 132] on img at bounding box center [246, 79] width 125 height 125
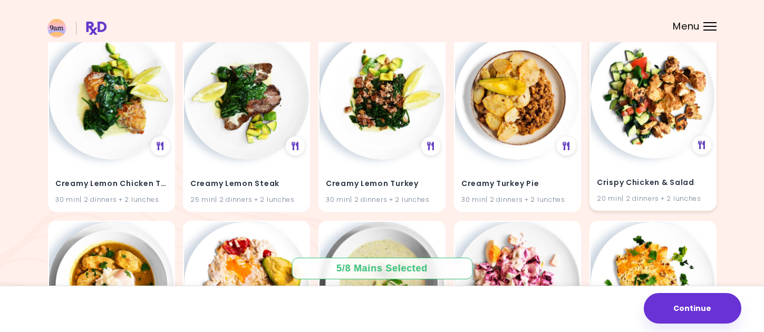
scroll to position [2372, 0]
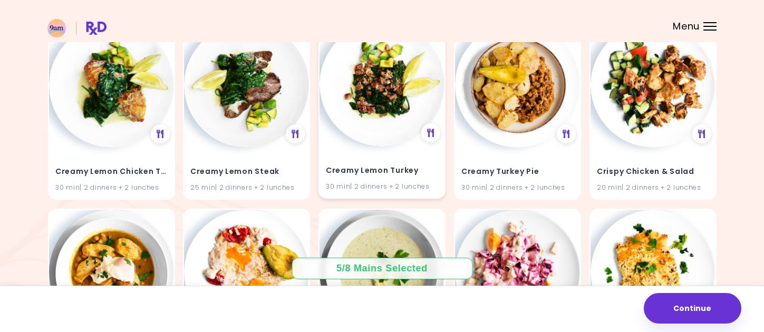
click at [396, 110] on img at bounding box center [381, 84] width 125 height 125
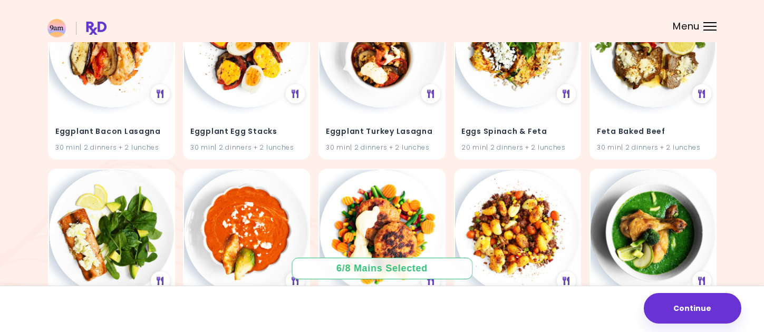
scroll to position [2741, 0]
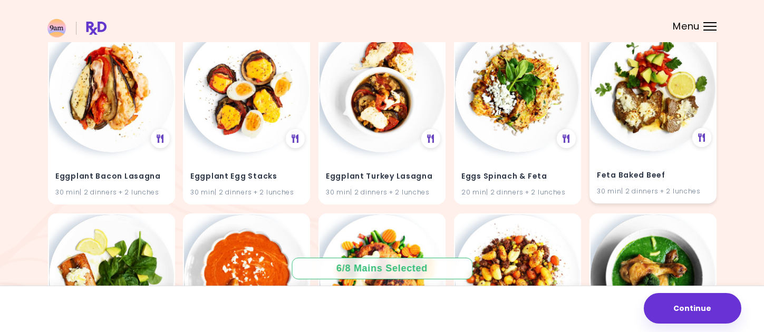
click at [654, 151] on img at bounding box center [652, 88] width 125 height 125
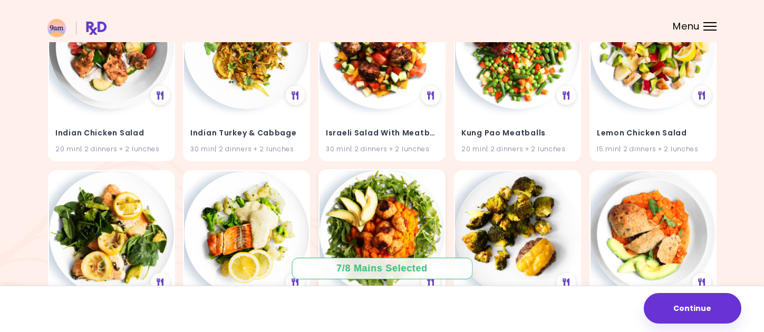
scroll to position [3638, 0]
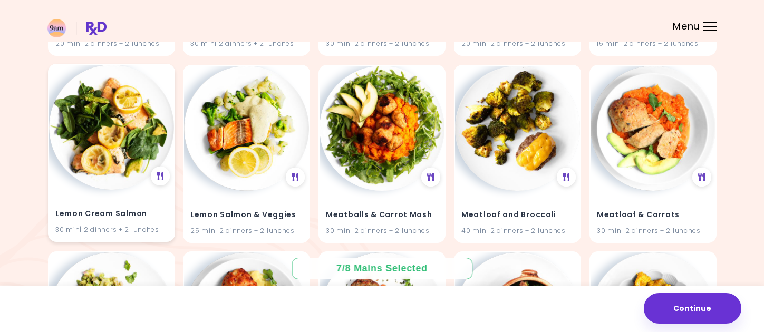
click at [114, 128] on img at bounding box center [111, 127] width 125 height 125
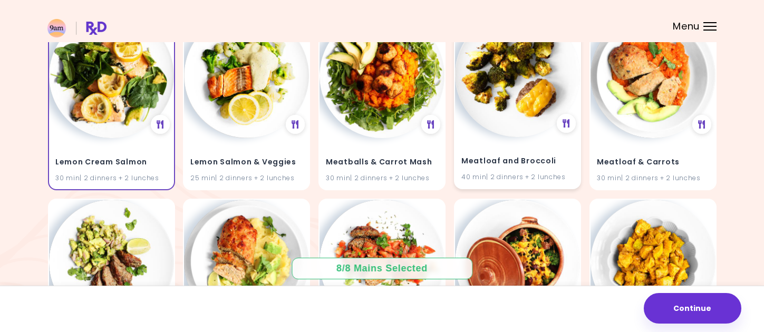
scroll to position [3796, 0]
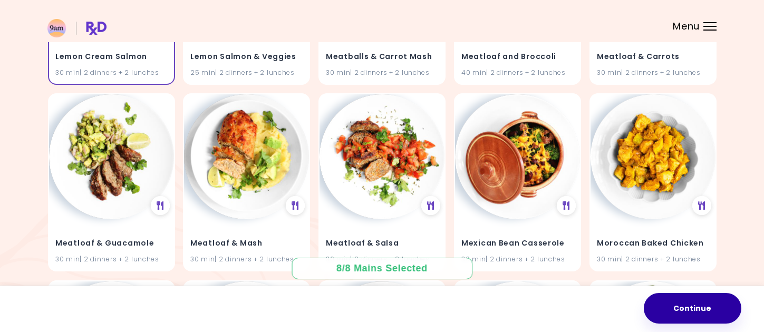
click at [685, 314] on button "Continue" at bounding box center [693, 308] width 98 height 31
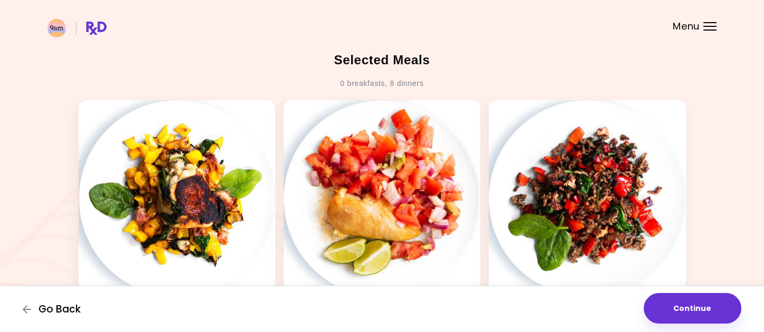
click at [74, 308] on span "Go Back" at bounding box center [59, 310] width 42 height 12
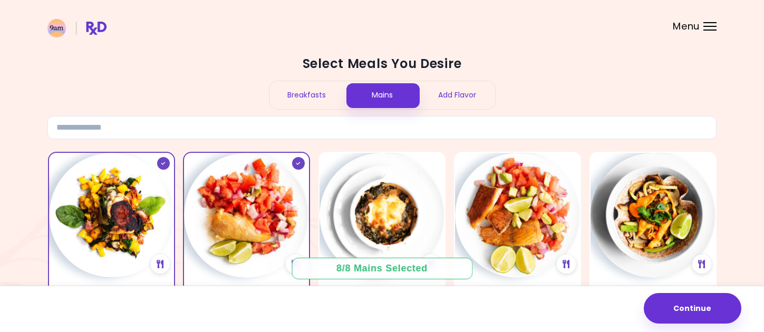
click at [293, 98] on div "Breakfasts" at bounding box center [306, 95] width 75 height 28
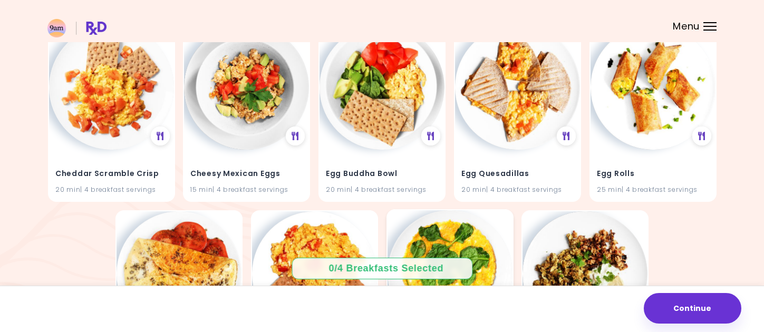
scroll to position [158, 0]
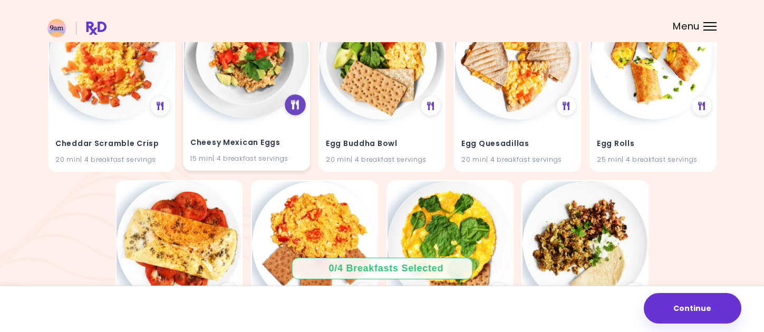
click at [291, 101] on div at bounding box center [295, 104] width 21 height 21
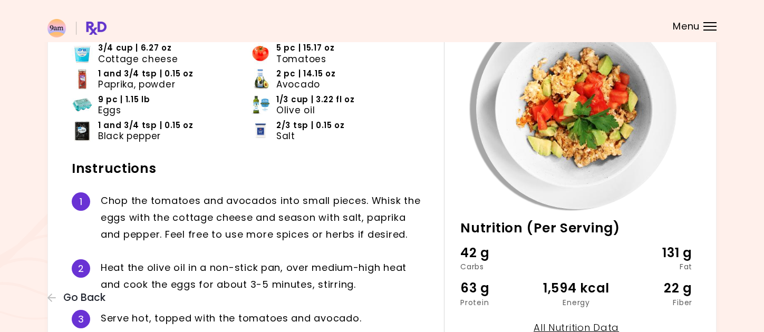
scroll to position [274, 0]
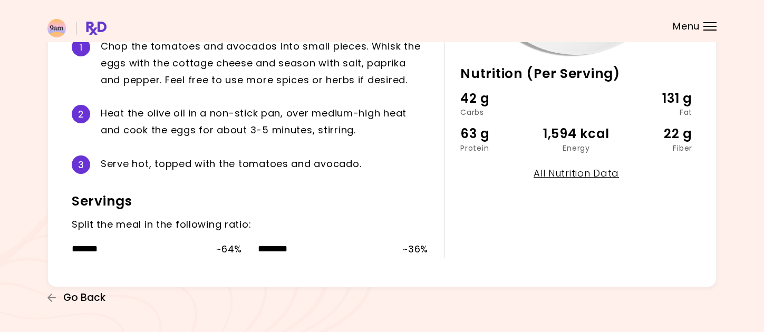
click at [98, 300] on span "Go Back" at bounding box center [84, 298] width 42 height 12
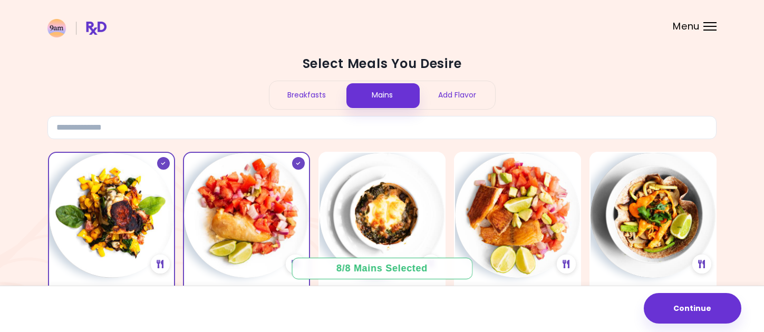
click at [316, 99] on div "Breakfasts" at bounding box center [306, 95] width 75 height 28
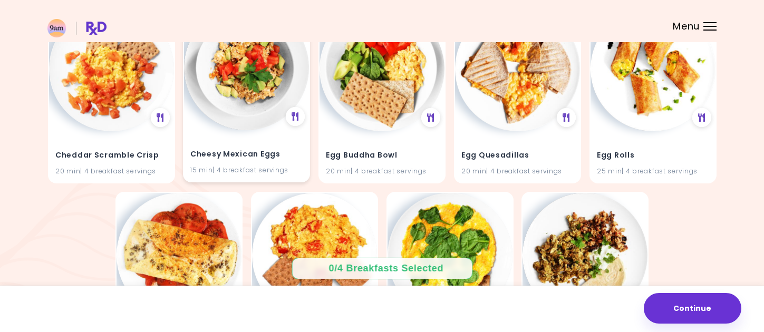
scroll to position [158, 0]
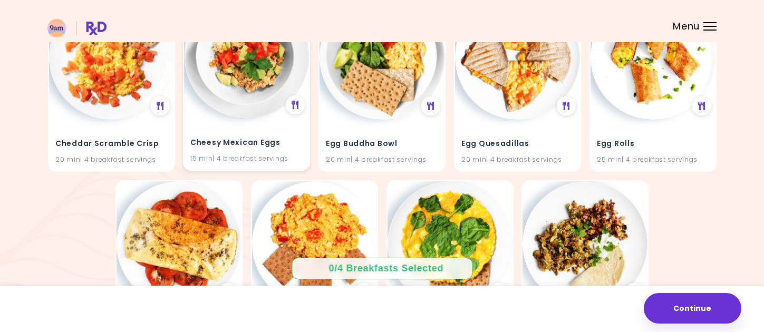
click at [249, 93] on img at bounding box center [246, 56] width 125 height 125
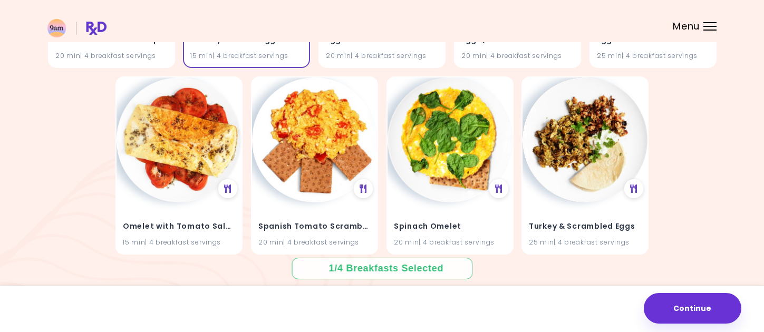
scroll to position [264, 0]
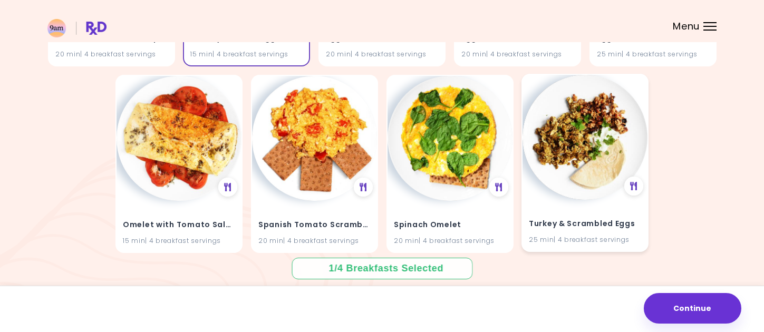
click at [579, 143] on img at bounding box center [584, 137] width 125 height 125
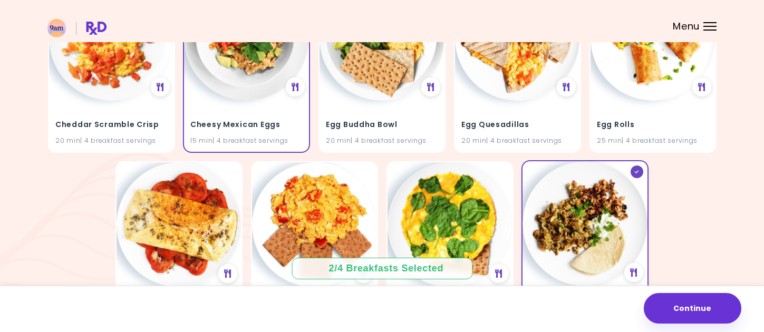
scroll to position [123, 0]
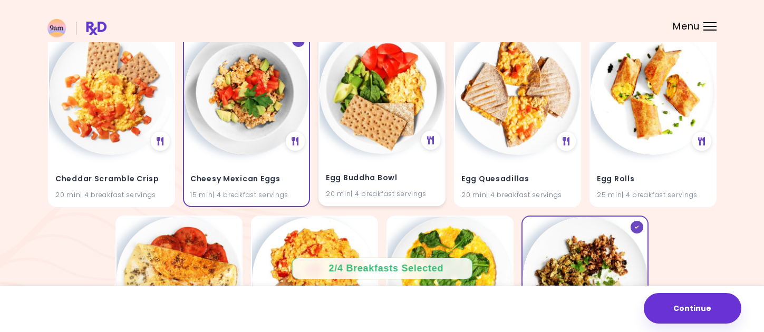
click at [391, 144] on img at bounding box center [381, 91] width 125 height 125
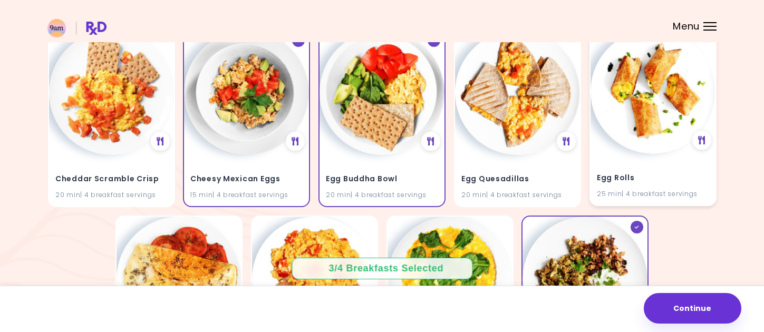
click at [618, 140] on img at bounding box center [652, 91] width 125 height 125
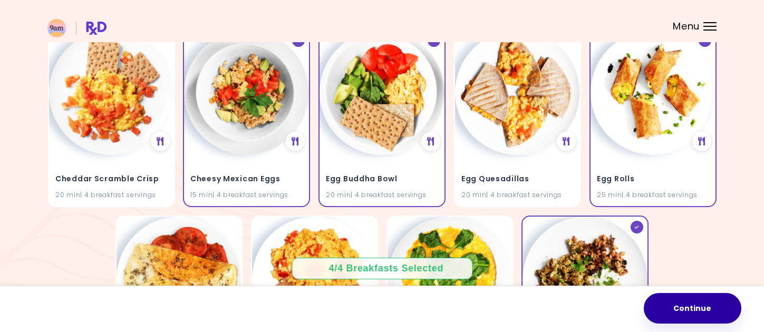
click at [704, 309] on button "Continue" at bounding box center [693, 308] width 98 height 31
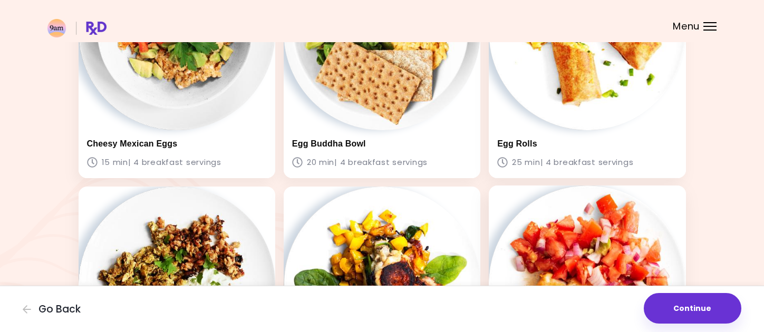
scroll to position [316, 0]
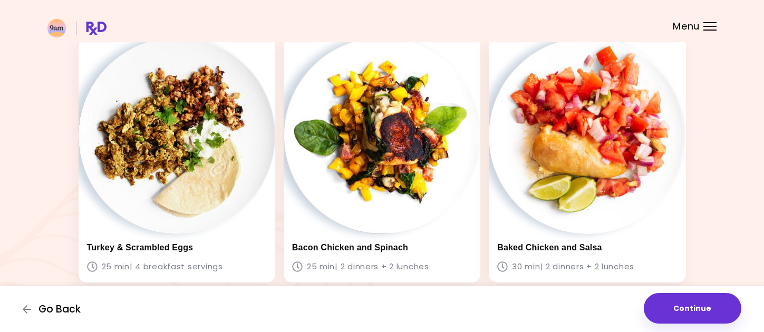
click at [55, 313] on span "Go Back" at bounding box center [59, 310] width 42 height 12
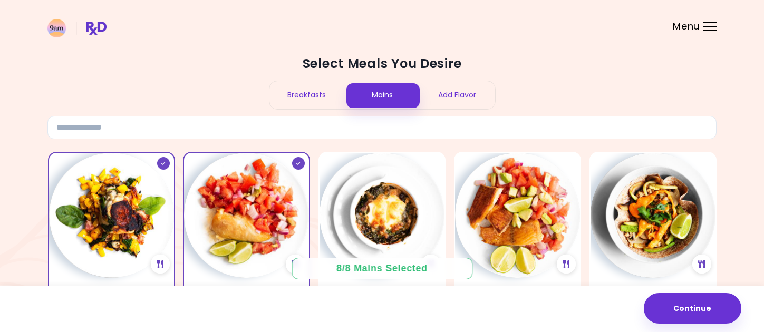
click at [466, 90] on div "Add Flavor" at bounding box center [457, 95] width 75 height 28
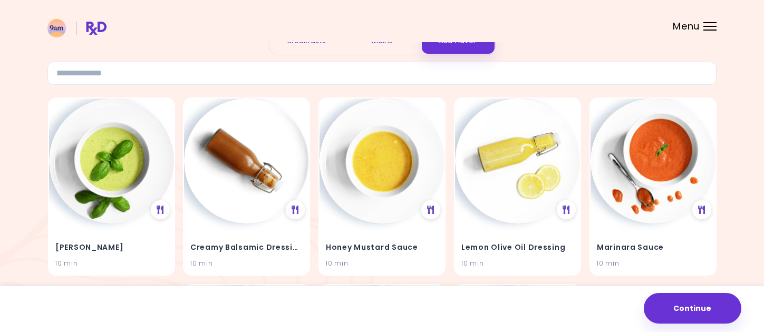
scroll to position [105, 0]
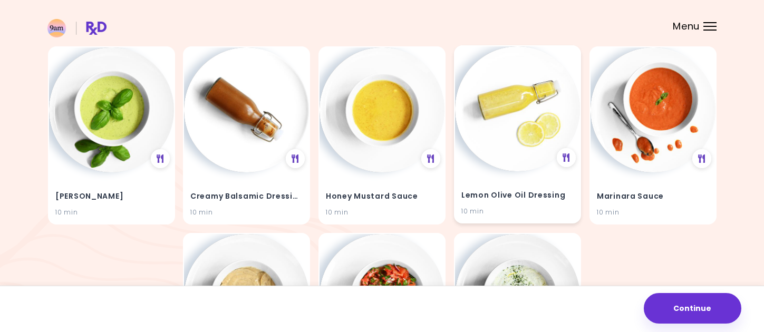
drag, startPoint x: 519, startPoint y: 156, endPoint x: 501, endPoint y: 160, distance: 17.9
click at [519, 156] on img at bounding box center [517, 108] width 125 height 125
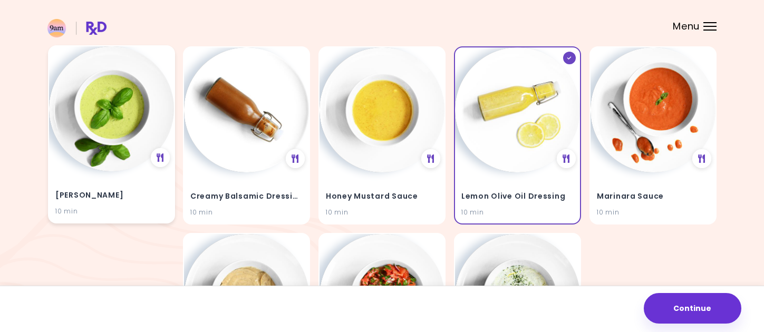
click at [108, 150] on img at bounding box center [111, 108] width 125 height 125
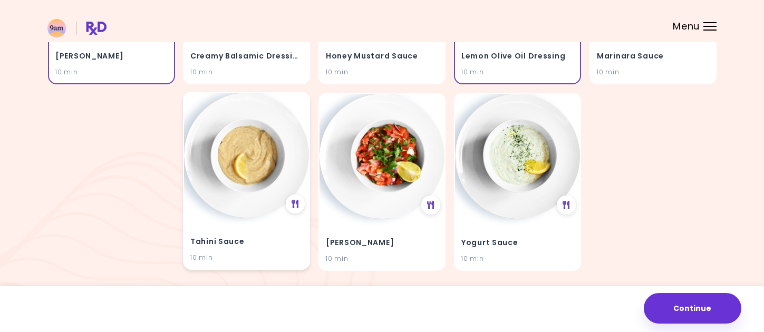
scroll to position [264, 0]
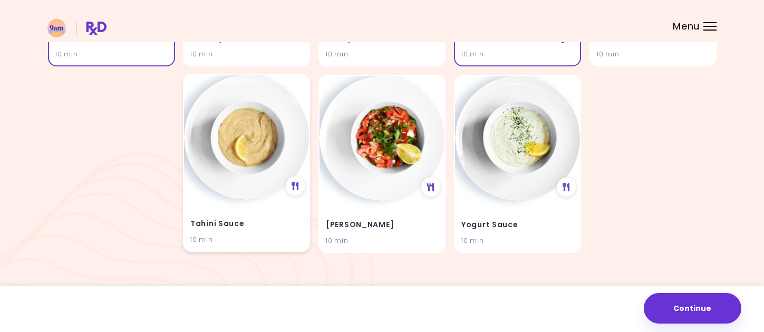
click at [242, 144] on img at bounding box center [246, 137] width 125 height 125
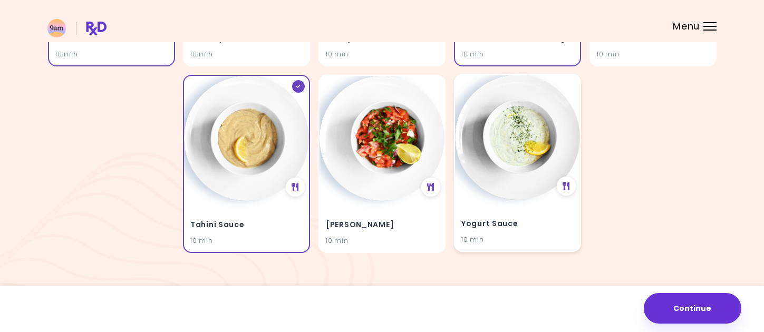
click at [508, 156] on img at bounding box center [517, 137] width 125 height 125
click at [394, 159] on img at bounding box center [381, 137] width 125 height 125
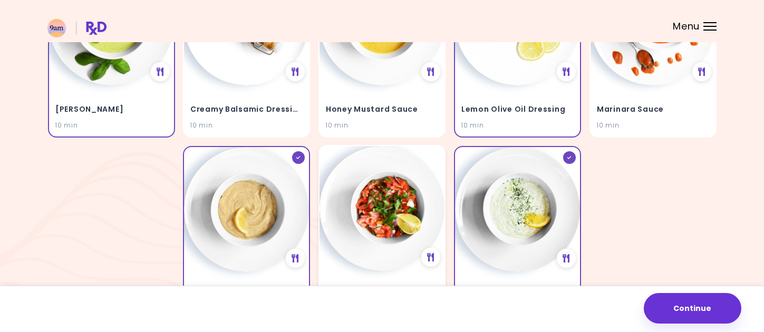
scroll to position [211, 0]
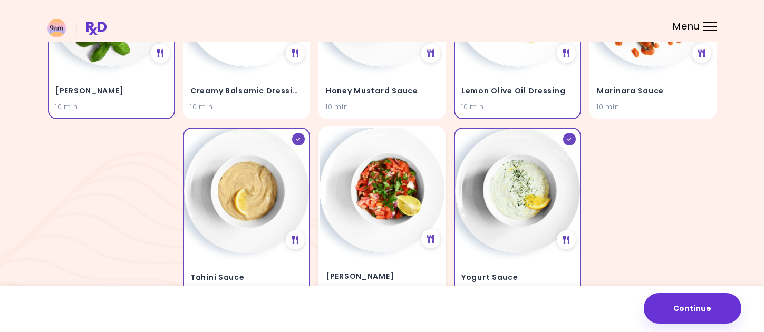
click at [386, 175] on img at bounding box center [381, 190] width 125 height 125
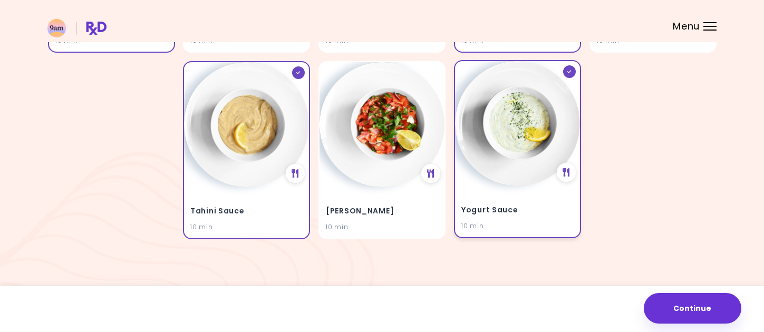
scroll to position [281, 0]
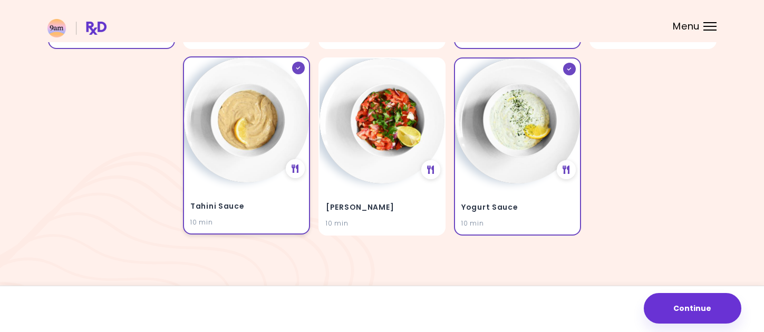
click at [265, 176] on img at bounding box center [246, 119] width 125 height 125
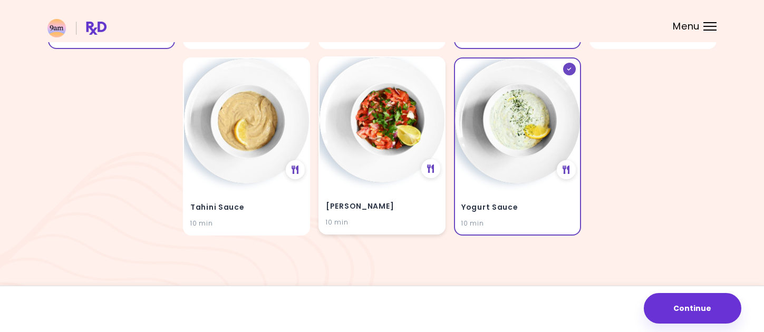
click at [361, 155] on img at bounding box center [381, 119] width 125 height 125
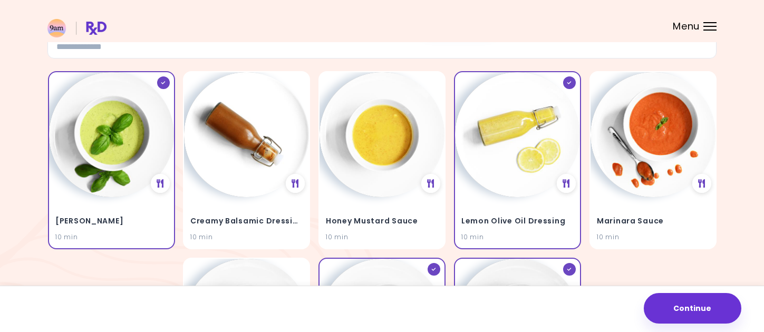
scroll to position [123, 0]
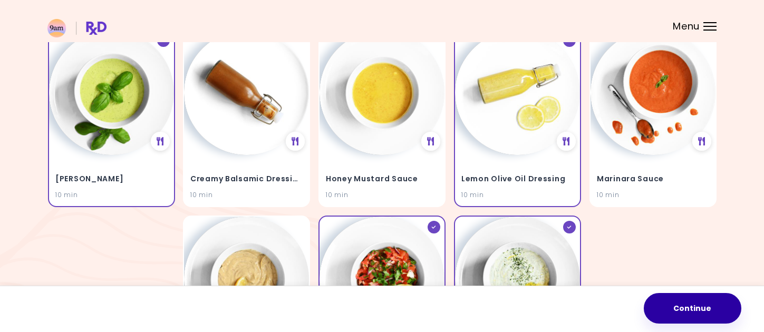
click at [690, 311] on button "Continue" at bounding box center [693, 308] width 98 height 31
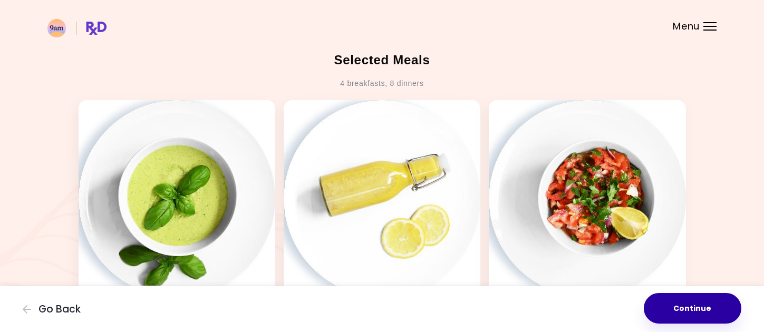
click at [692, 310] on button "Continue" at bounding box center [693, 308] width 98 height 31
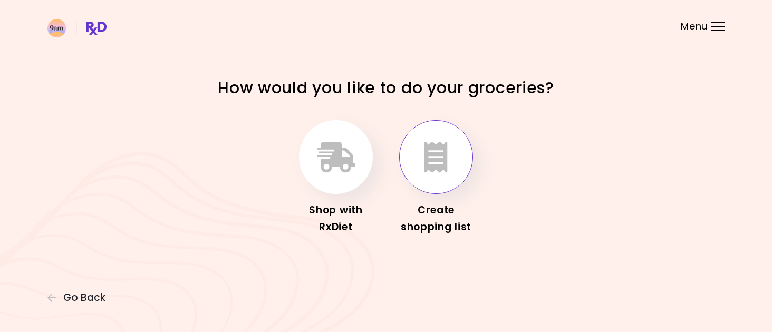
click at [442, 169] on icon "button" at bounding box center [435, 157] width 23 height 31
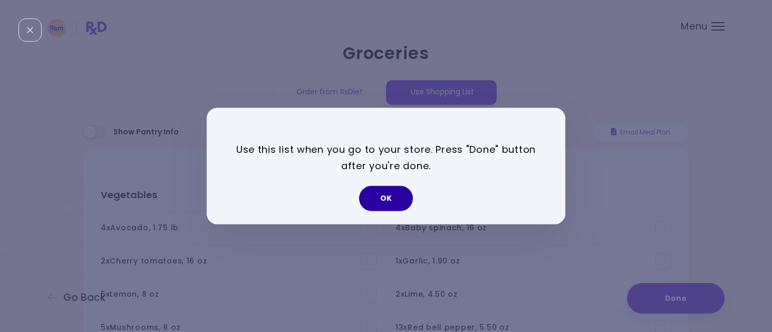
click at [382, 190] on button "OK" at bounding box center [386, 198] width 54 height 25
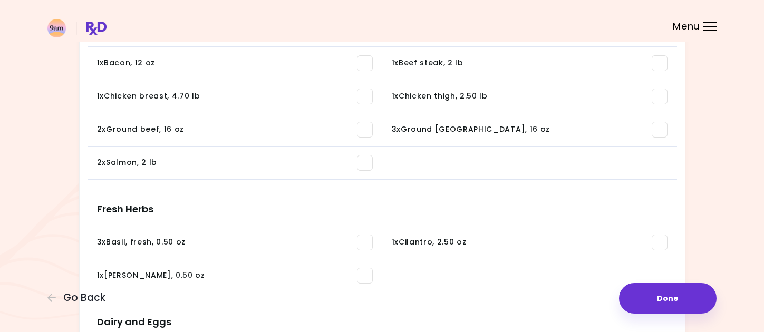
scroll to position [238, 0]
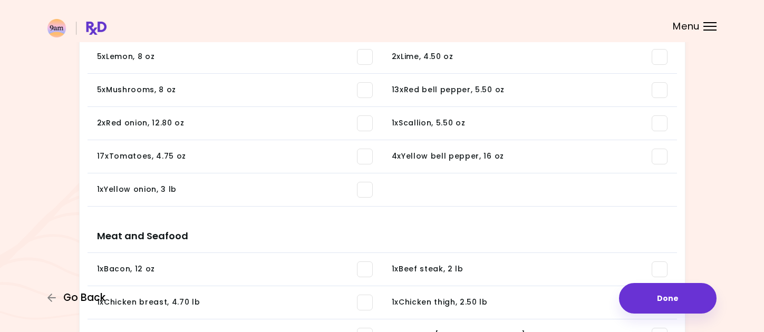
click at [57, 301] on button "Go Back" at bounding box center [78, 298] width 63 height 12
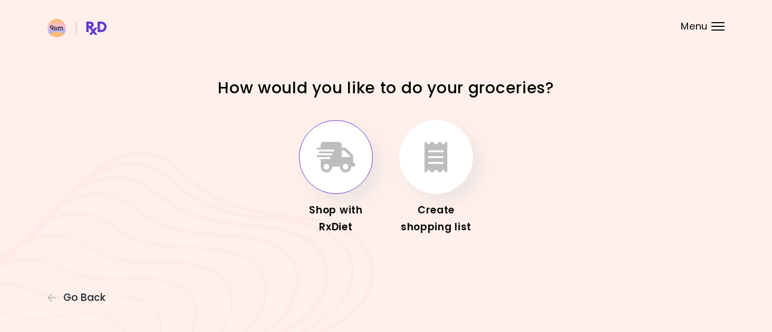
click at [324, 161] on icon "button" at bounding box center [336, 157] width 38 height 31
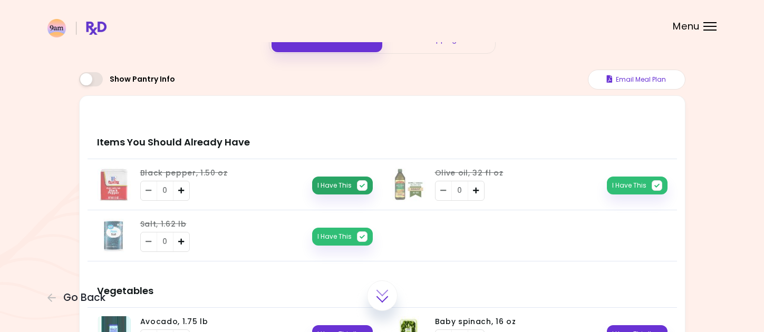
scroll to position [53, 0]
click at [329, 183] on button "I Have This" at bounding box center [342, 186] width 61 height 18
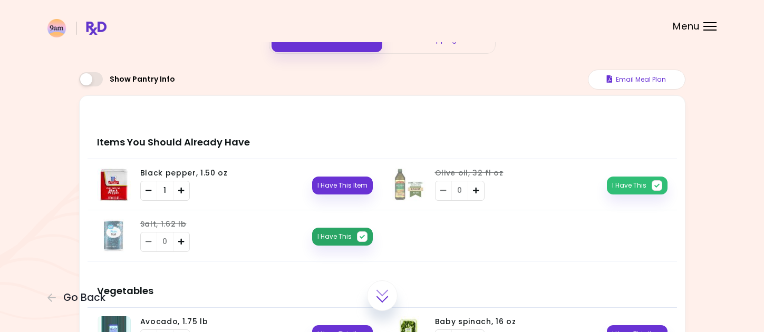
click at [351, 236] on button "I Have This" at bounding box center [342, 237] width 61 height 18
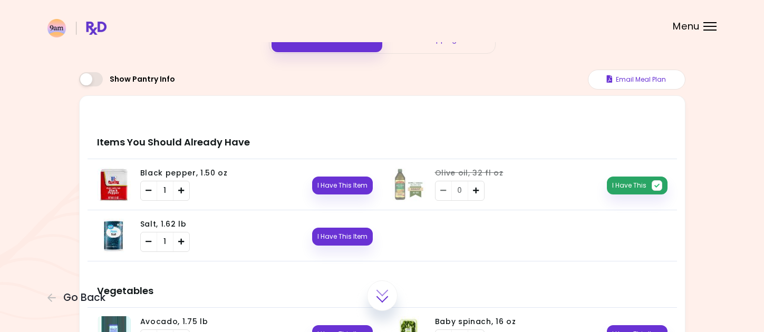
click at [637, 193] on button "I Have This" at bounding box center [637, 186] width 61 height 18
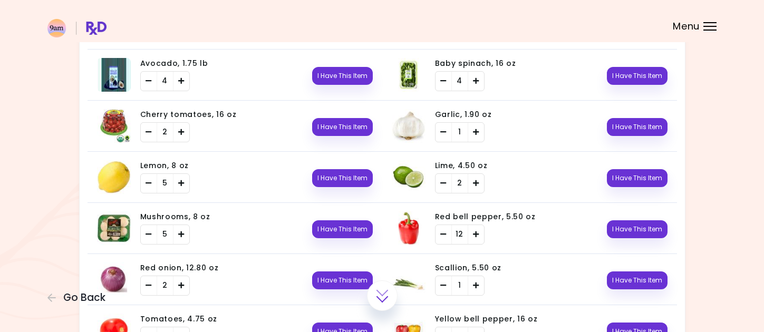
scroll to position [316, 0]
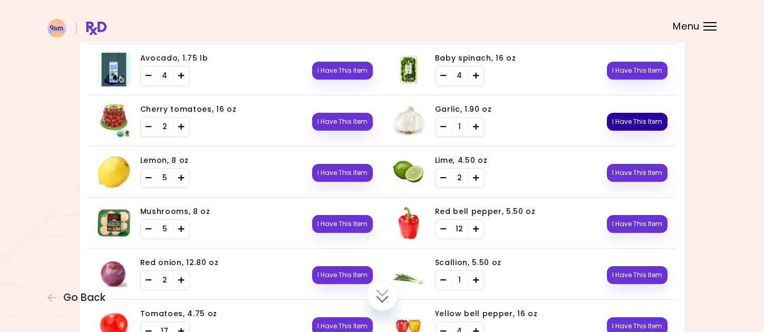
click at [635, 123] on button "I Have This Item" at bounding box center [637, 122] width 61 height 18
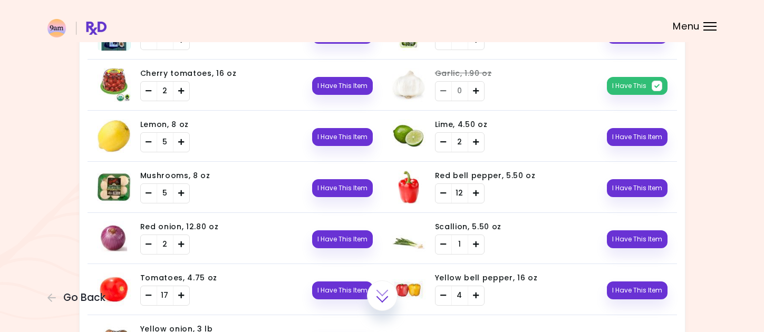
scroll to position [369, 0]
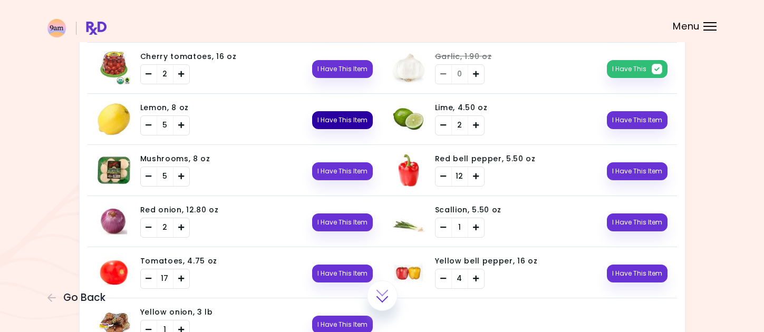
click at [345, 122] on button "I Have This Item" at bounding box center [342, 120] width 61 height 18
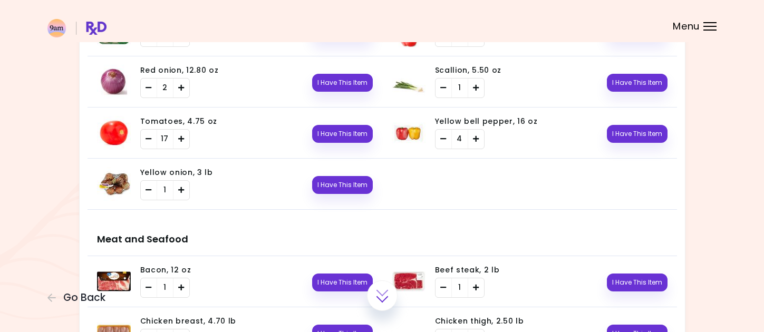
scroll to position [527, 0]
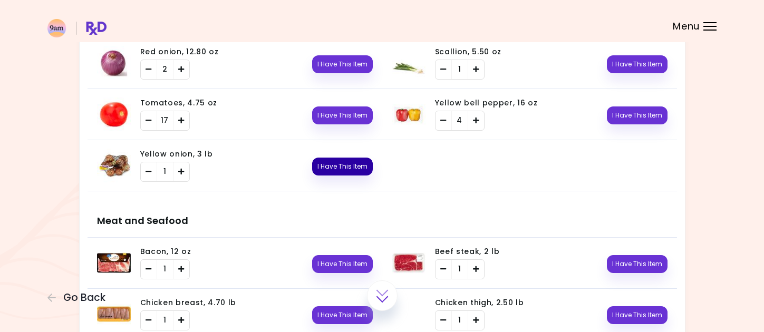
click at [332, 168] on button "I Have This Item" at bounding box center [342, 167] width 61 height 18
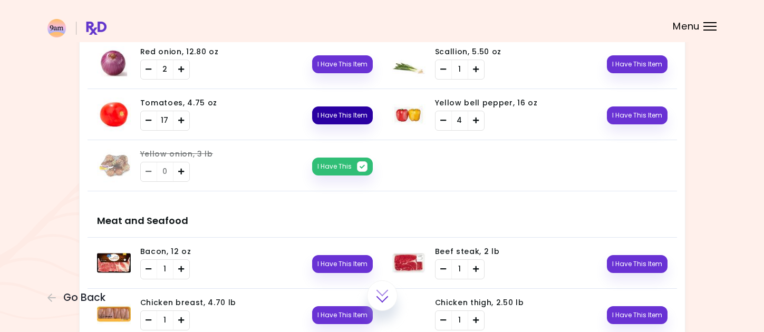
click at [360, 114] on button "I Have This Item" at bounding box center [342, 115] width 61 height 18
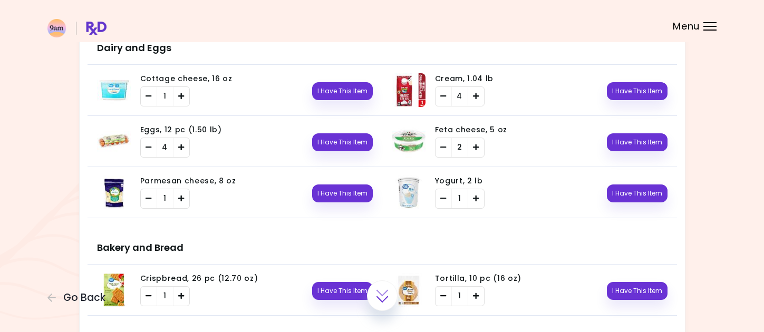
scroll to position [1107, 0]
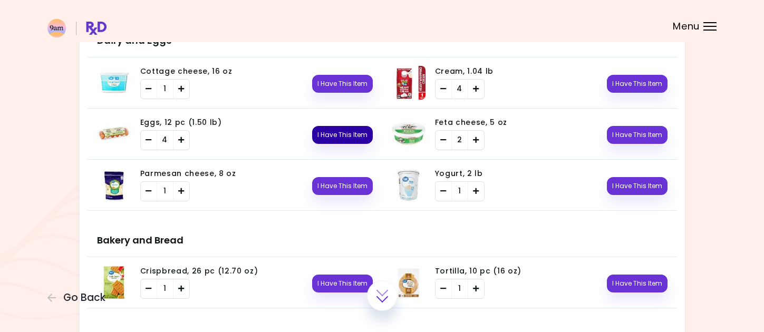
click at [366, 130] on button "I Have This Item" at bounding box center [342, 135] width 61 height 18
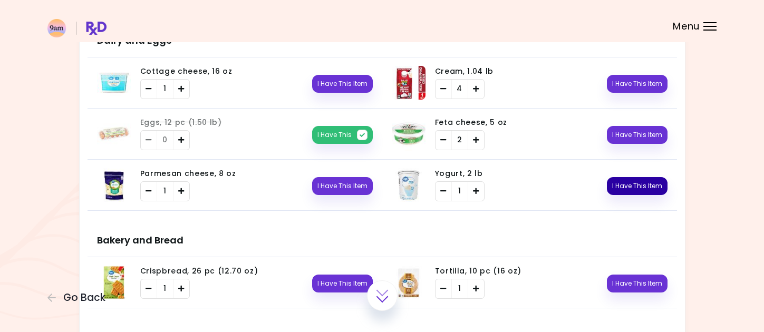
click at [645, 188] on button "I Have This Item" at bounding box center [637, 186] width 61 height 18
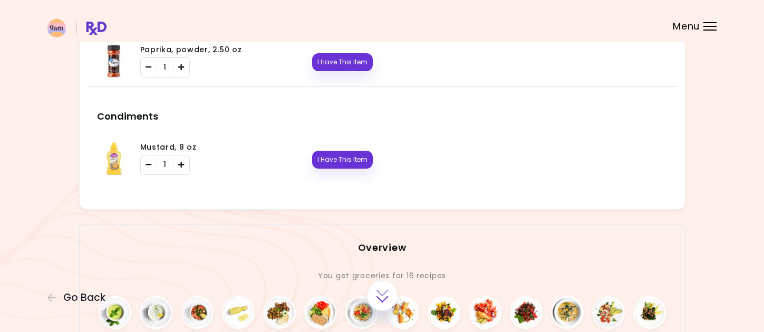
scroll to position [1582, 0]
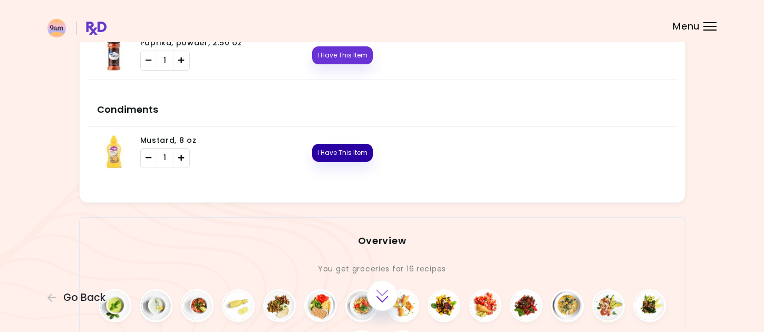
click at [334, 149] on button "I Have This Item" at bounding box center [342, 153] width 61 height 18
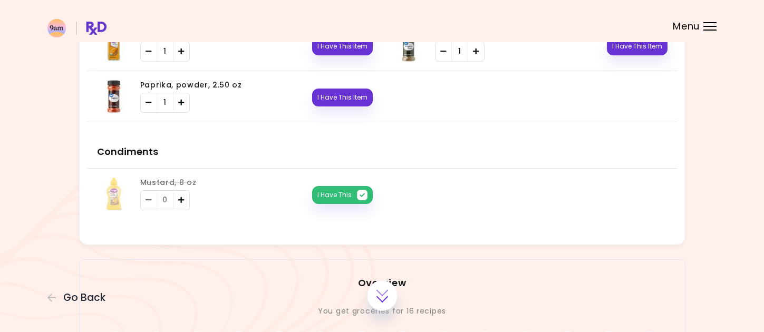
scroll to position [1529, 0]
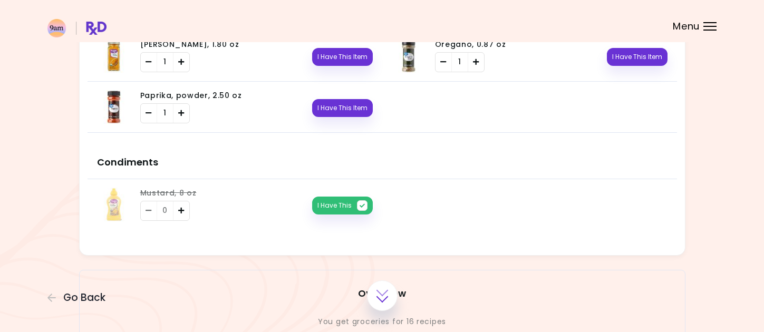
click at [348, 115] on div "Paprika, powder, 2.50 oz 1 I Have This Item" at bounding box center [252, 107] width 242 height 33
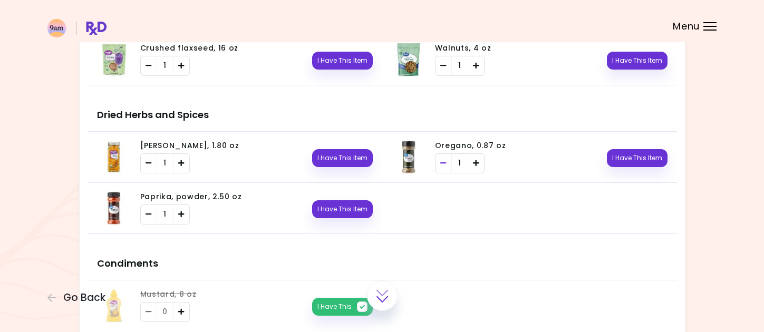
scroll to position [1371, 0]
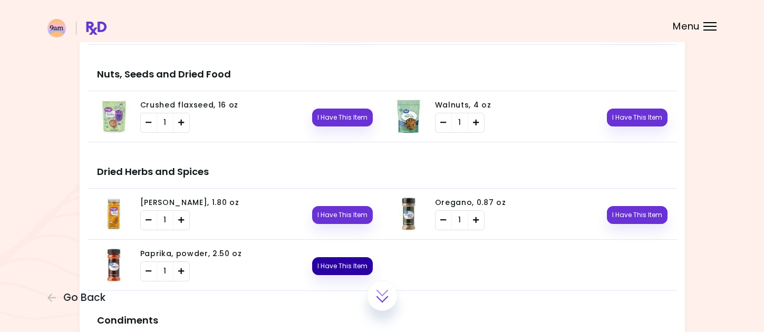
click at [342, 258] on button "I Have This Item" at bounding box center [342, 266] width 61 height 18
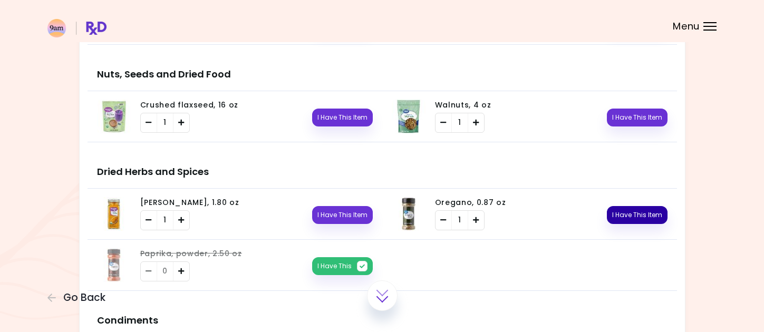
click at [627, 211] on button "I Have This Item" at bounding box center [637, 215] width 61 height 18
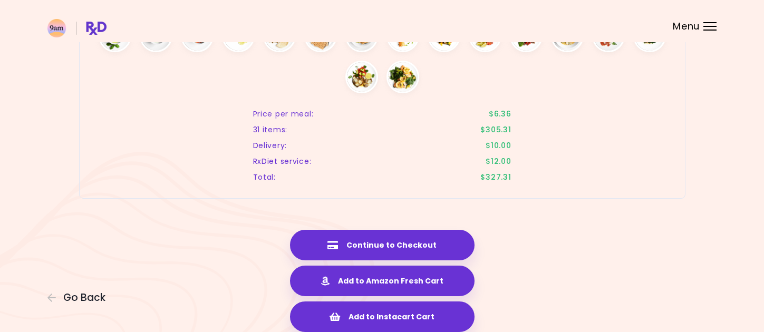
scroll to position [1895, 0]
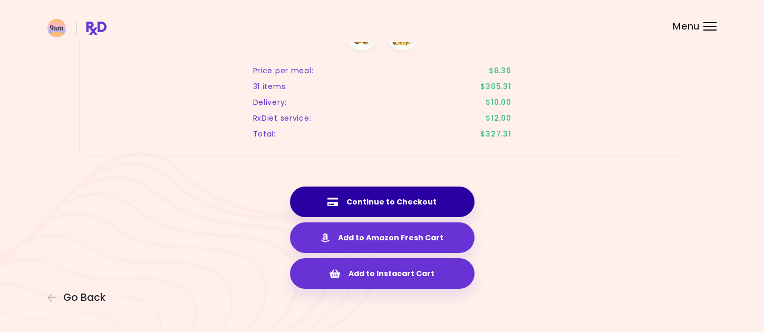
click at [453, 201] on button "Continue to Checkout" at bounding box center [382, 202] width 185 height 31
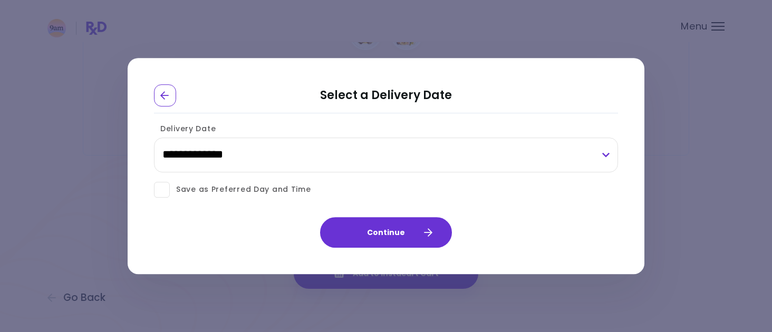
click at [198, 277] on div "**********" at bounding box center [386, 166] width 772 height 332
click at [169, 96] on icon "Go Back" at bounding box center [164, 95] width 9 height 9
